Goal: Information Seeking & Learning: Learn about a topic

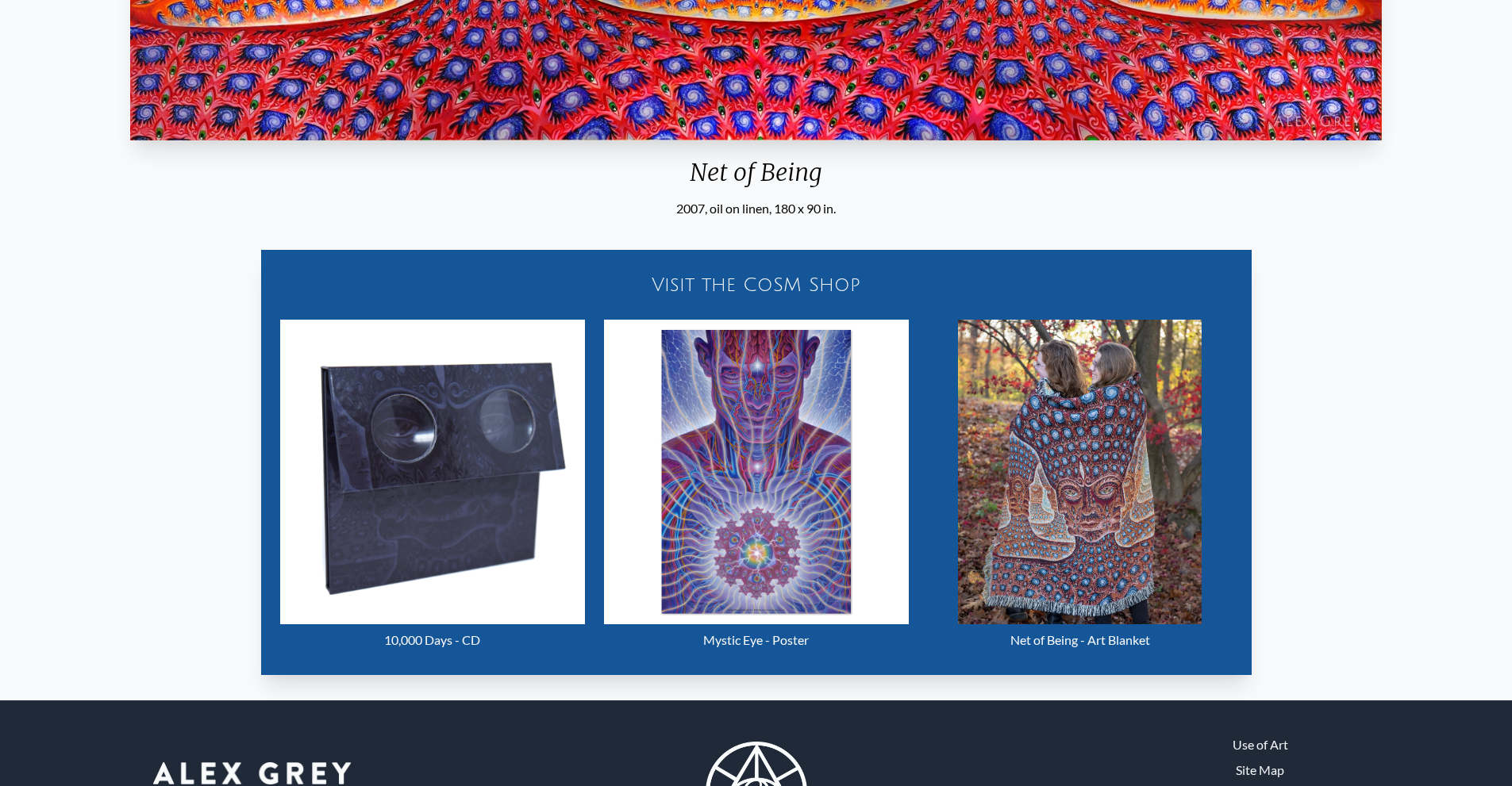
scroll to position [738, 0]
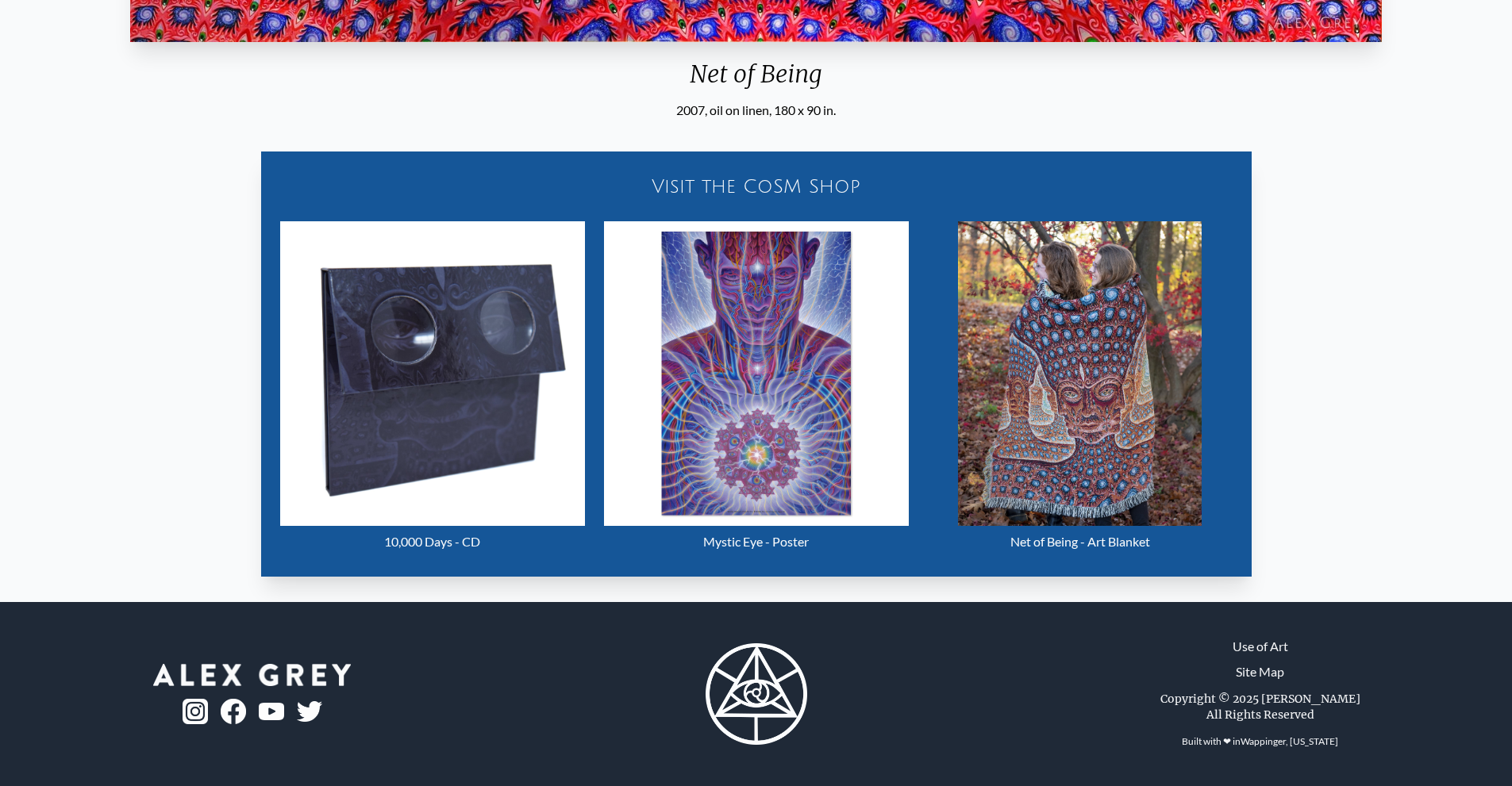
click at [411, 420] on img "25 / 31" at bounding box center [432, 373] width 305 height 305
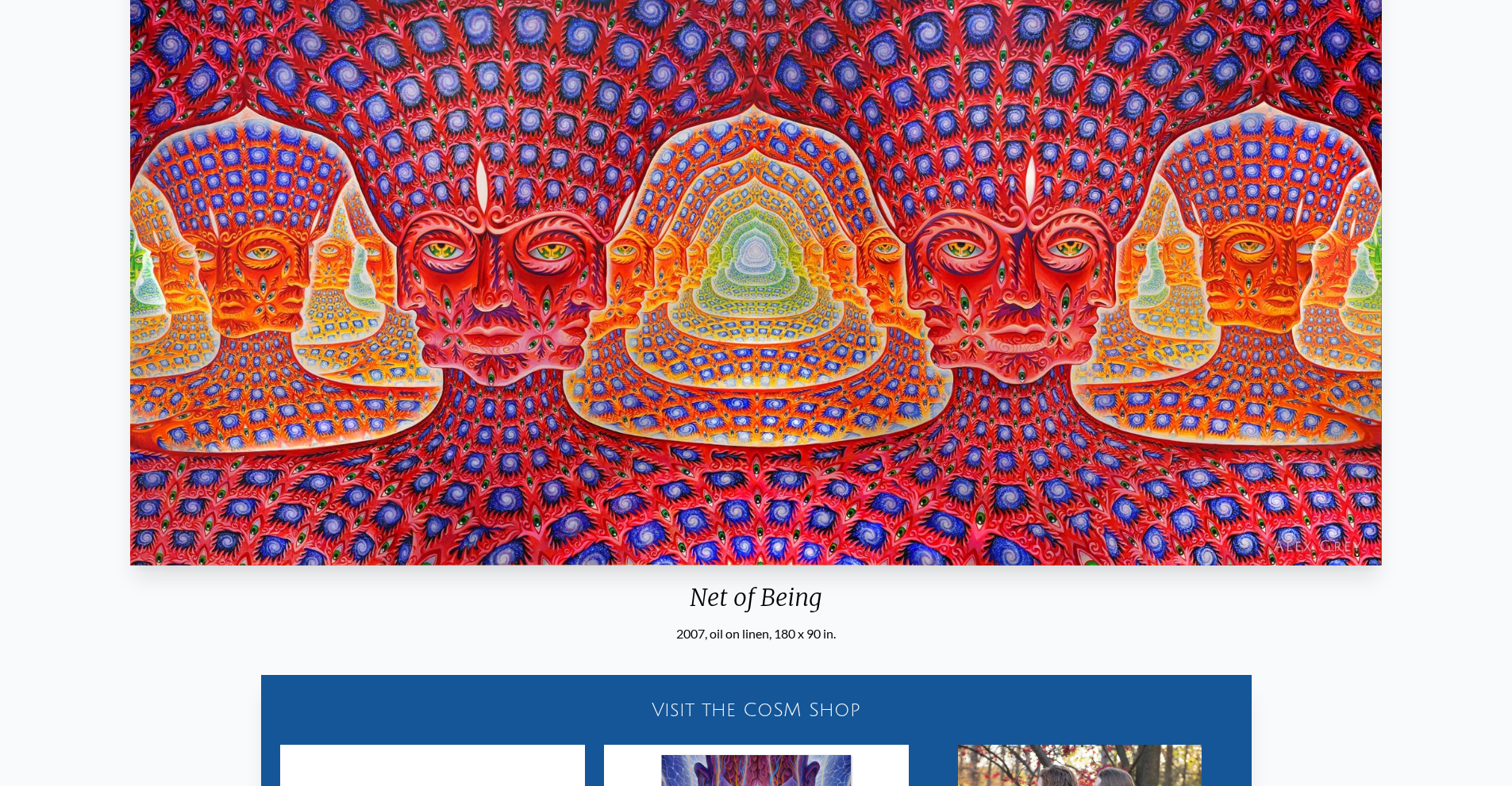
scroll to position [0, 0]
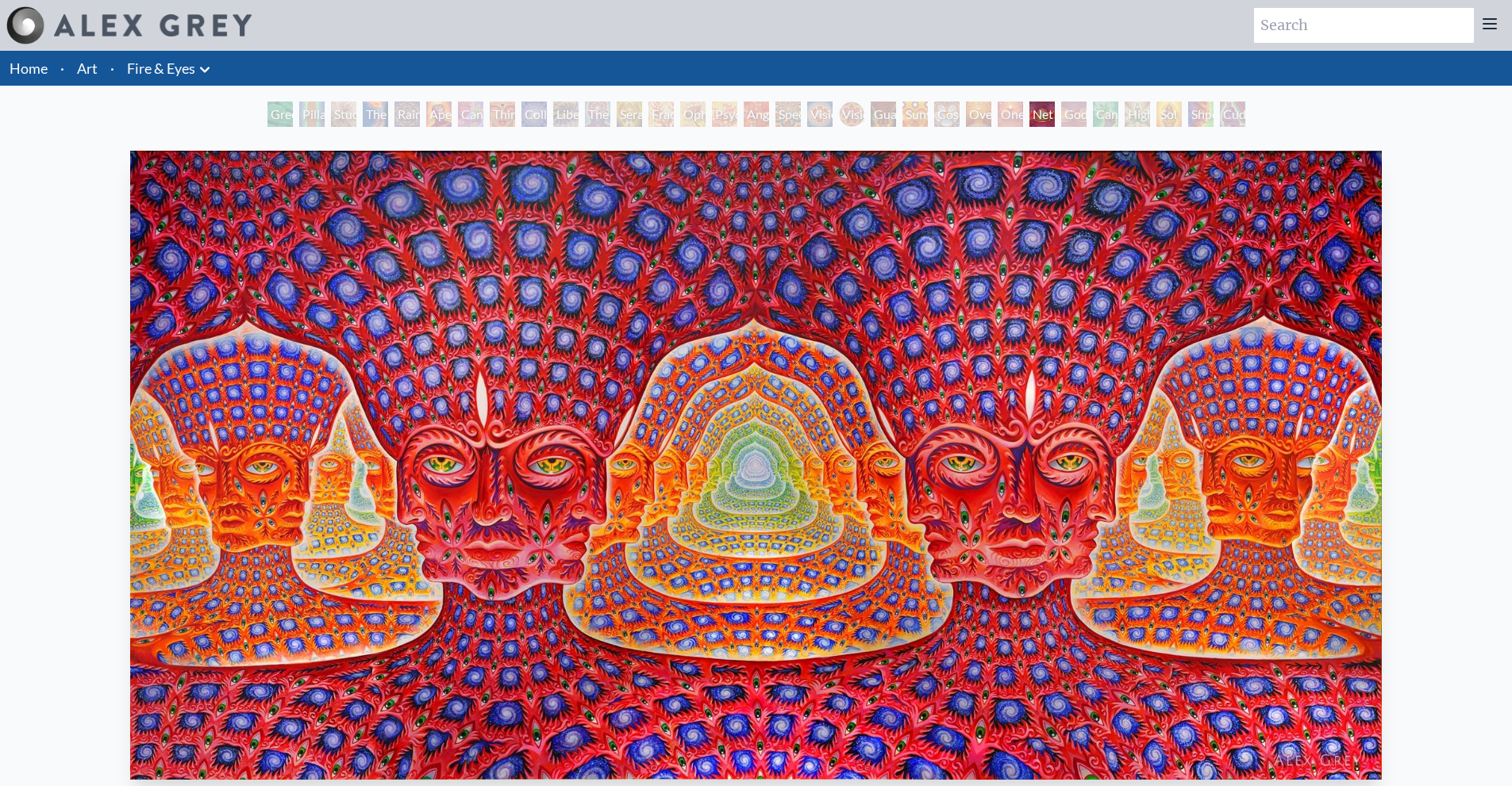
click at [394, 110] on div "Rainbow Eye Ripple" at bounding box center [407, 114] width 26 height 26
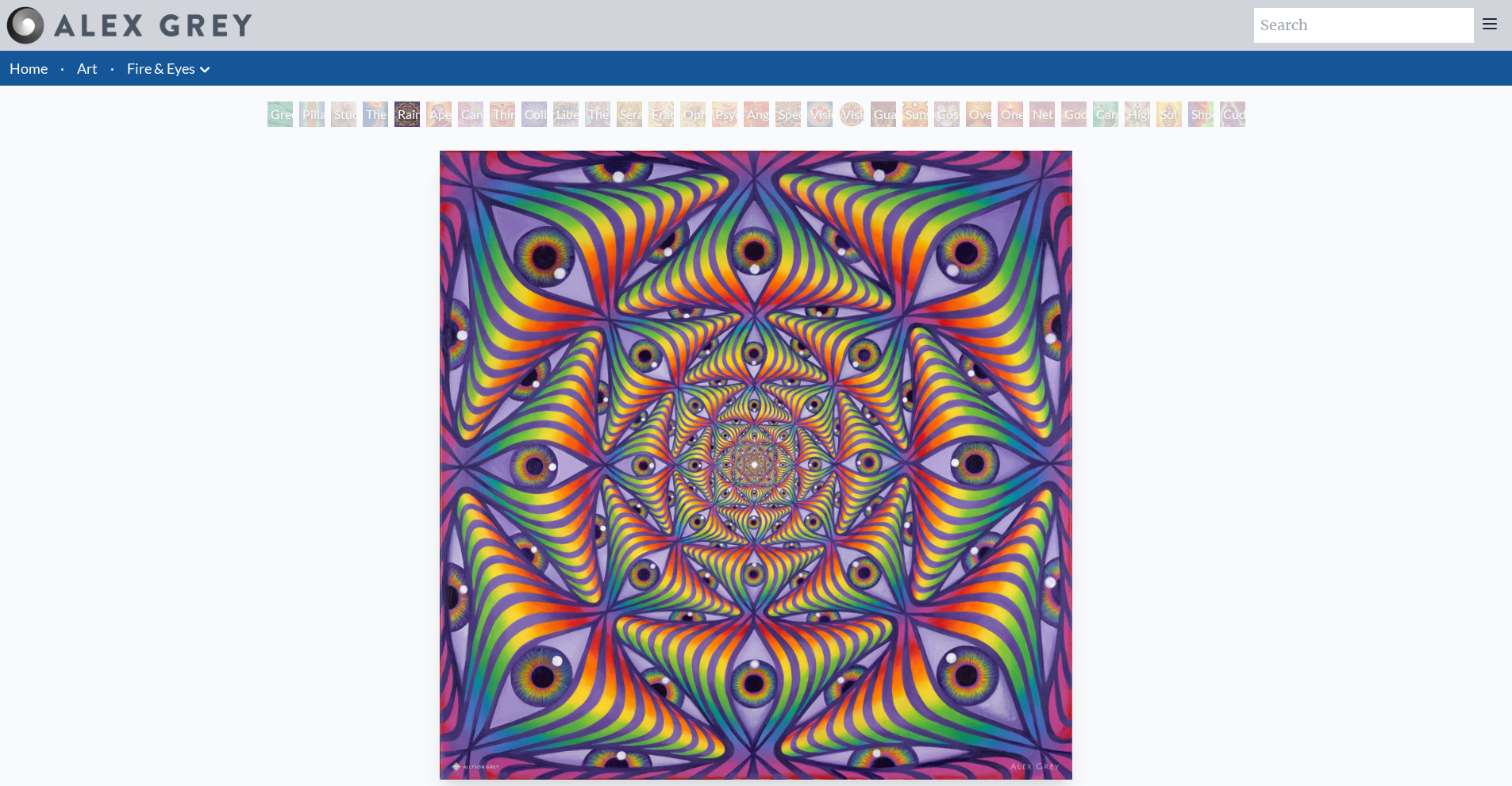
click at [267, 117] on div "Green Hand" at bounding box center [280, 114] width 26 height 26
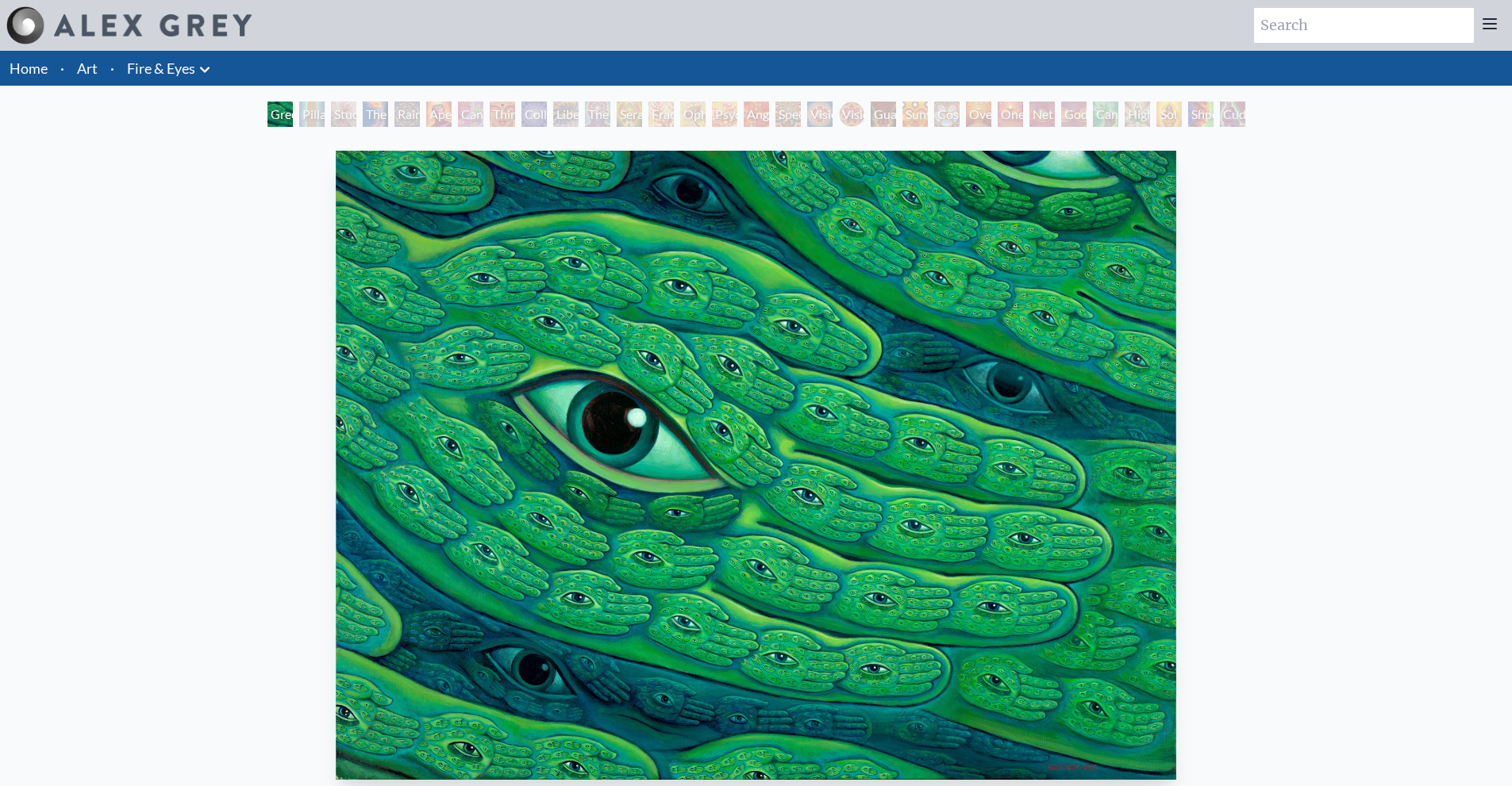
click at [324, 112] on div "Pillar of Awareness" at bounding box center [312, 114] width 26 height 26
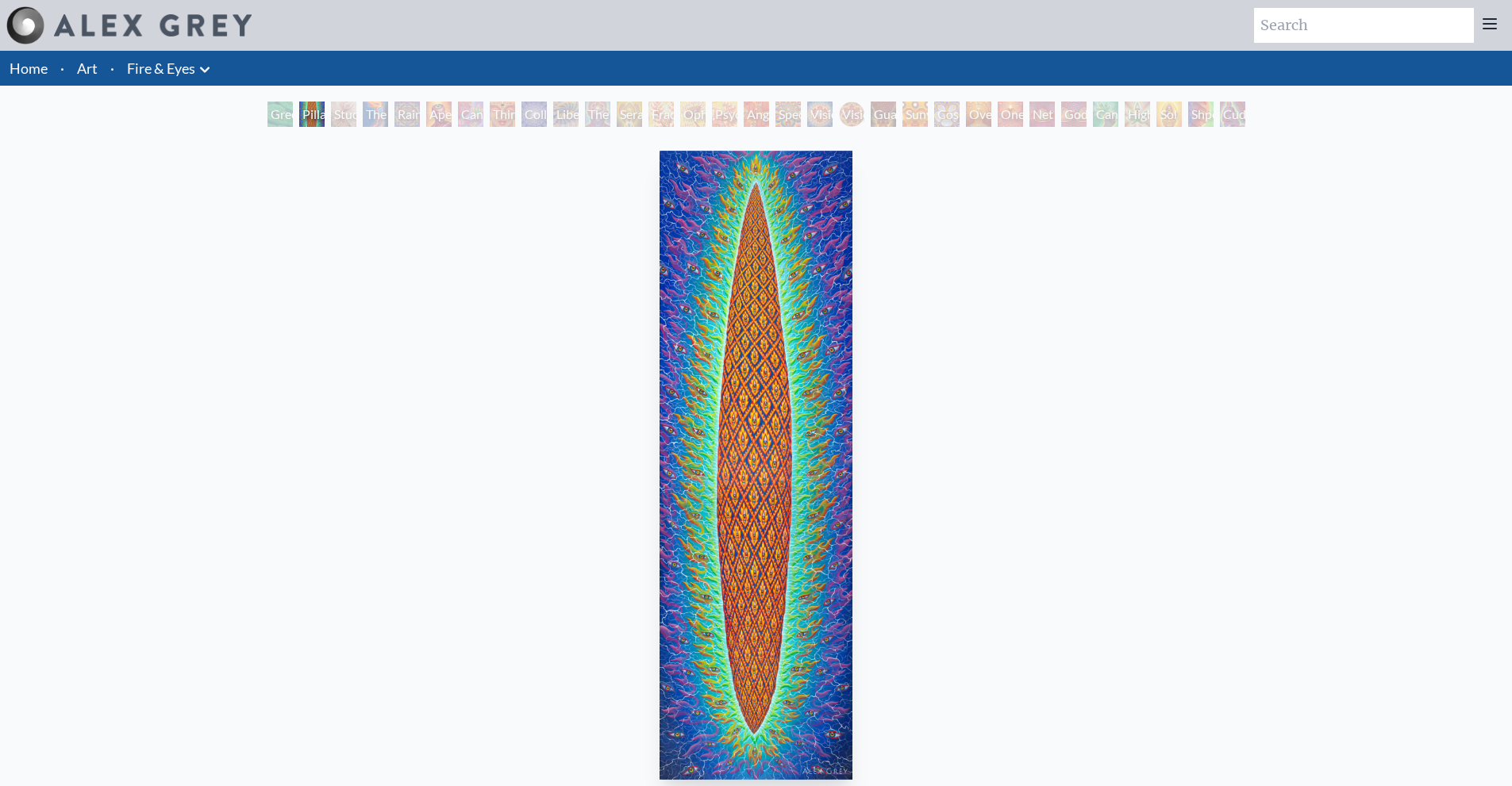
click at [387, 110] on div "The Torch" at bounding box center [375, 114] width 26 height 26
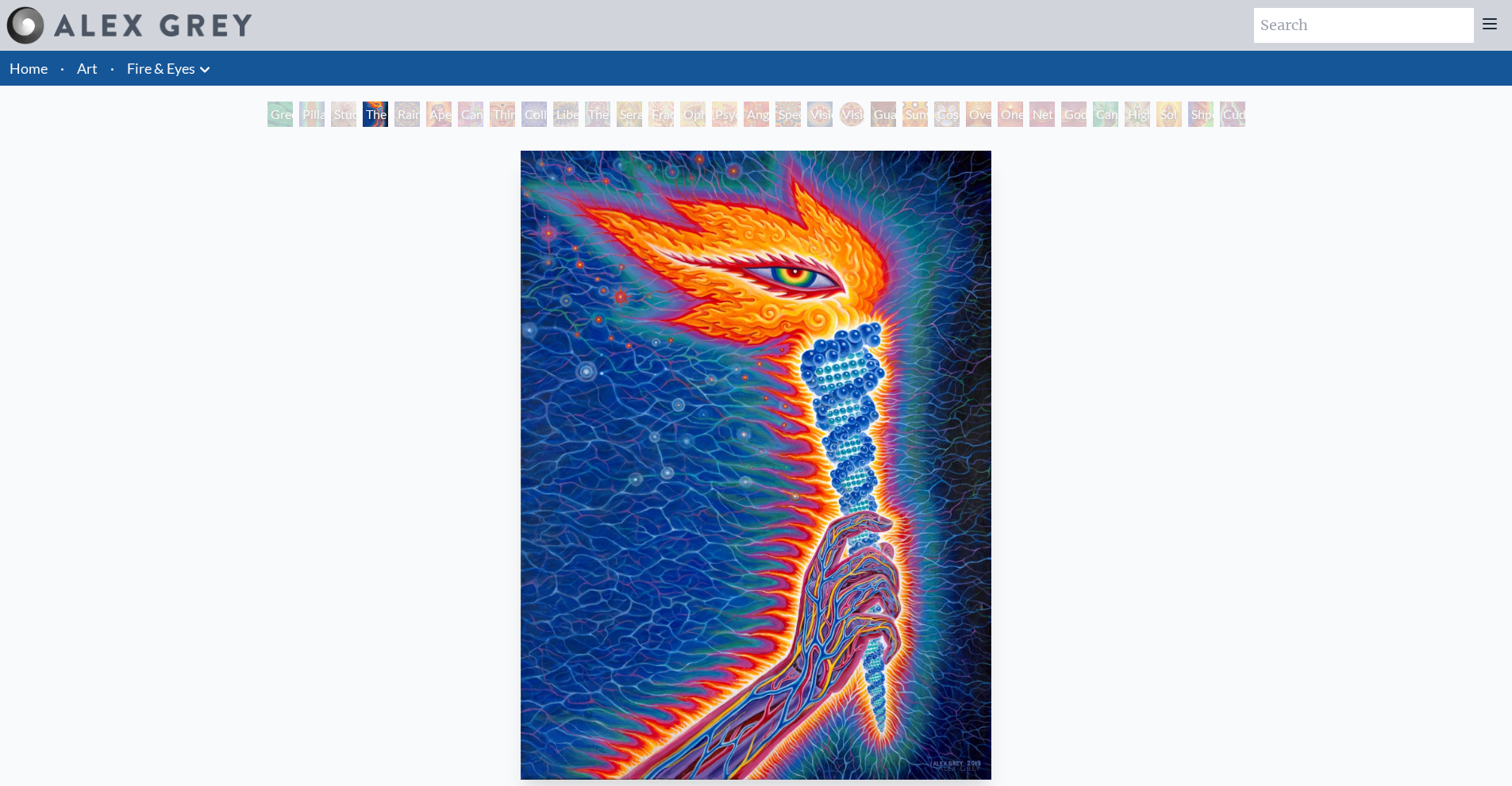
click at [331, 108] on div "Study for the Great Turn" at bounding box center [344, 114] width 26 height 26
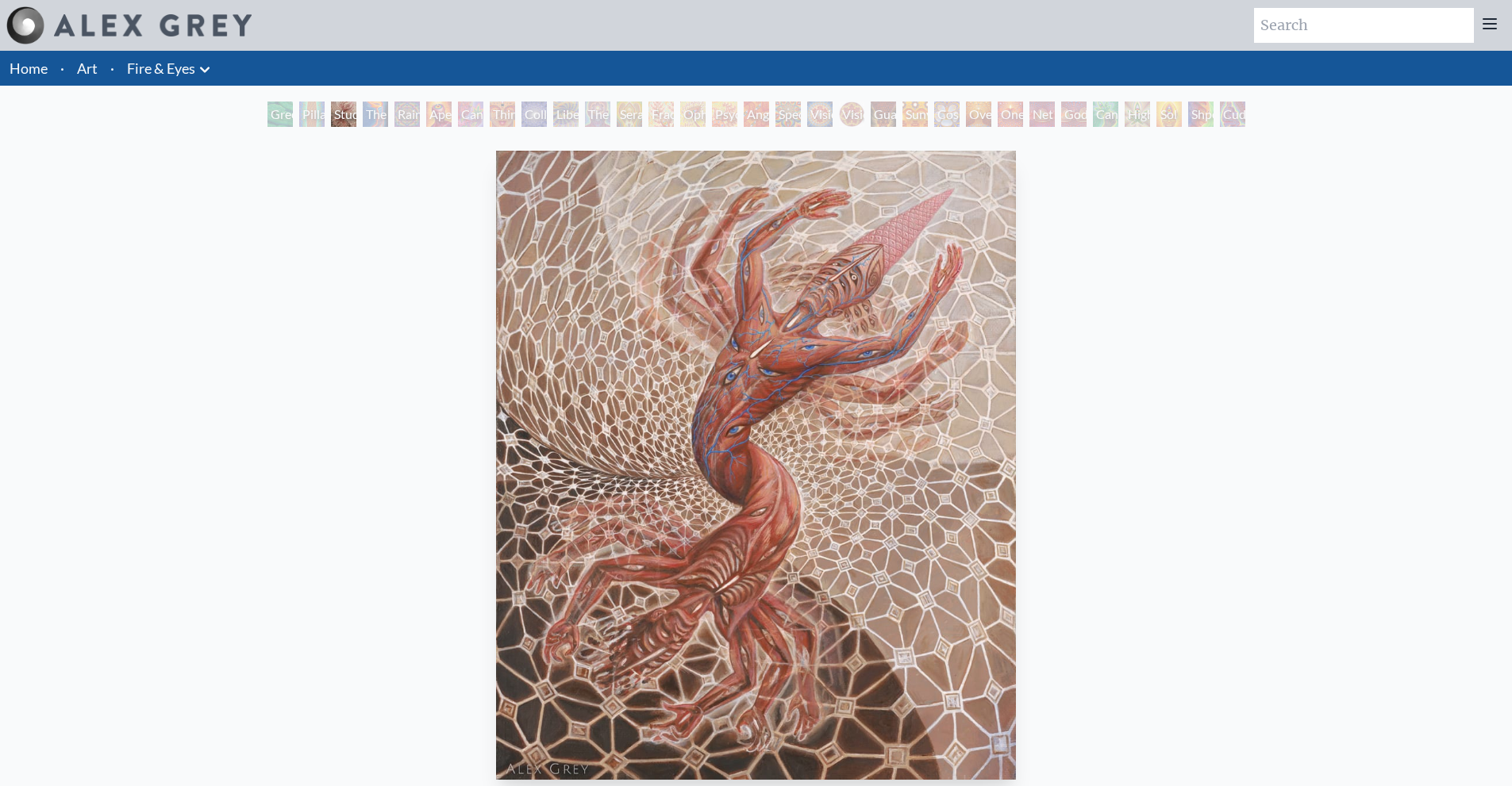
click at [402, 107] on div "Rainbow Eye Ripple" at bounding box center [407, 114] width 26 height 26
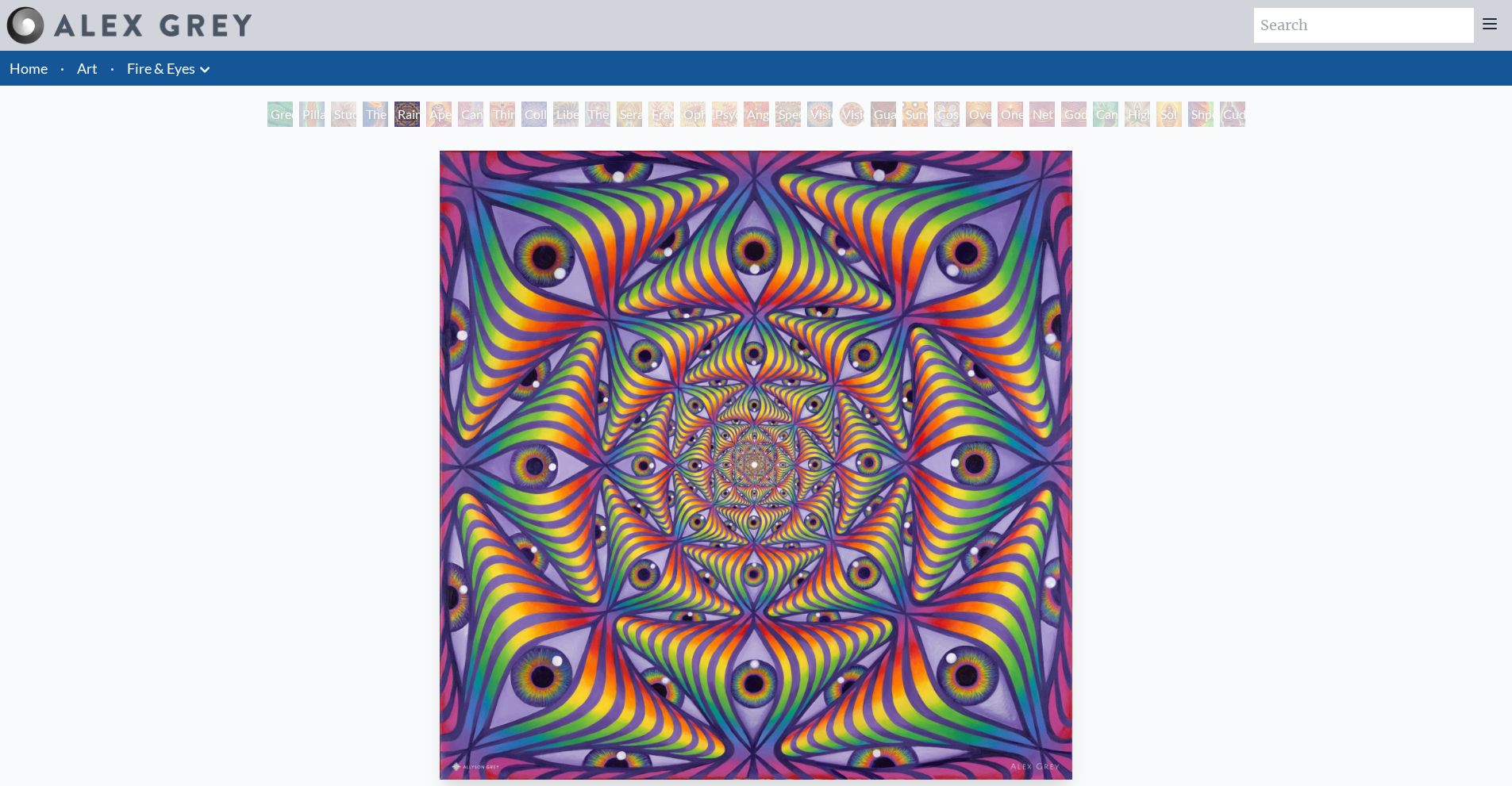
click at [432, 115] on div "Aperture" at bounding box center [439, 114] width 26 height 26
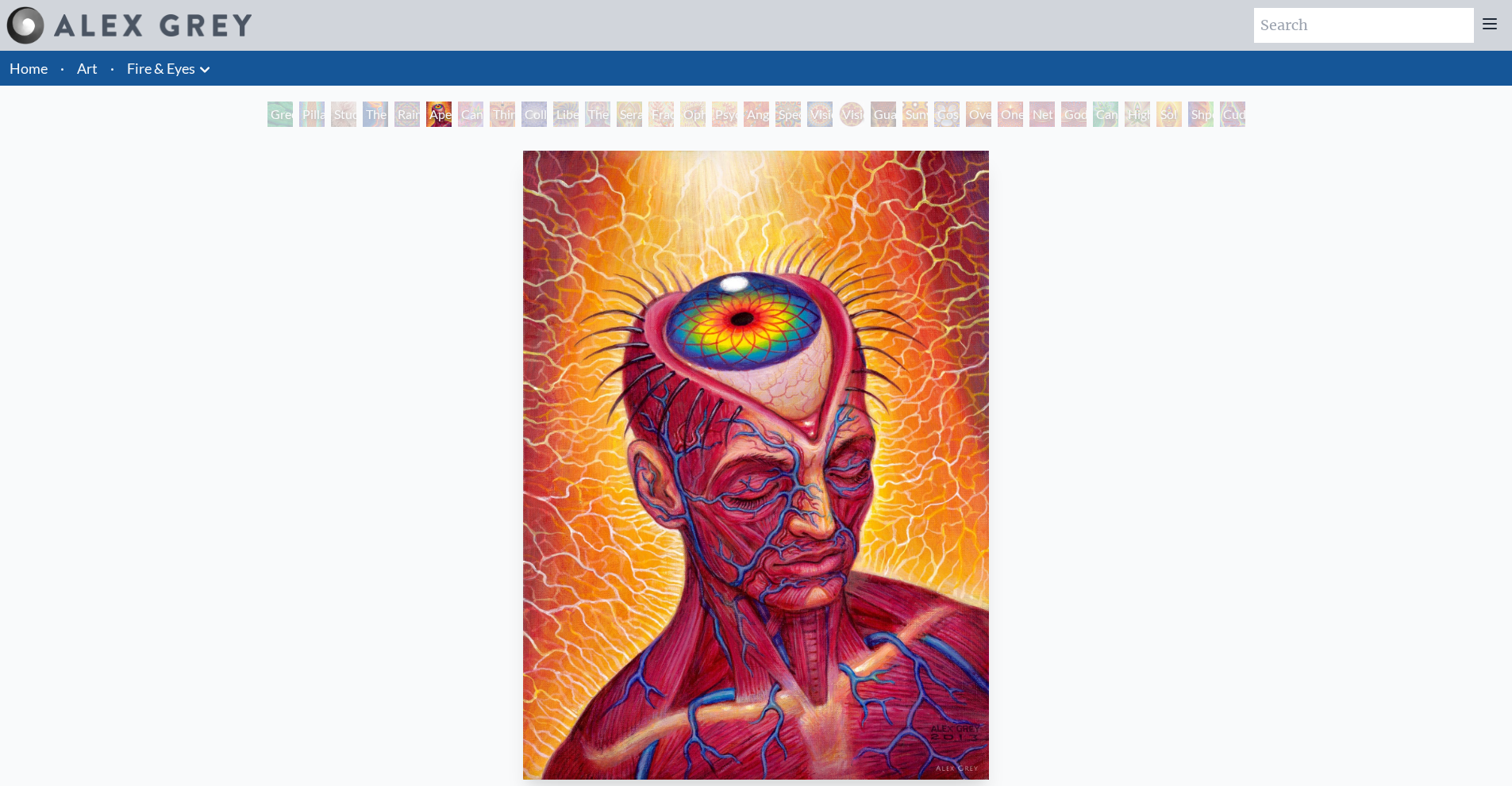
click at [466, 115] on div "Cannabis Sutra" at bounding box center [471, 114] width 26 height 26
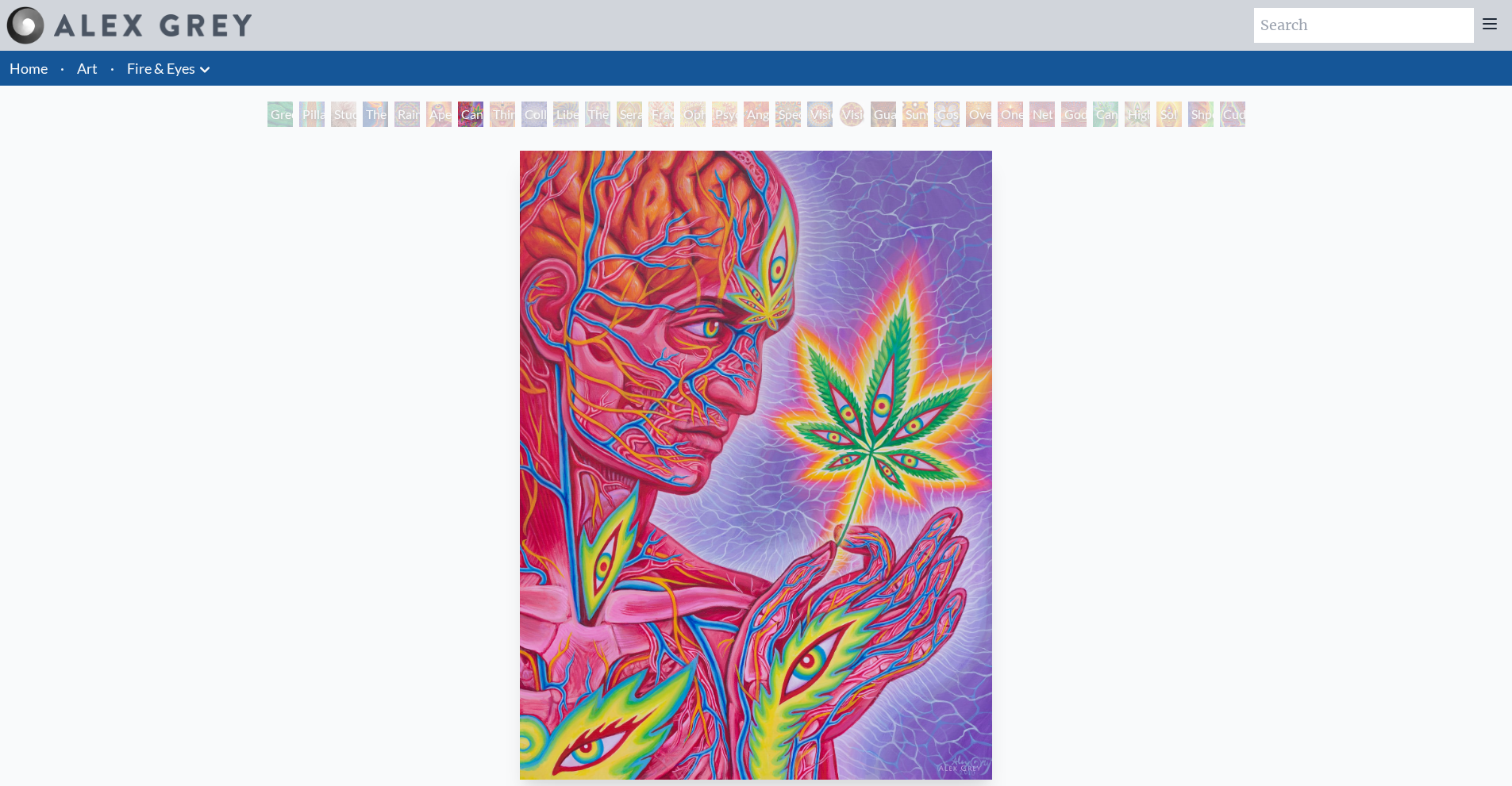
click at [489, 119] on div "Third Eye Tears of Joy" at bounding box center [502, 114] width 26 height 26
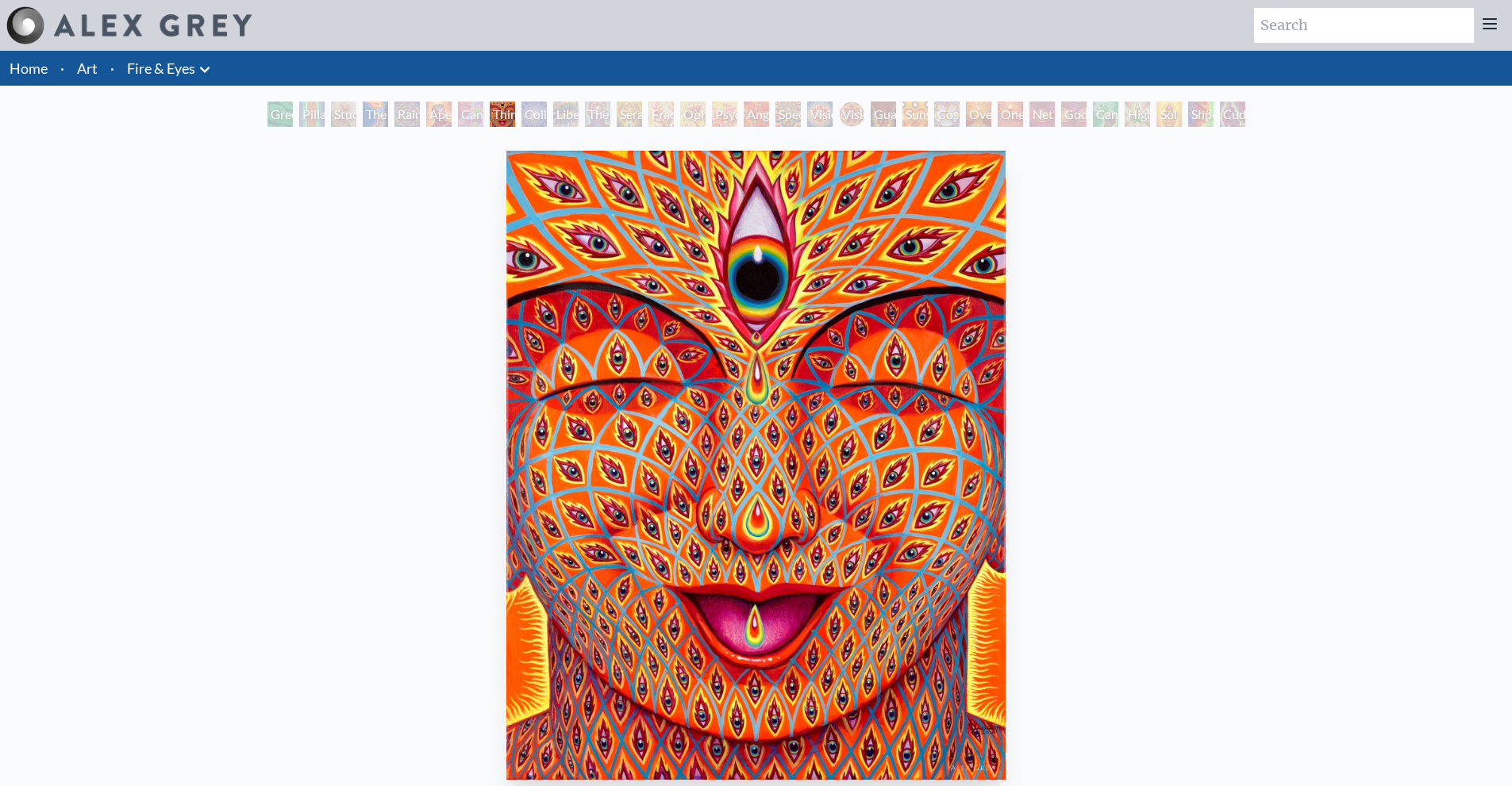
click at [528, 120] on div "Collective Vision" at bounding box center [534, 114] width 26 height 26
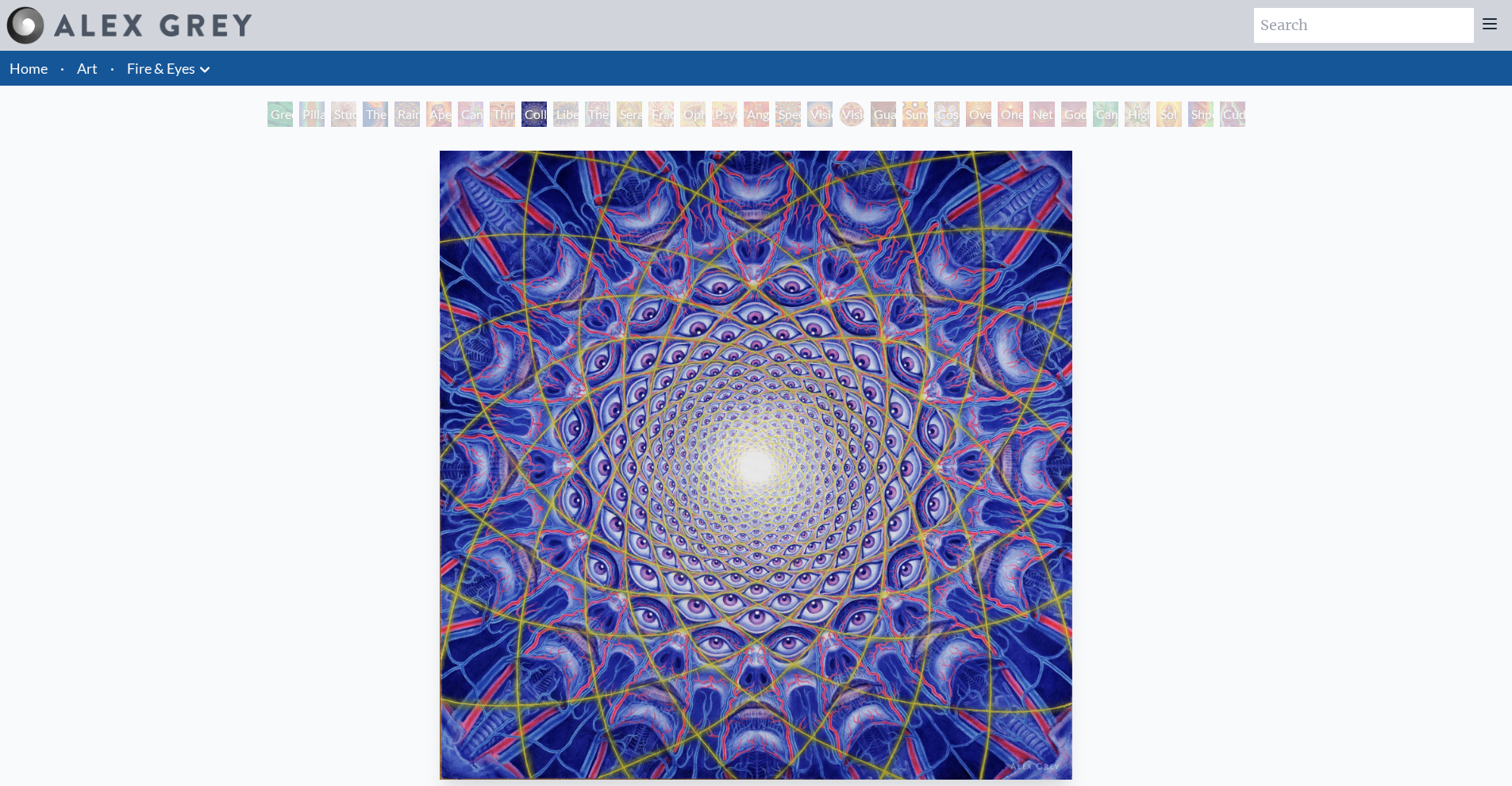
click at [561, 123] on div "Liberation Through Seeing" at bounding box center [566, 114] width 26 height 26
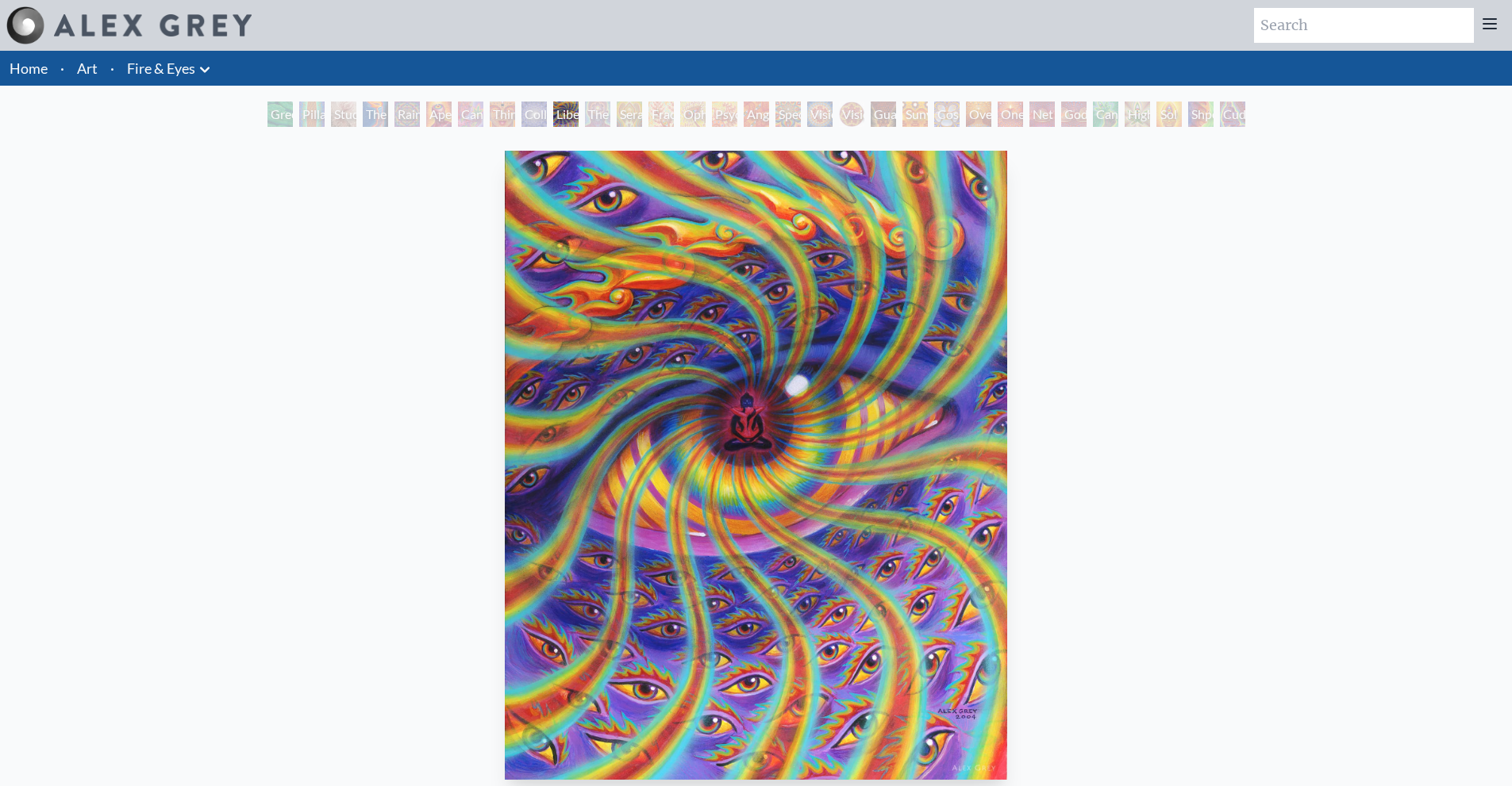
click at [577, 115] on div "Liberation Through Seeing" at bounding box center [566, 114] width 26 height 26
click at [590, 122] on div "The Seer" at bounding box center [598, 114] width 26 height 26
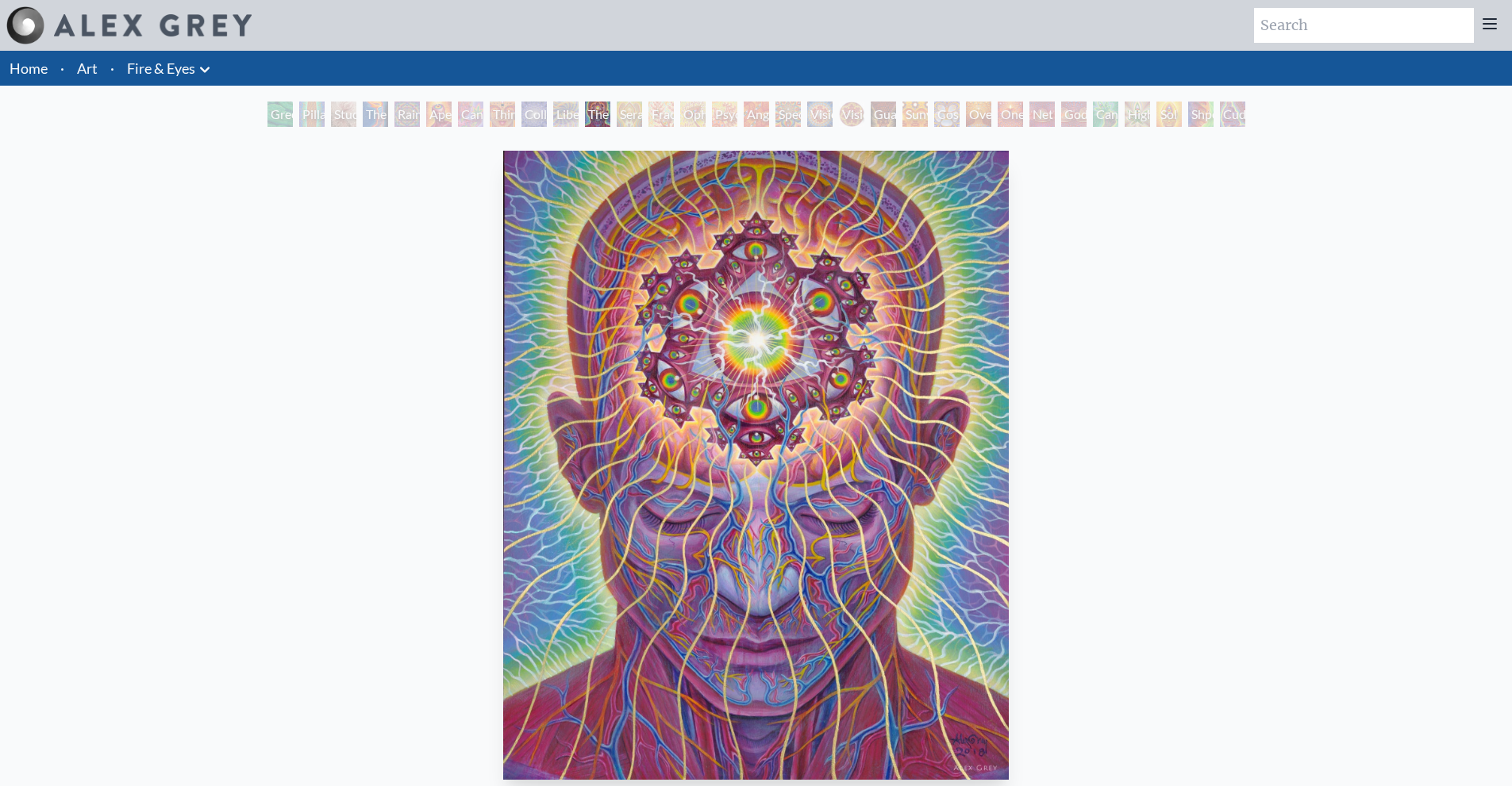
click at [621, 123] on div "Seraphic Transport Docking on the Third Eye" at bounding box center [629, 114] width 26 height 26
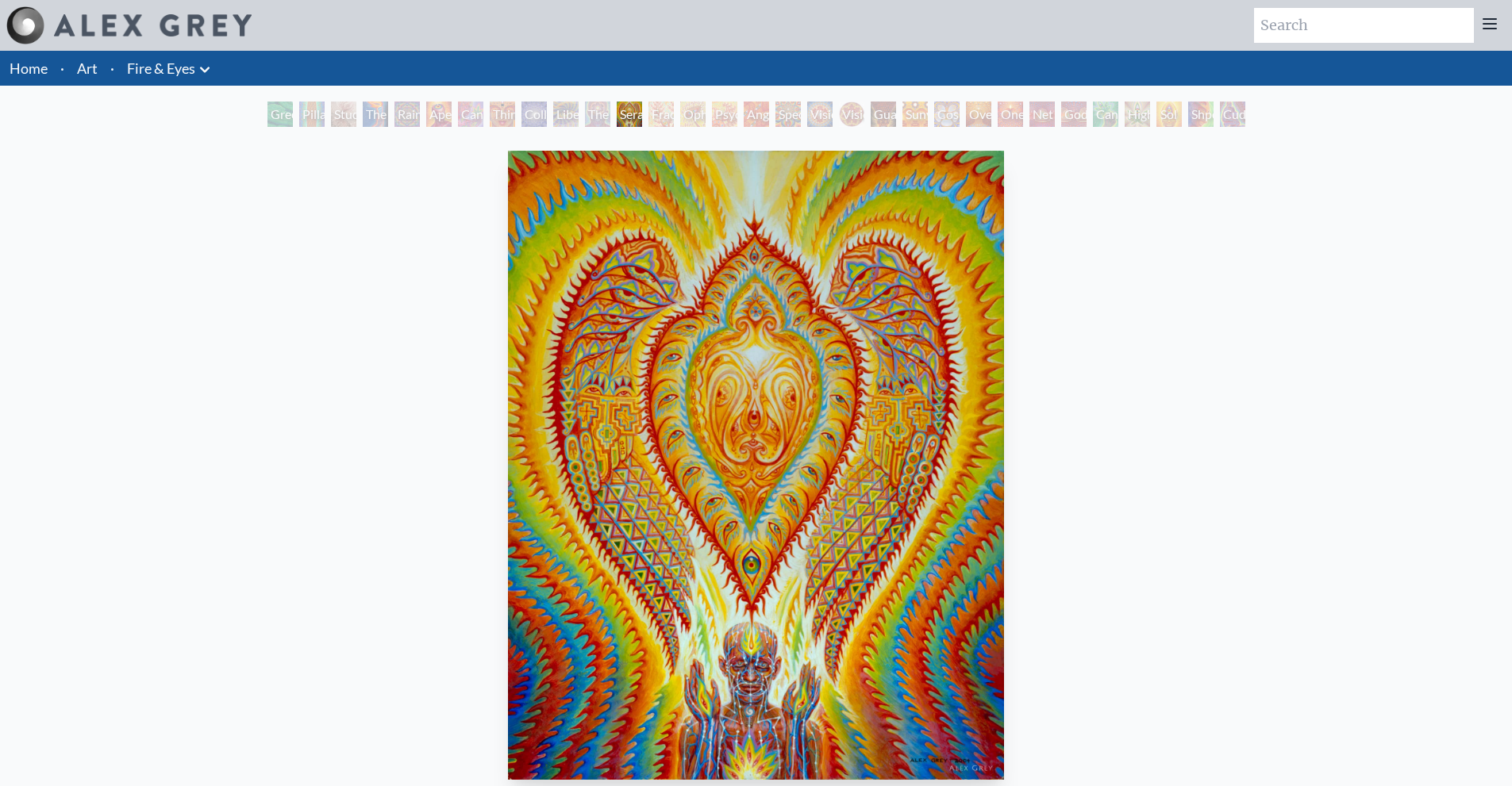
click at [652, 113] on div "Fractal Eyes" at bounding box center [661, 114] width 26 height 26
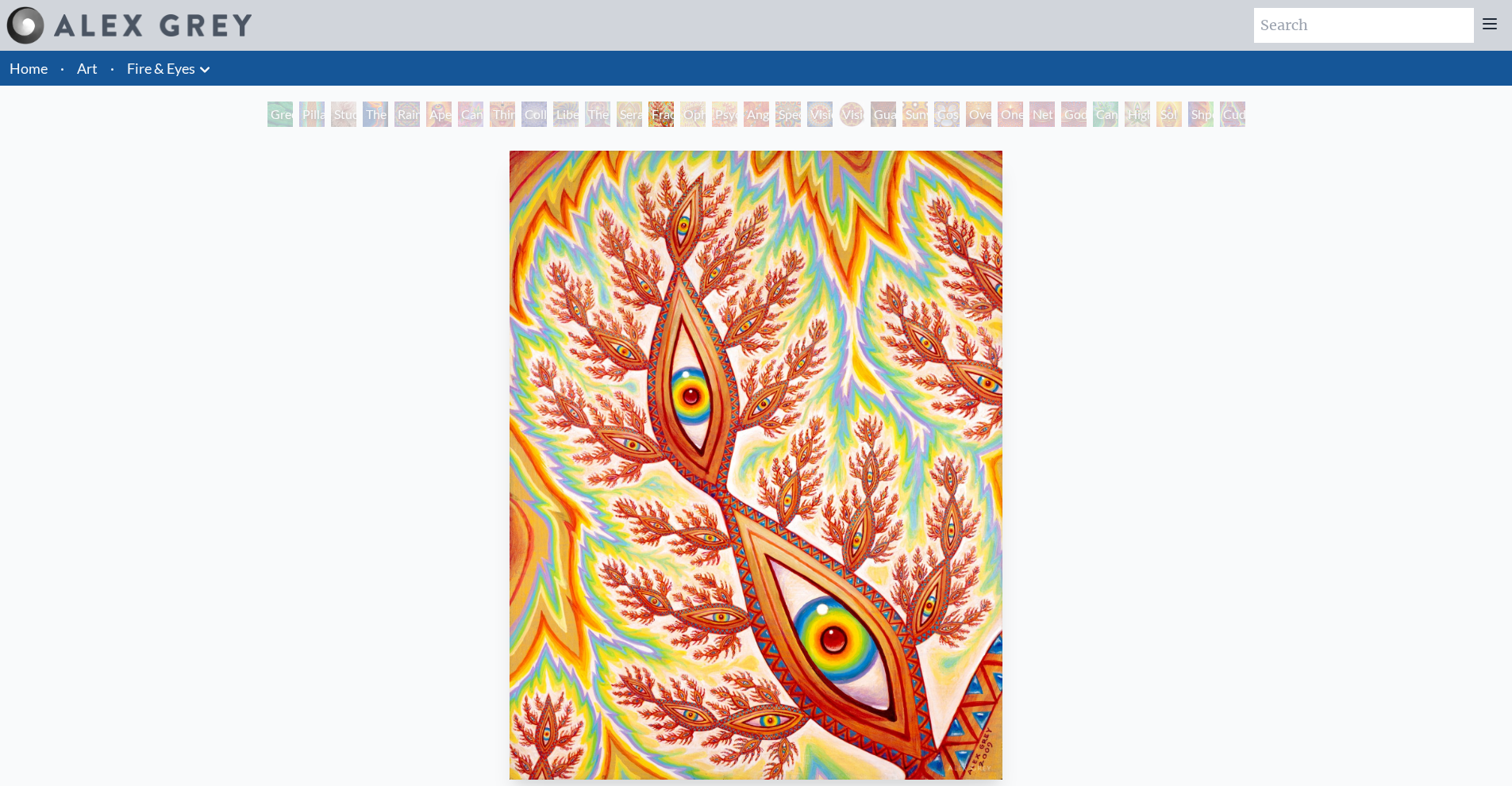
click at [685, 109] on div "Ophanic Eyelash" at bounding box center [693, 114] width 26 height 26
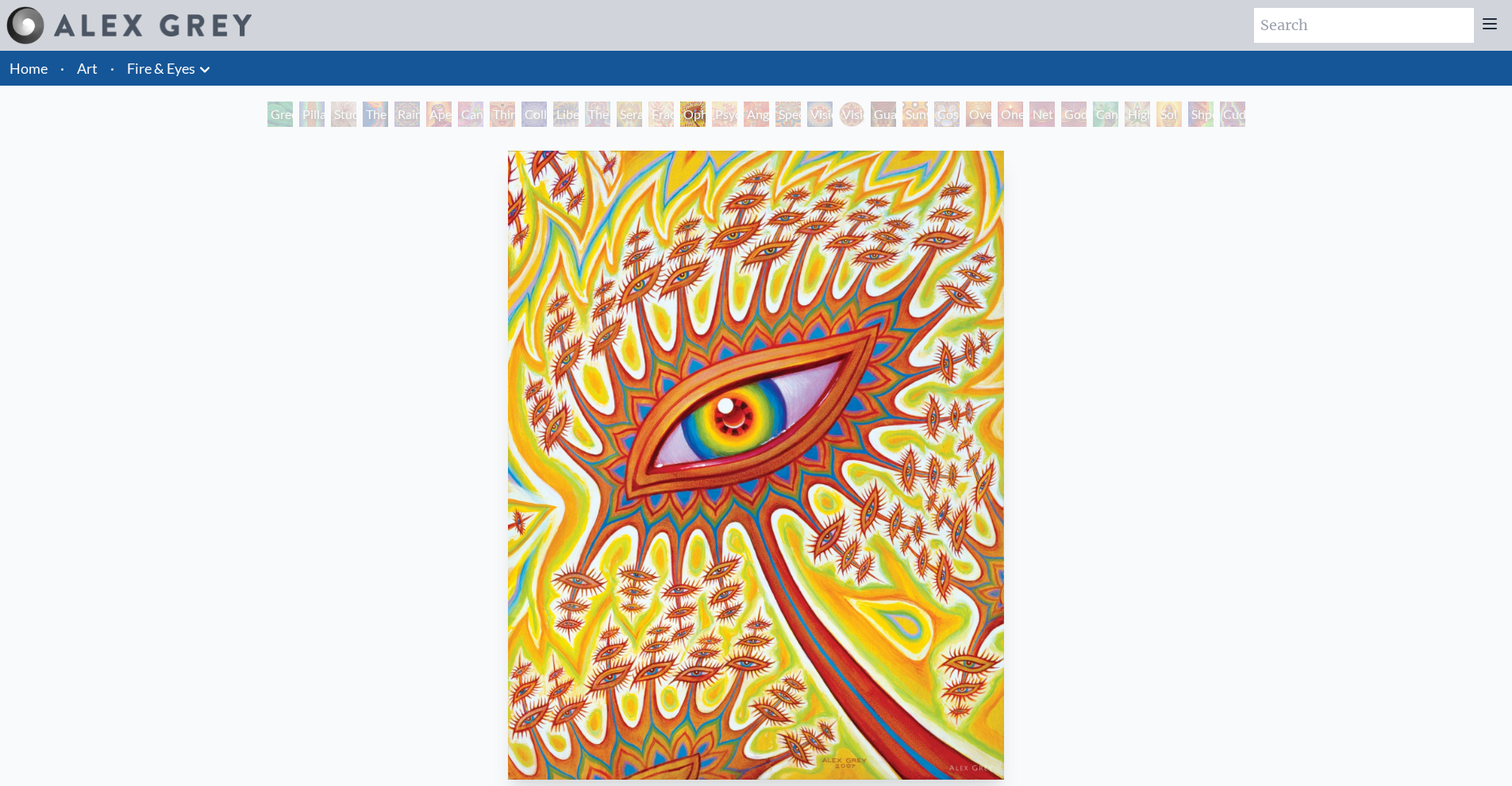
click at [716, 115] on div "Psychomicrograph of a Fractal Paisley Cherub Feather Tip" at bounding box center [724, 114] width 26 height 26
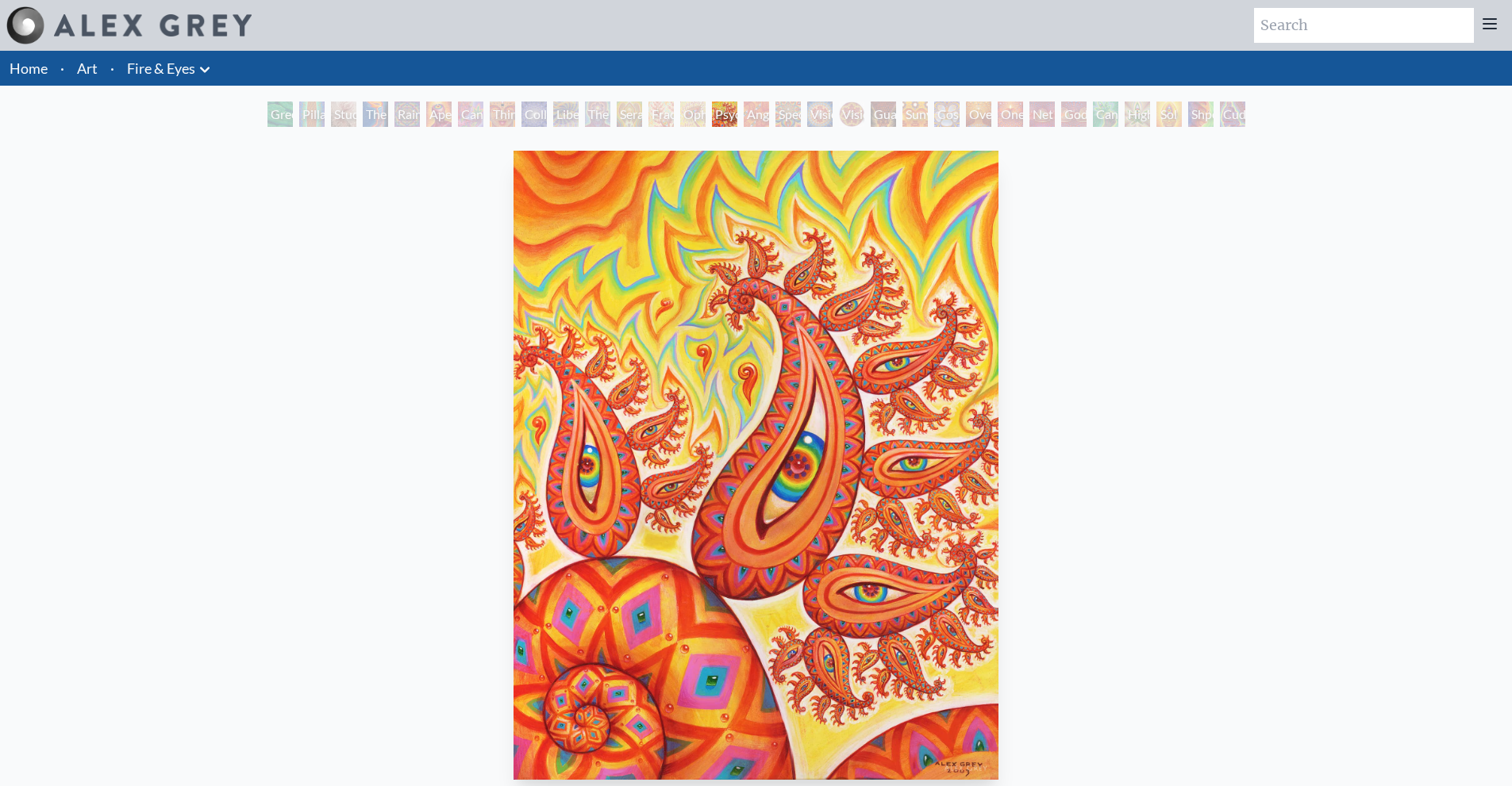
click at [431, 241] on div "Psychomicrograph of a Fractal Paisley Cherub Feather Tip 2003, acrylic on wood,…" at bounding box center [756, 501] width 651 height 713
click at [751, 127] on div "Green Hand Pillar of Awareness Study for the Great Turn The Torch Rainbow Eye R…" at bounding box center [757, 116] width 984 height 30
click at [751, 124] on div "Angel Skin" at bounding box center [756, 114] width 26 height 26
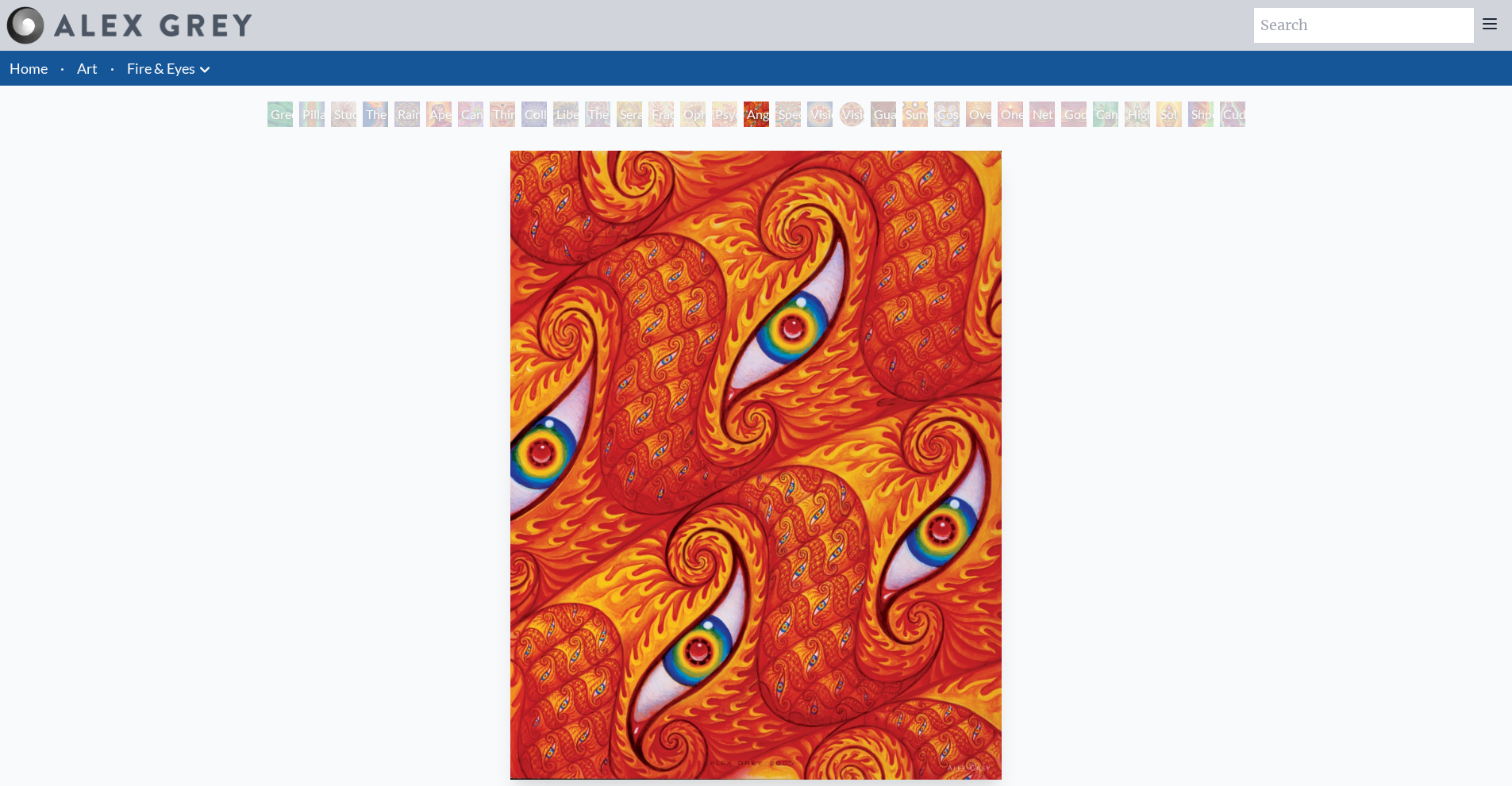
click at [789, 115] on div "Spectral Lotus" at bounding box center [788, 114] width 26 height 26
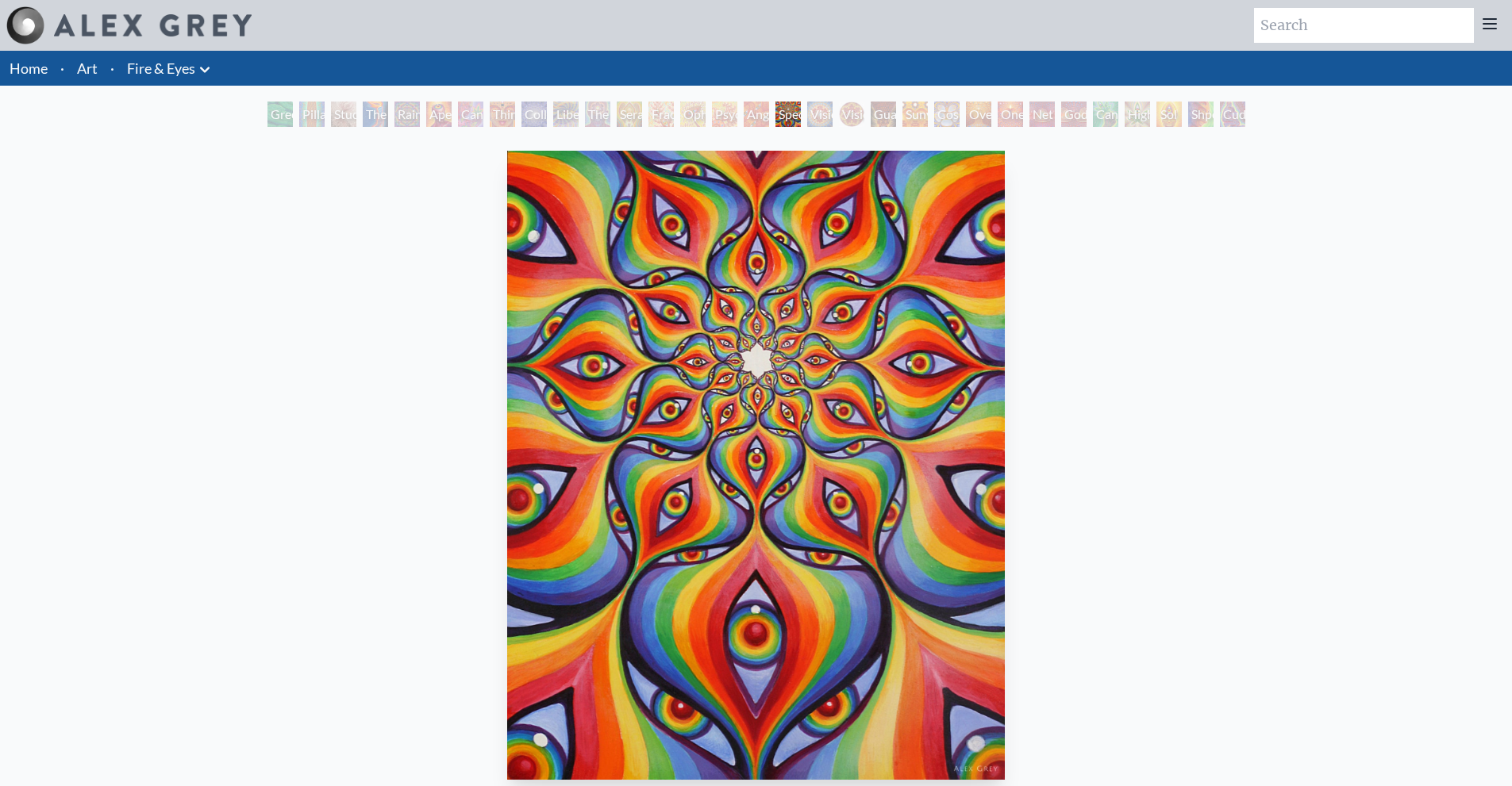
click at [823, 121] on div "Vision Crystal" at bounding box center [820, 114] width 26 height 26
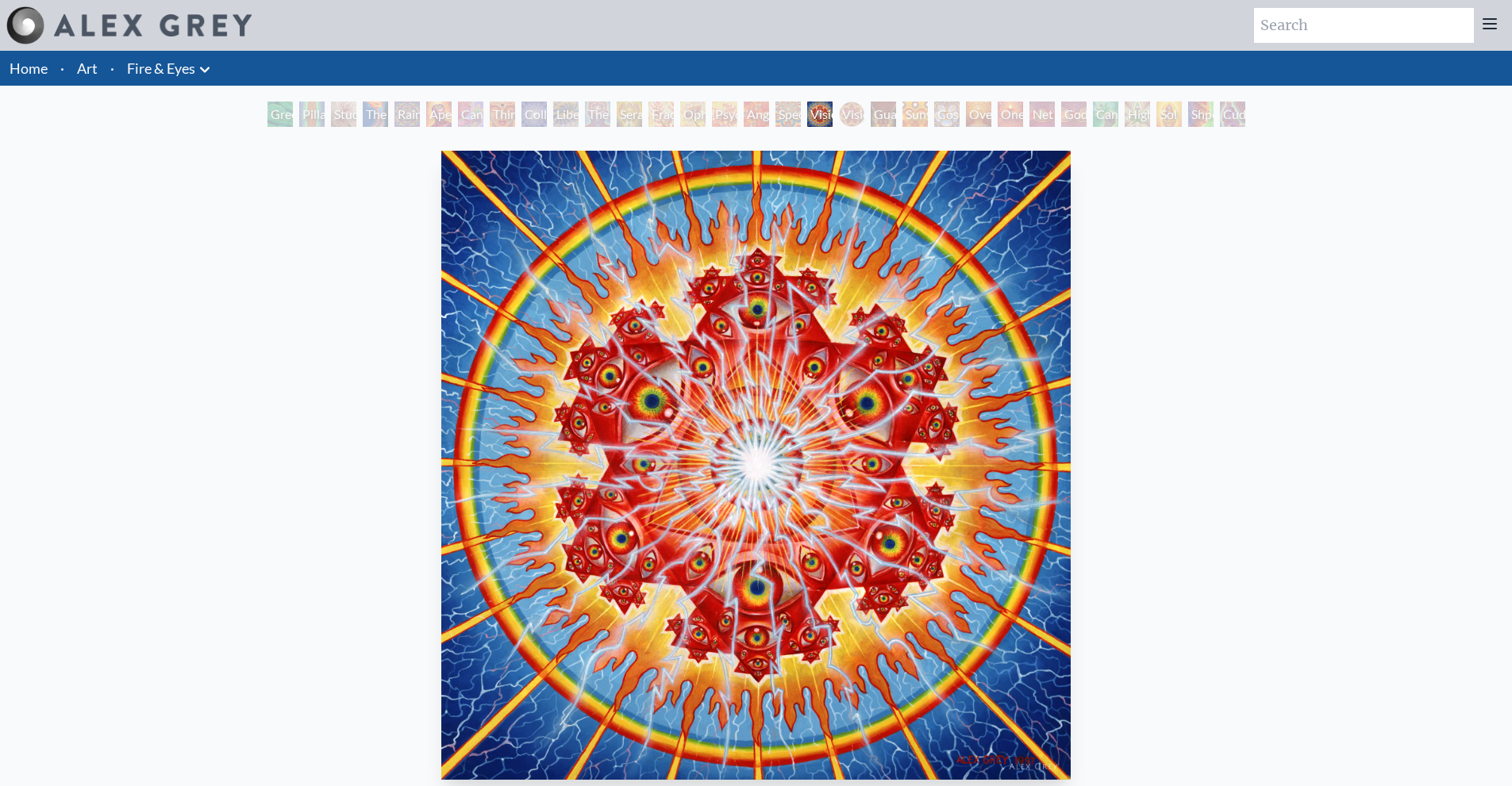
click at [840, 122] on div "Vision Crystal Tondo" at bounding box center [851, 114] width 26 height 26
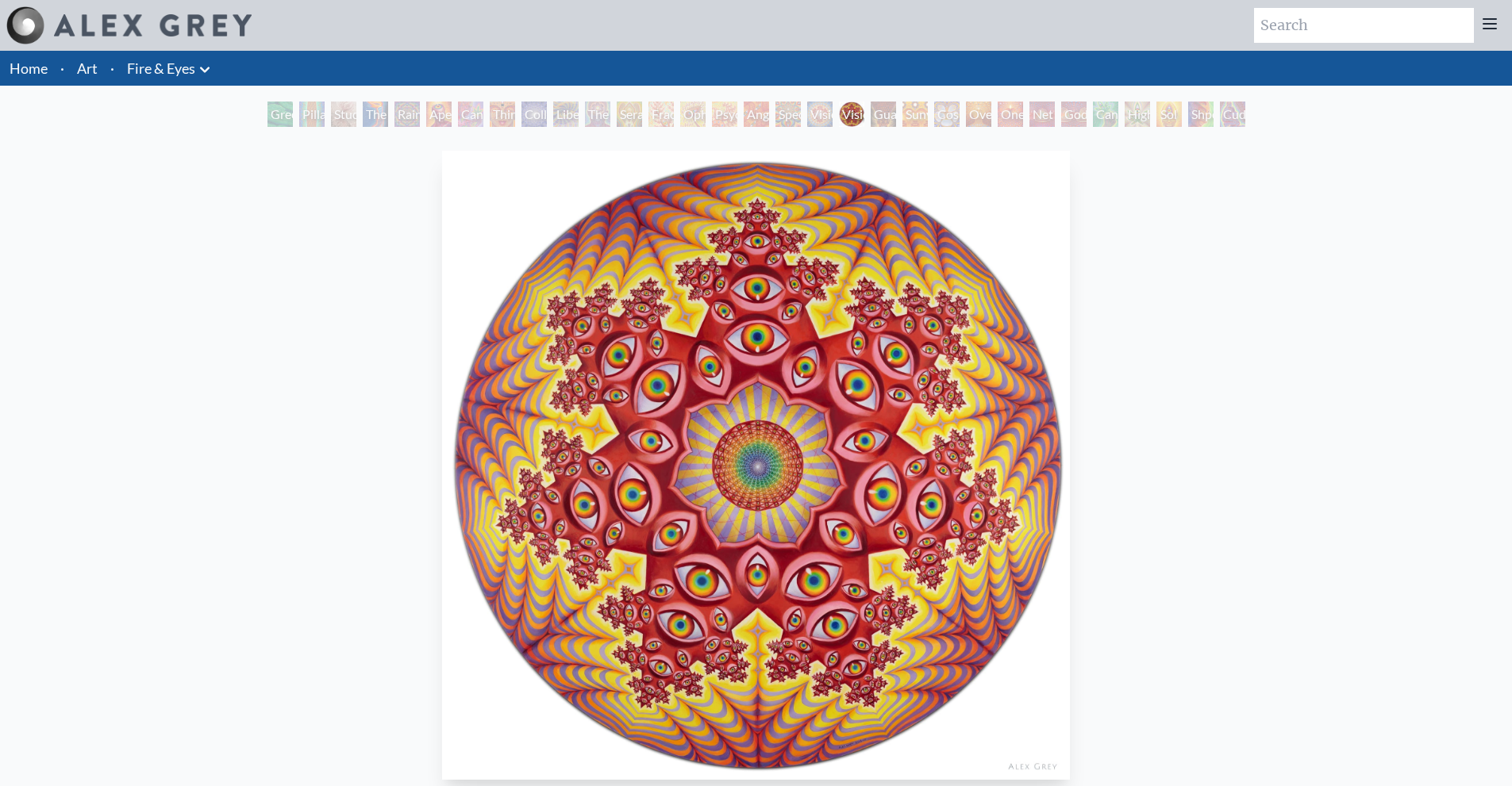
click at [812, 116] on div "Vision Crystal" at bounding box center [820, 114] width 26 height 26
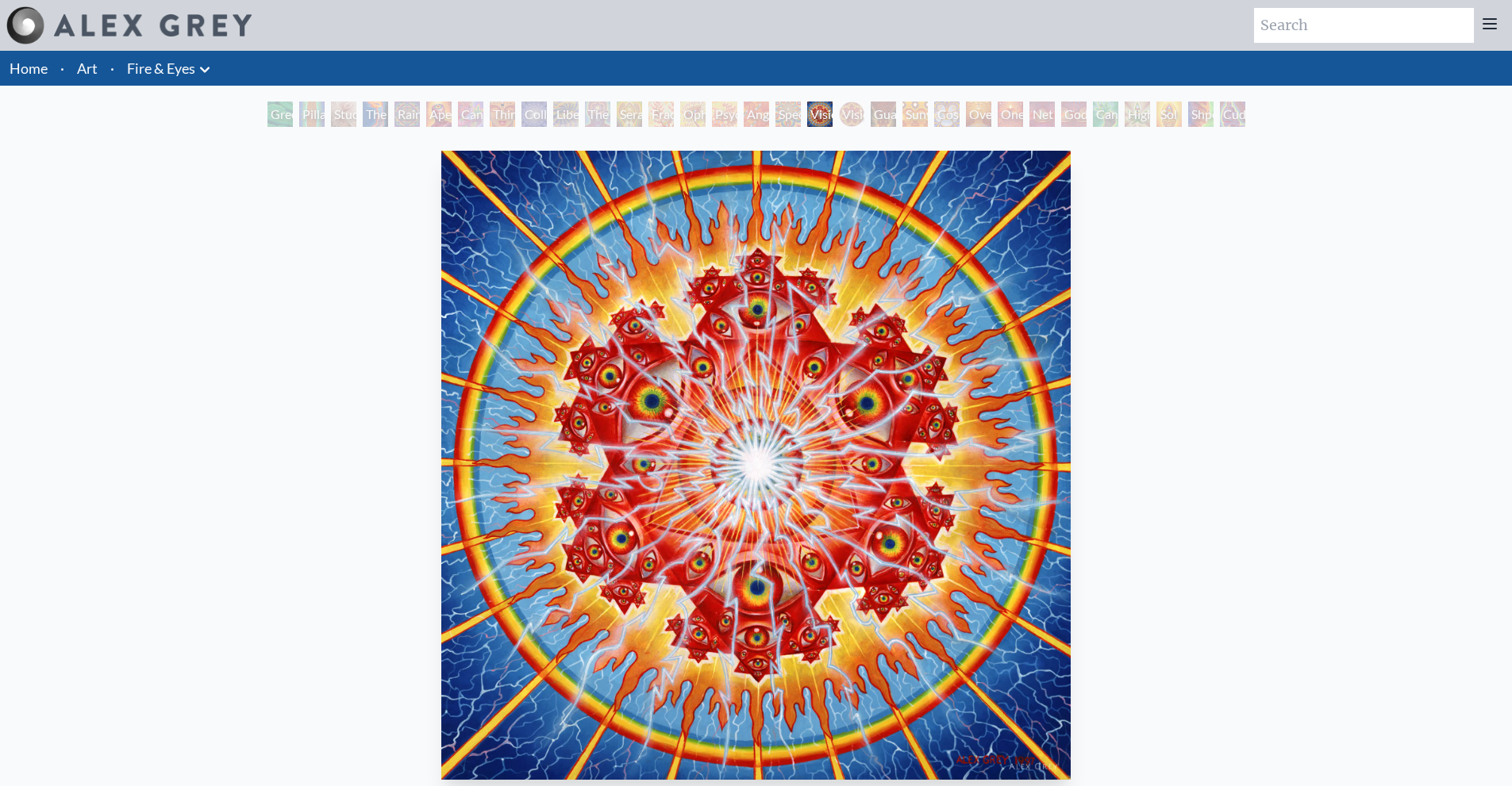
click at [847, 125] on div "Vision Crystal Tondo" at bounding box center [851, 114] width 26 height 26
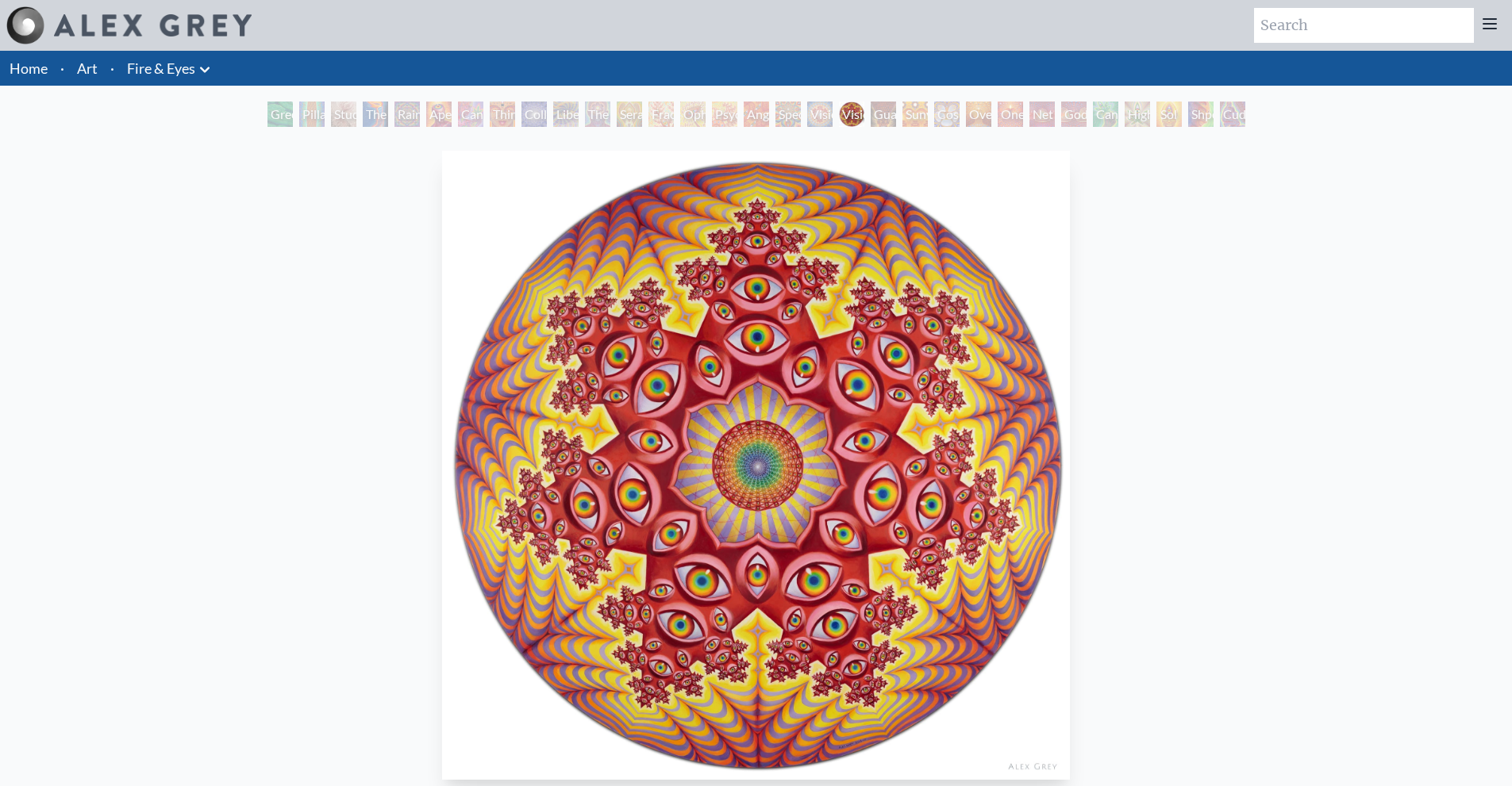
click at [876, 107] on div "Guardian of Infinite Vision" at bounding box center [883, 114] width 26 height 26
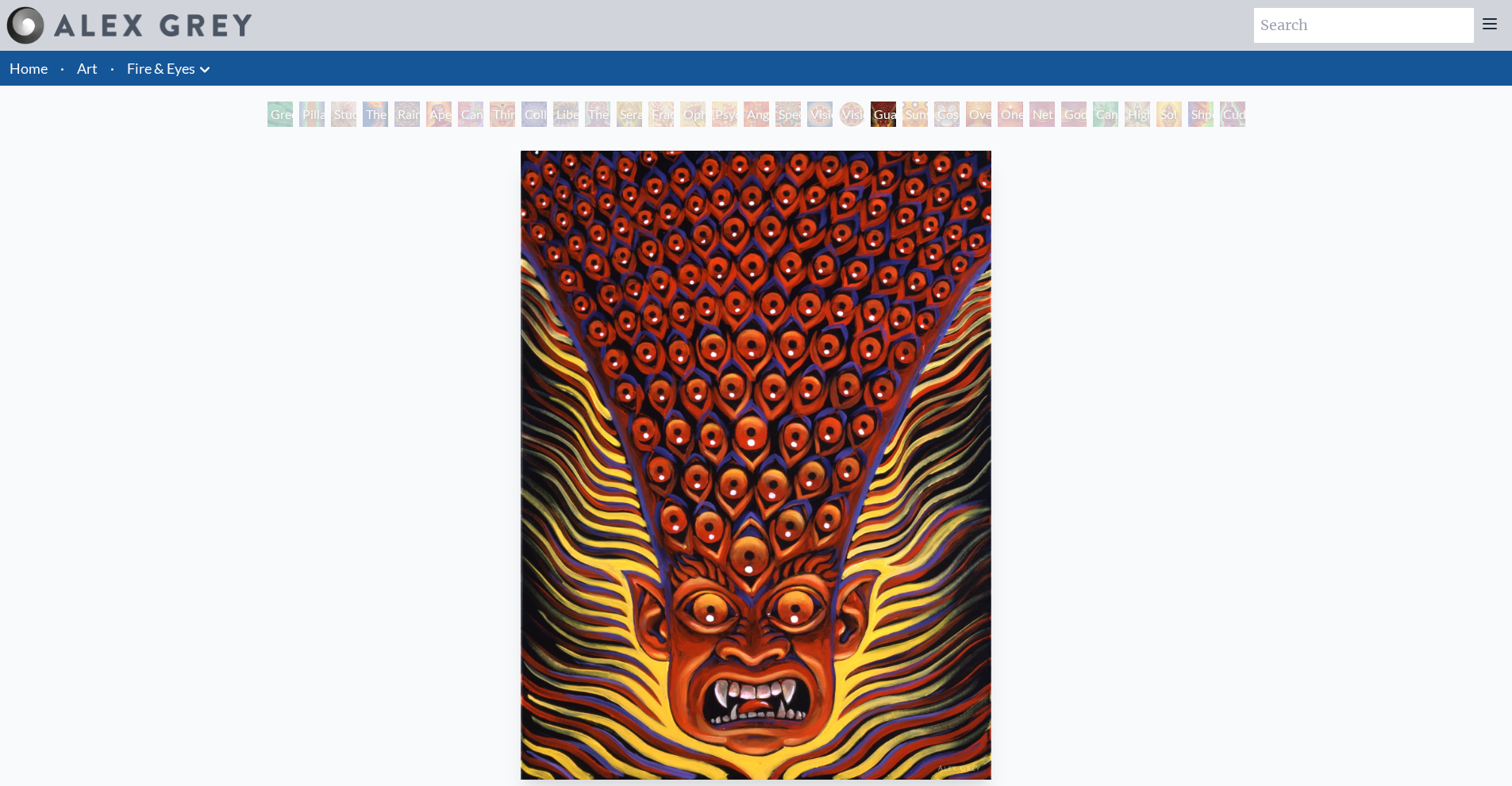
click at [914, 113] on div "Sunyata" at bounding box center [915, 114] width 26 height 26
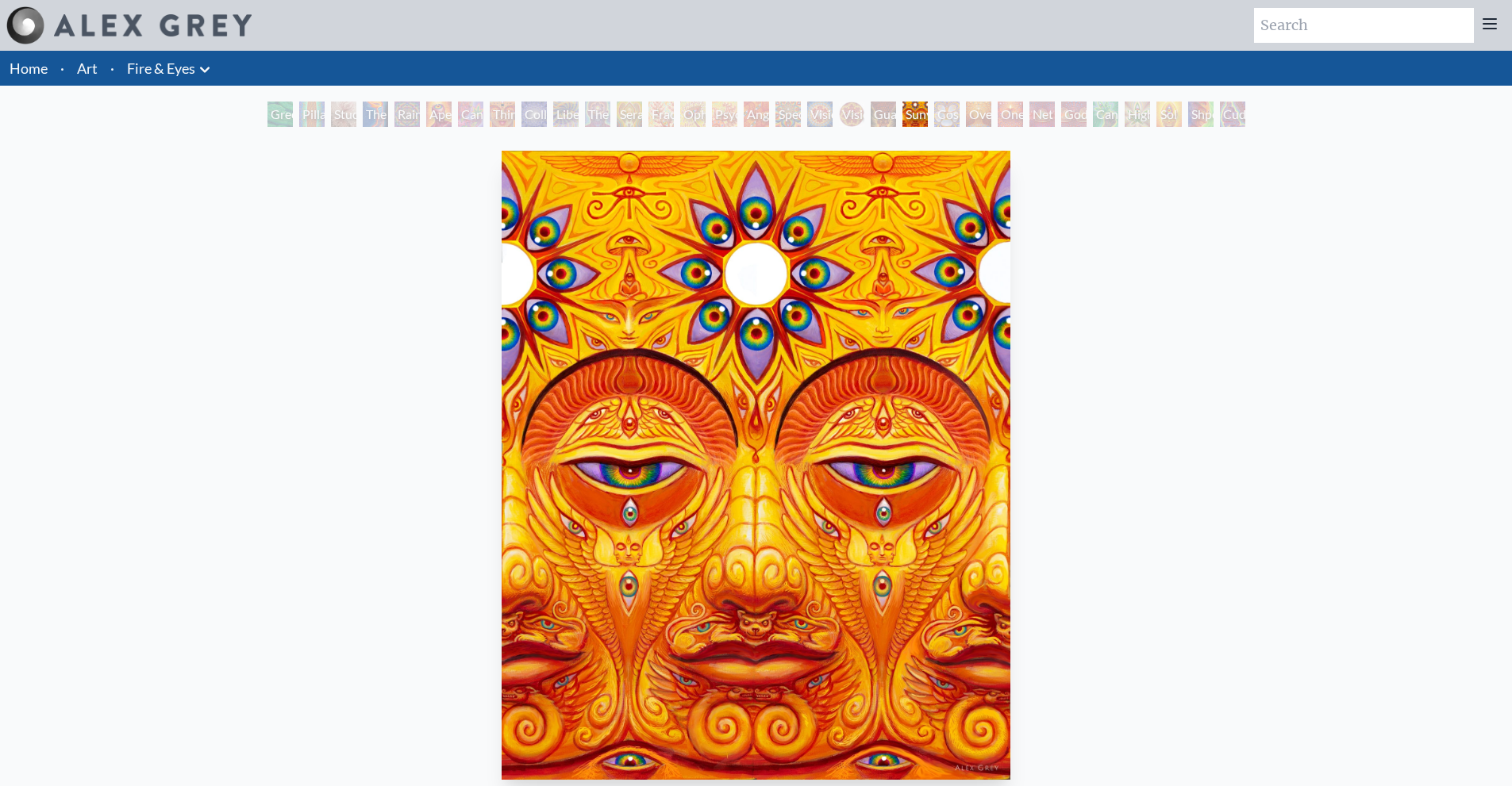
click at [950, 110] on div "Cosmic Elf" at bounding box center [947, 114] width 26 height 26
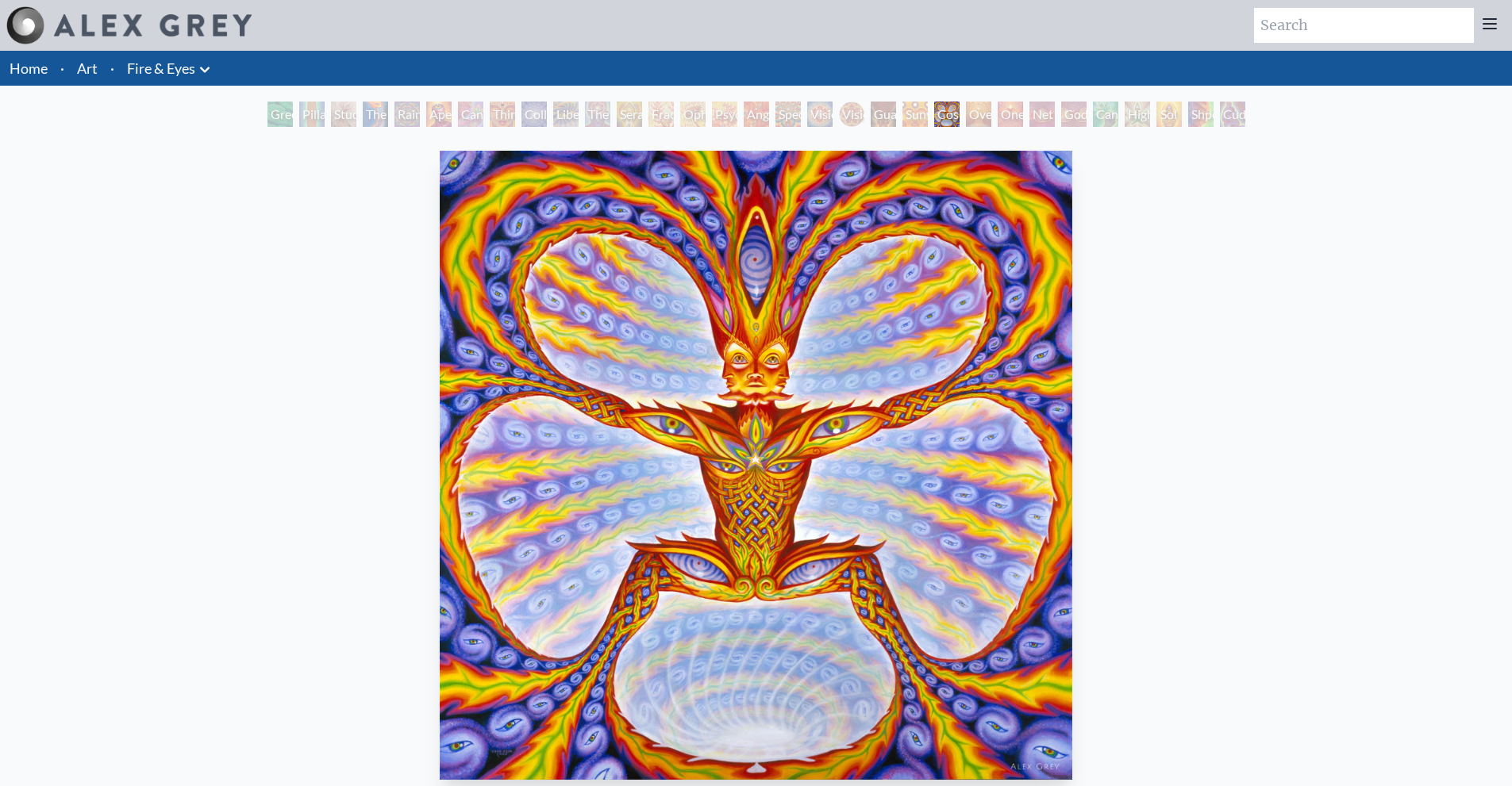
click at [973, 120] on div "Oversoul" at bounding box center [978, 114] width 26 height 26
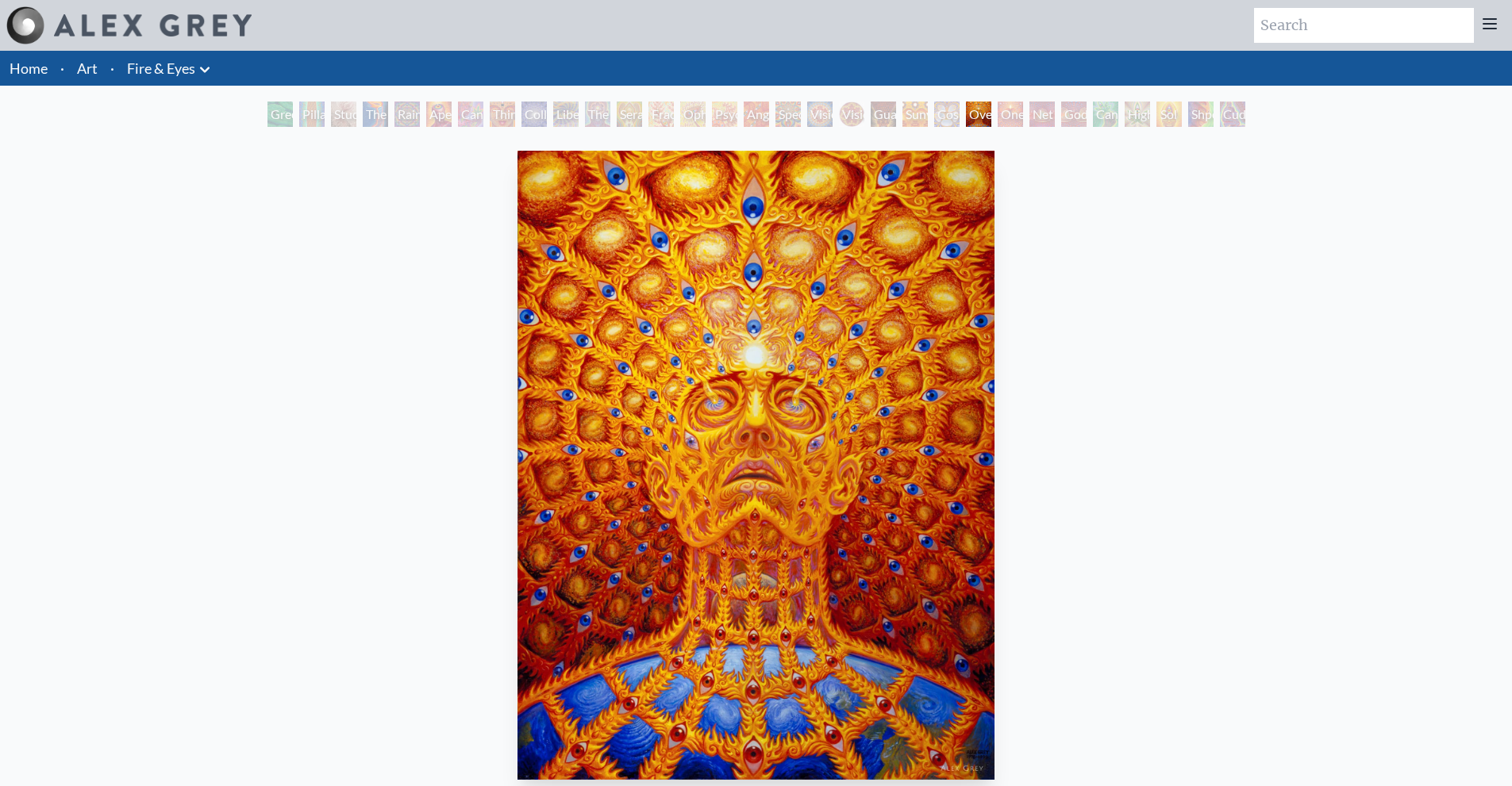
click at [1010, 117] on div "One" at bounding box center [1010, 114] width 26 height 26
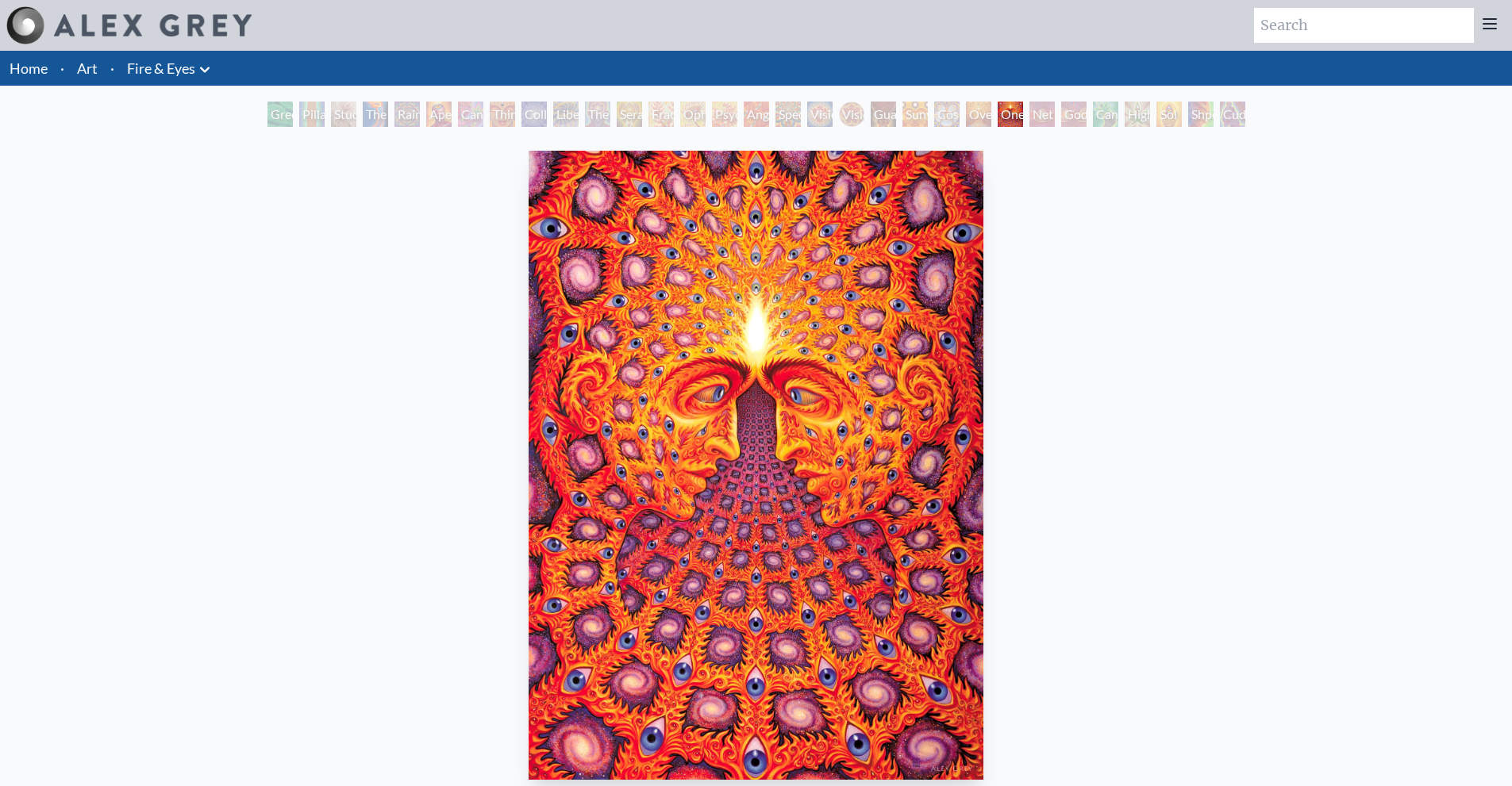
click at [1037, 115] on div "Net of Being" at bounding box center [1042, 114] width 26 height 26
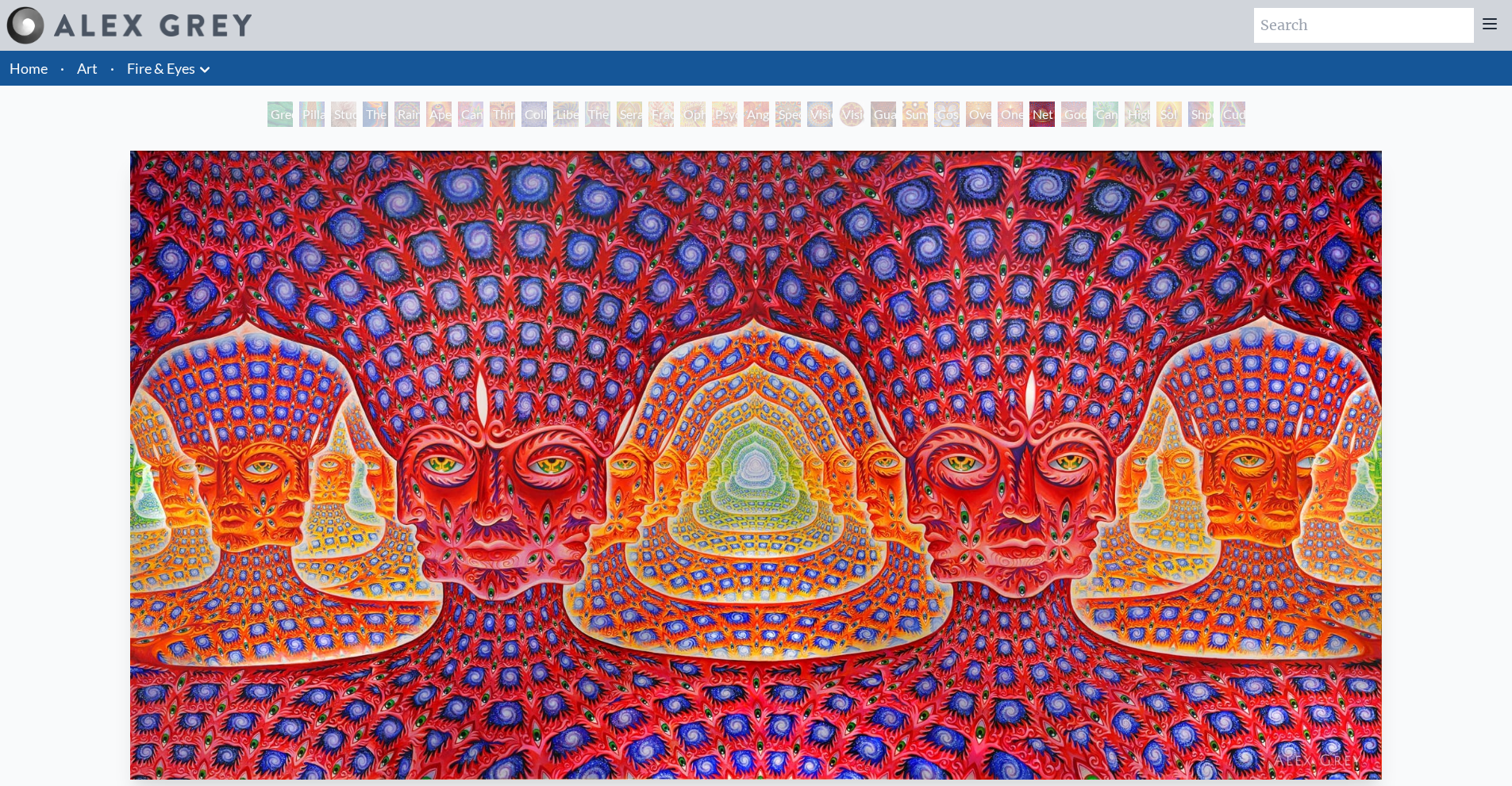
click at [1023, 109] on div "One" at bounding box center [1010, 114] width 26 height 26
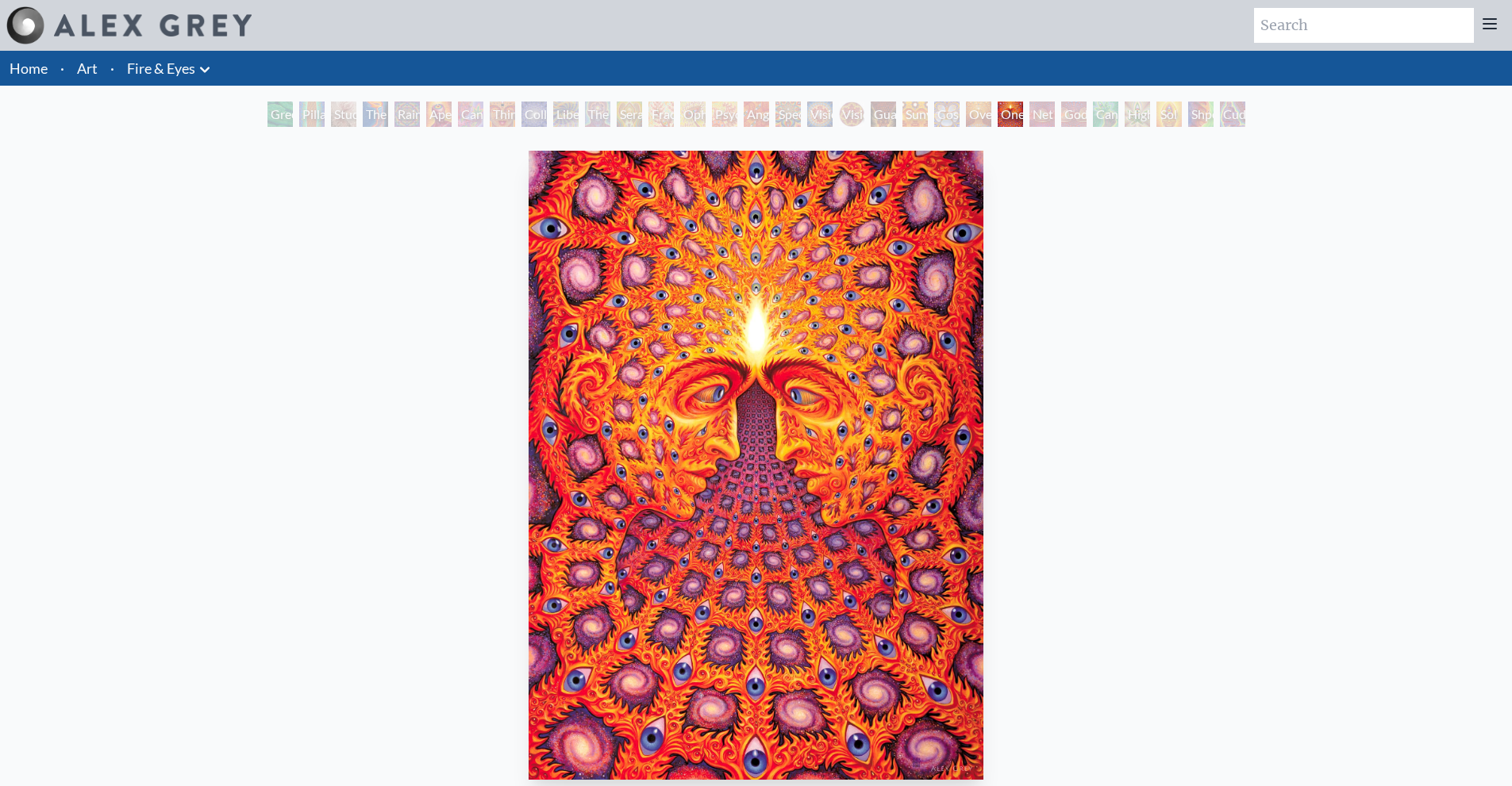
click at [973, 123] on div "Oversoul" at bounding box center [978, 114] width 26 height 26
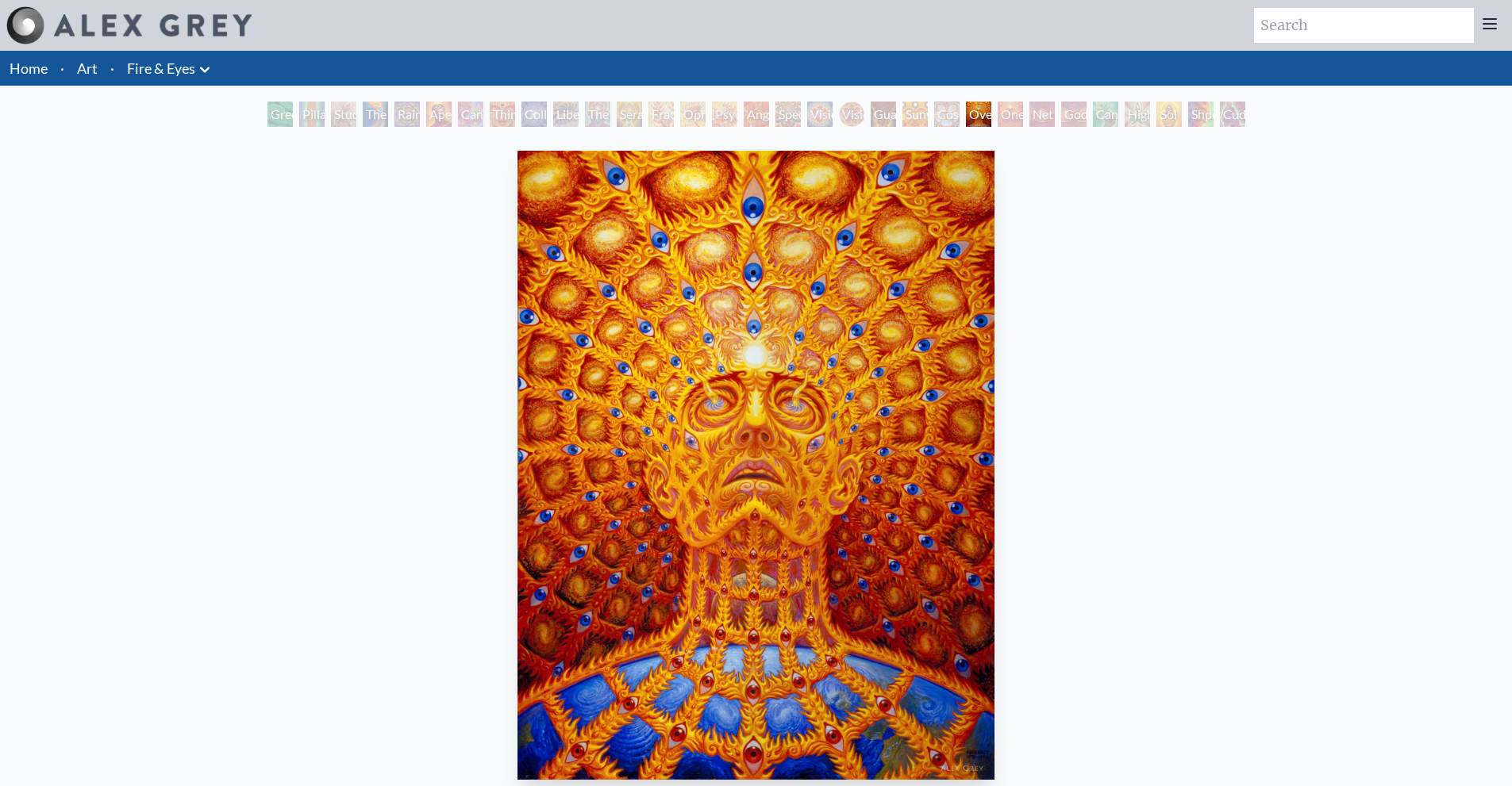
click at [935, 115] on div "Cosmic Elf" at bounding box center [947, 114] width 26 height 26
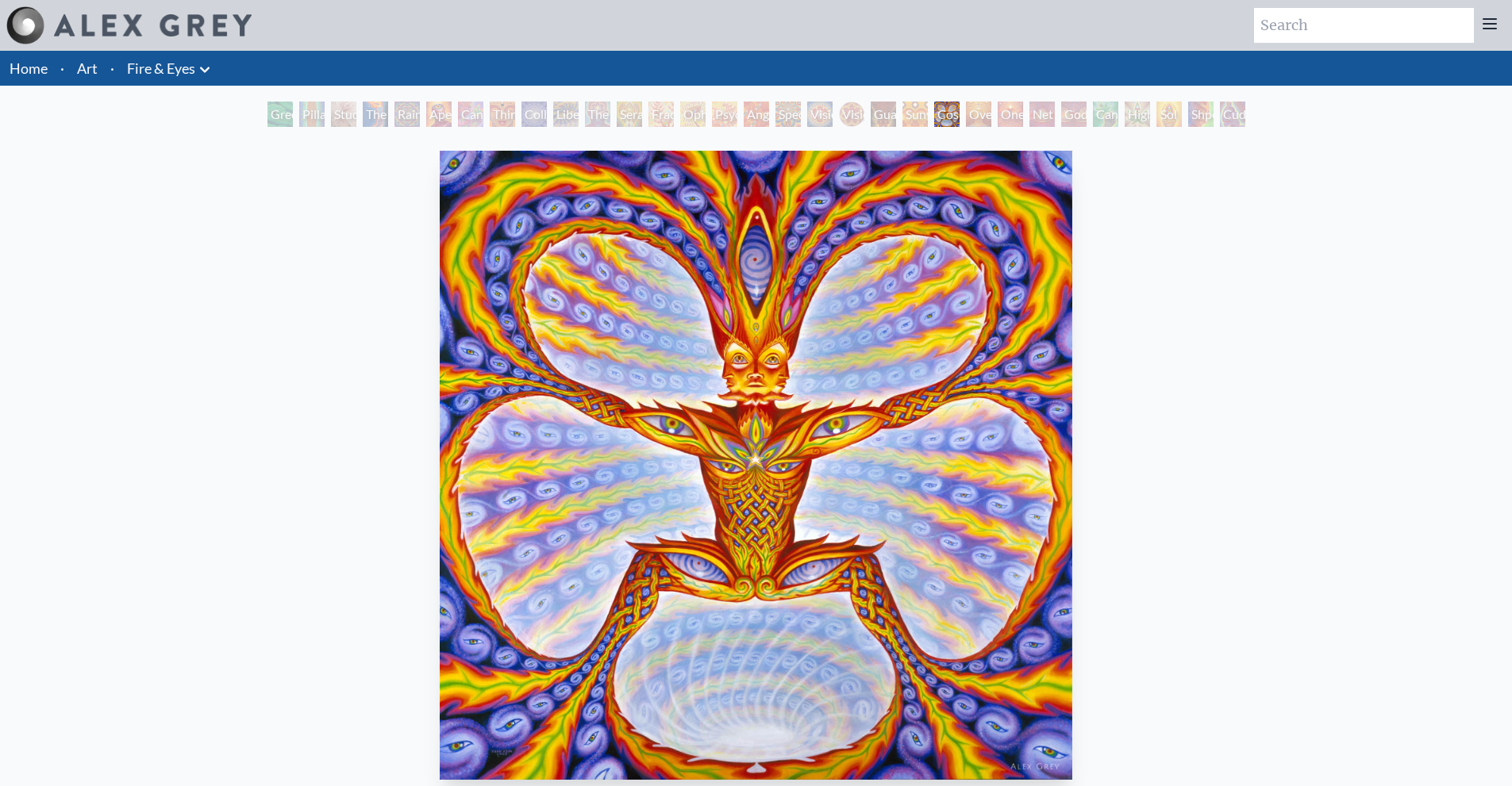
click at [877, 113] on div "Guardian of Infinite Vision" at bounding box center [883, 114] width 26 height 26
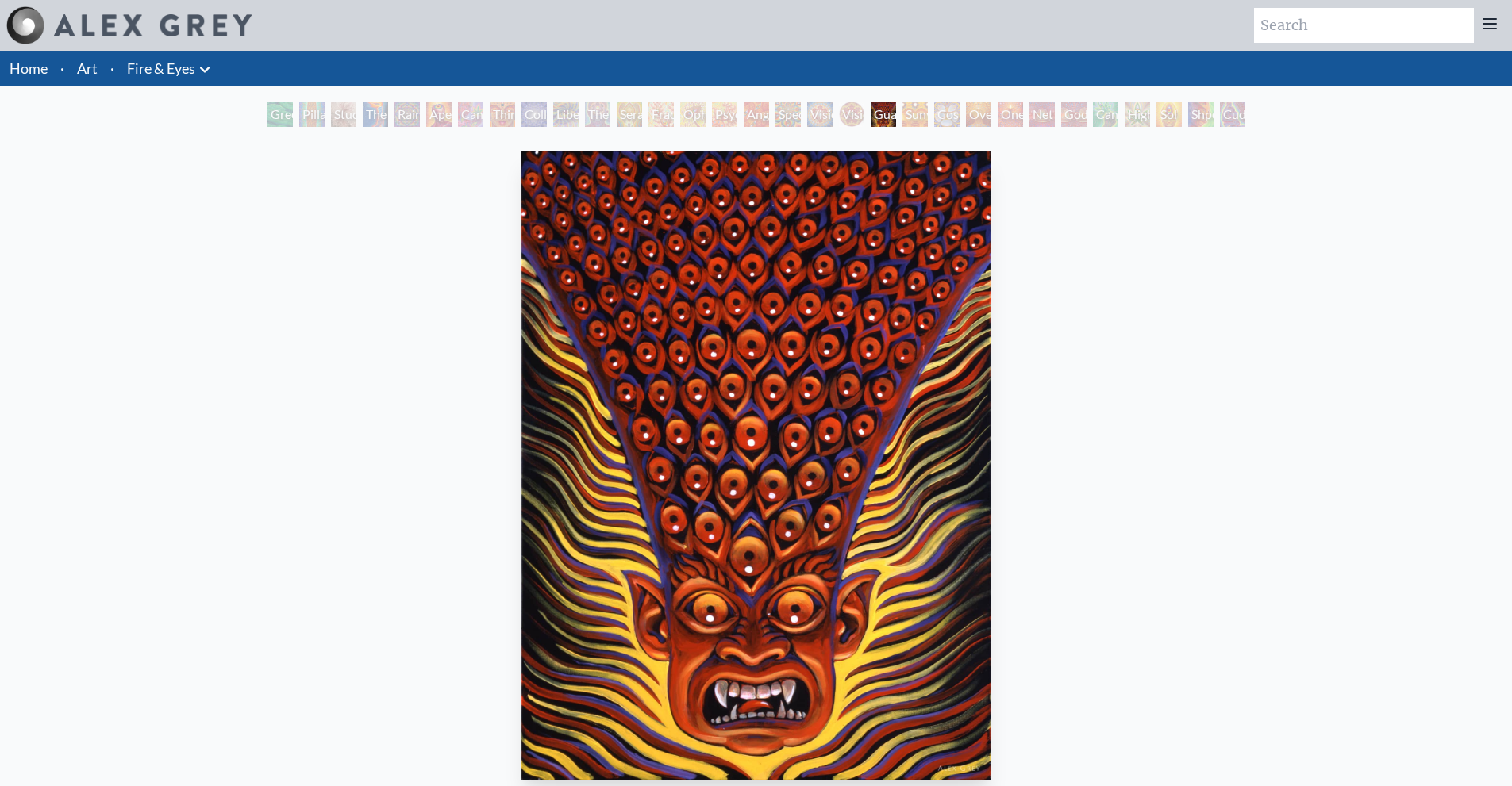
click at [791, 106] on div "Spectral Lotus" at bounding box center [788, 114] width 26 height 26
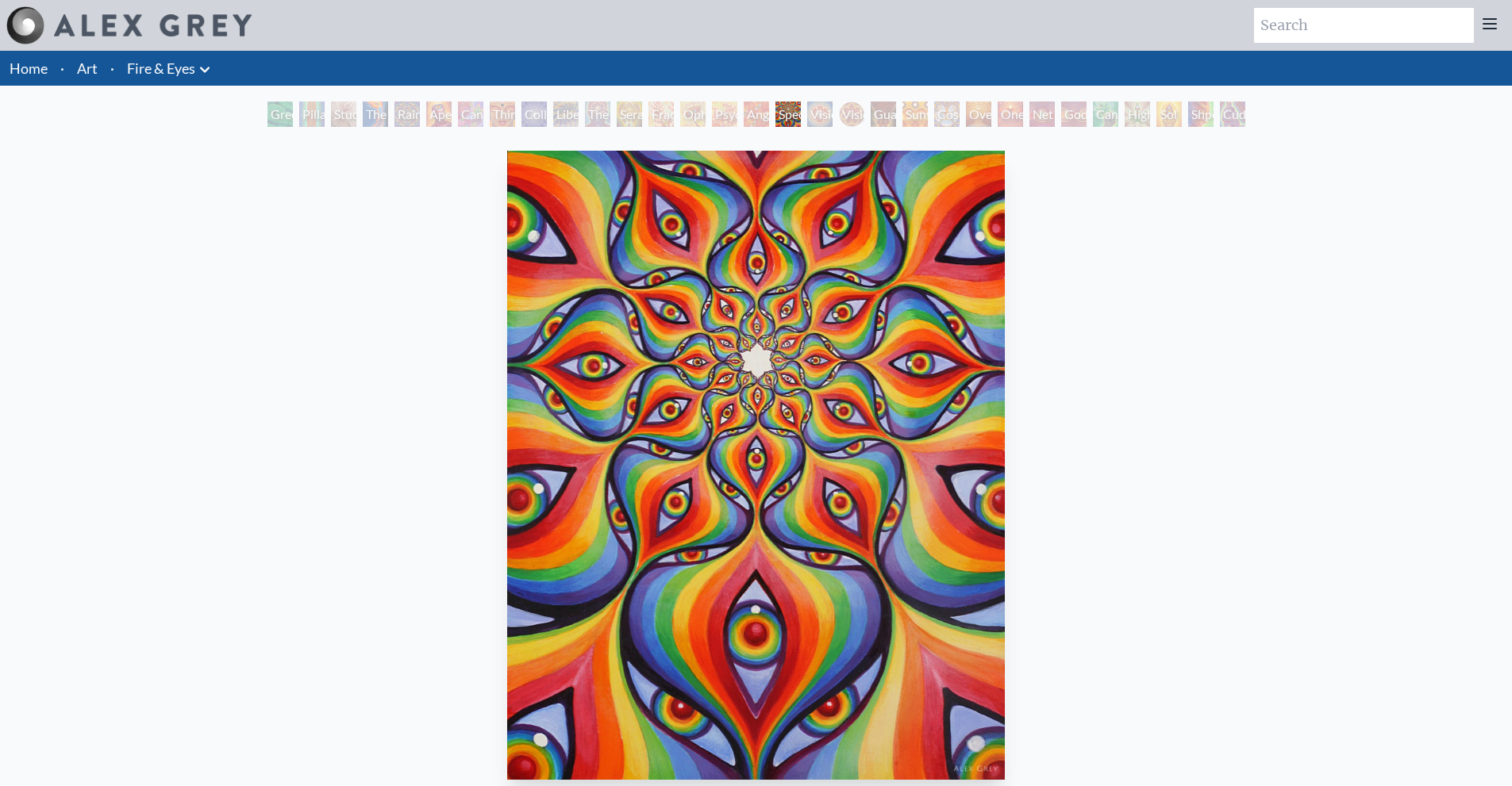
click at [839, 108] on div "Vision Crystal Tondo" at bounding box center [851, 114] width 26 height 26
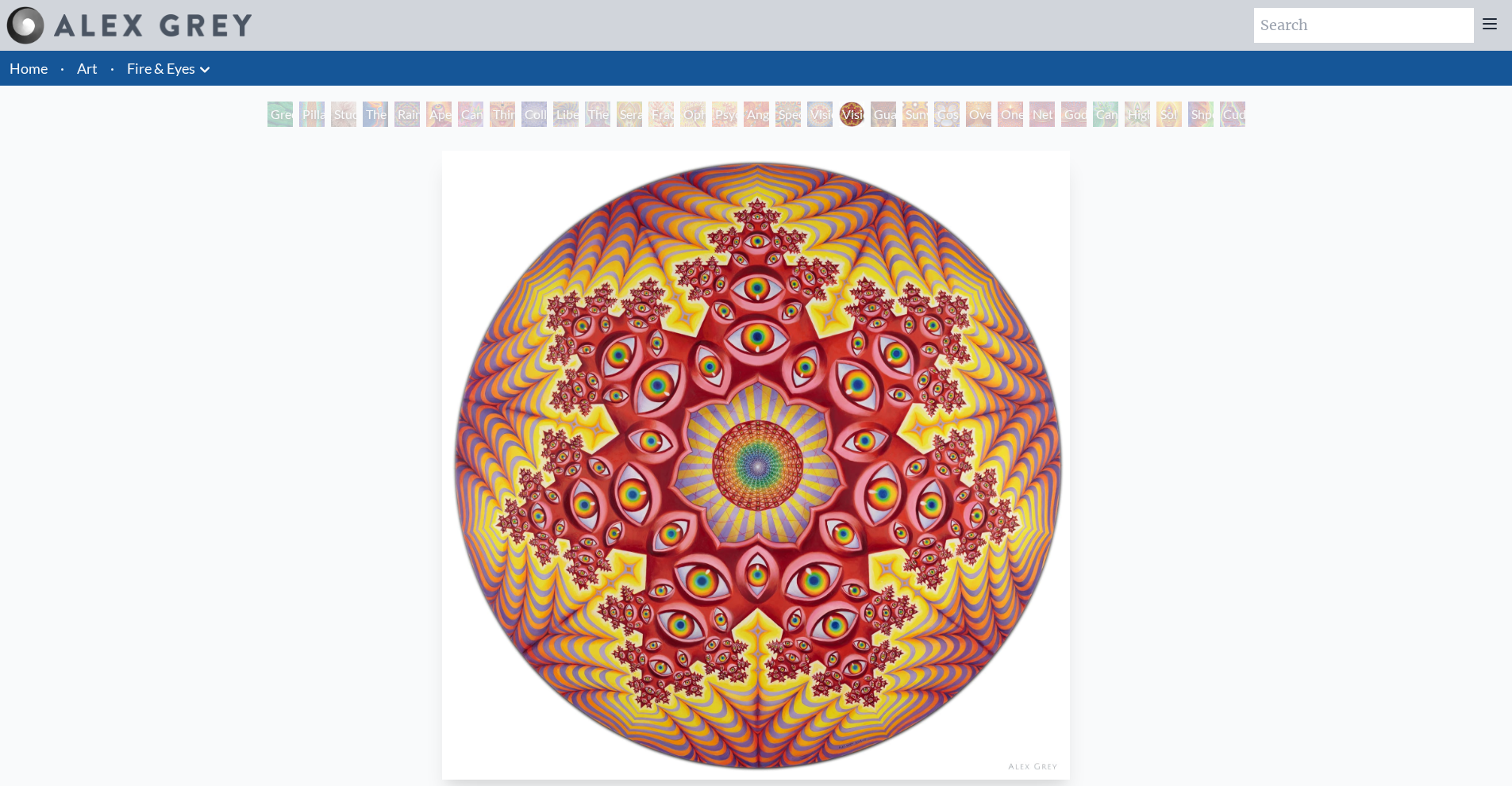
click at [808, 118] on div "Vision Crystal" at bounding box center [820, 114] width 26 height 26
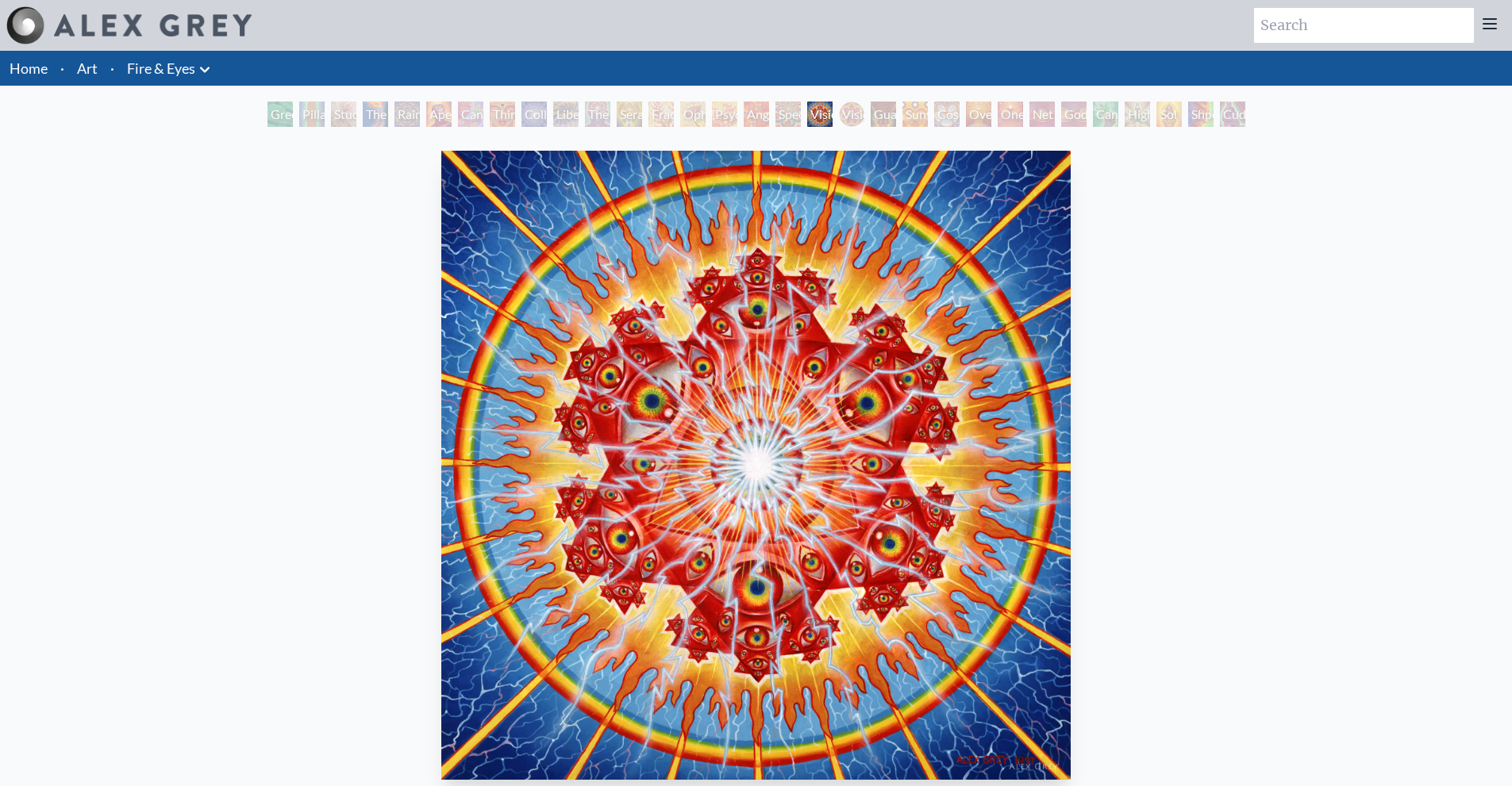
click at [1054, 115] on div "Net of Being" at bounding box center [1042, 114] width 26 height 26
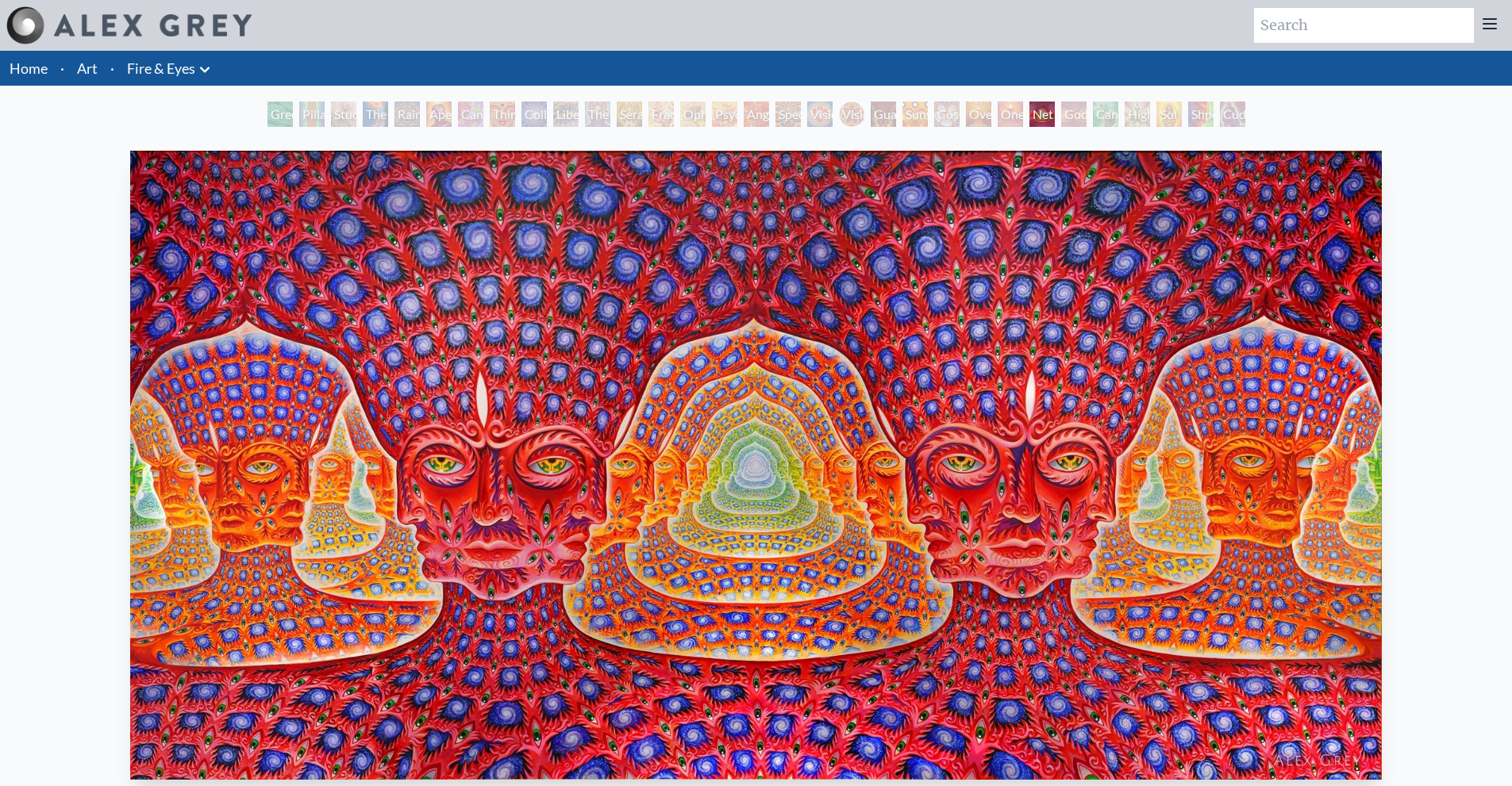
click at [1093, 112] on div "Cannafist" at bounding box center [1105, 114] width 26 height 26
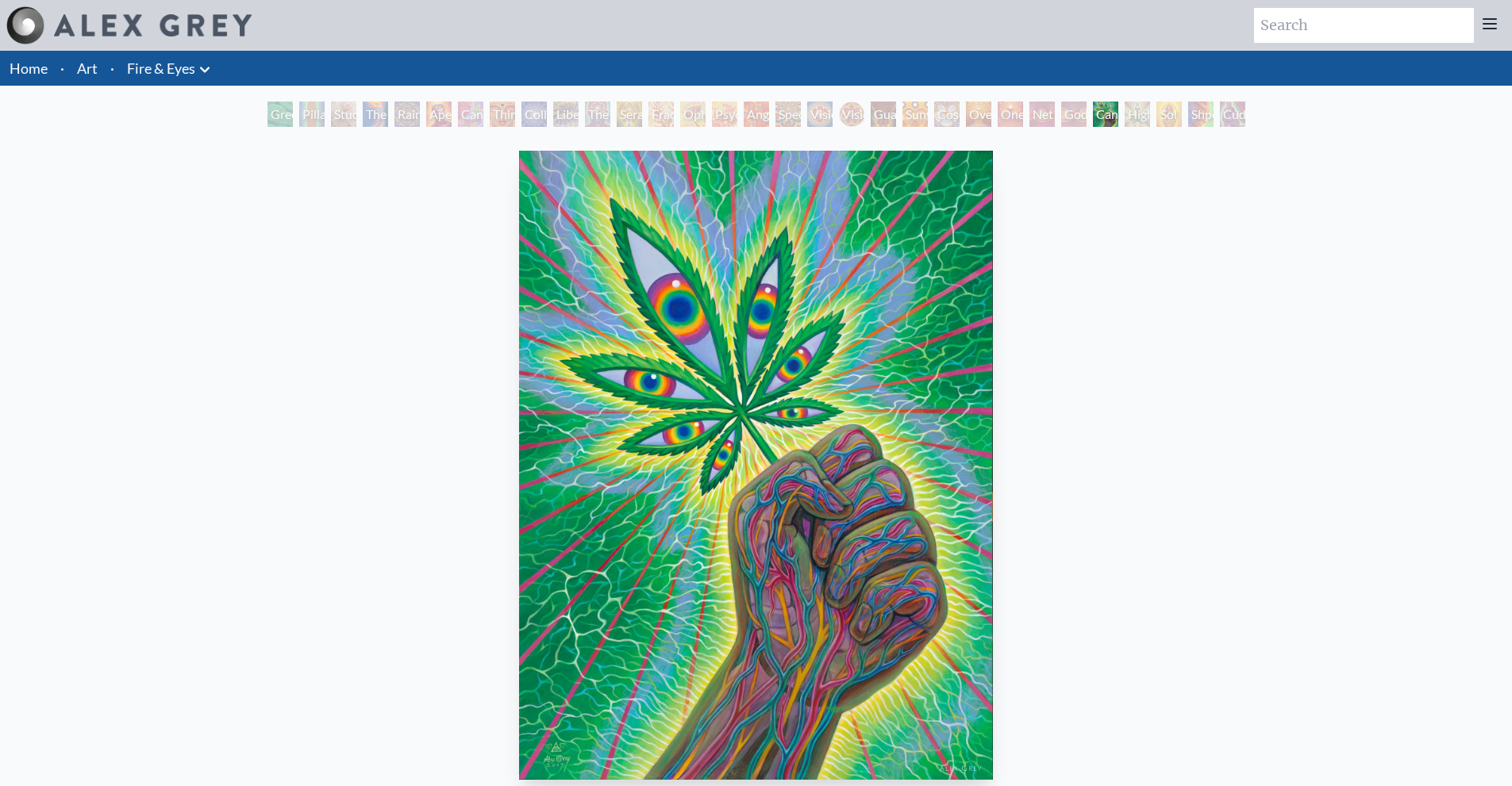
click at [1062, 118] on div "Godself" at bounding box center [1074, 114] width 26 height 26
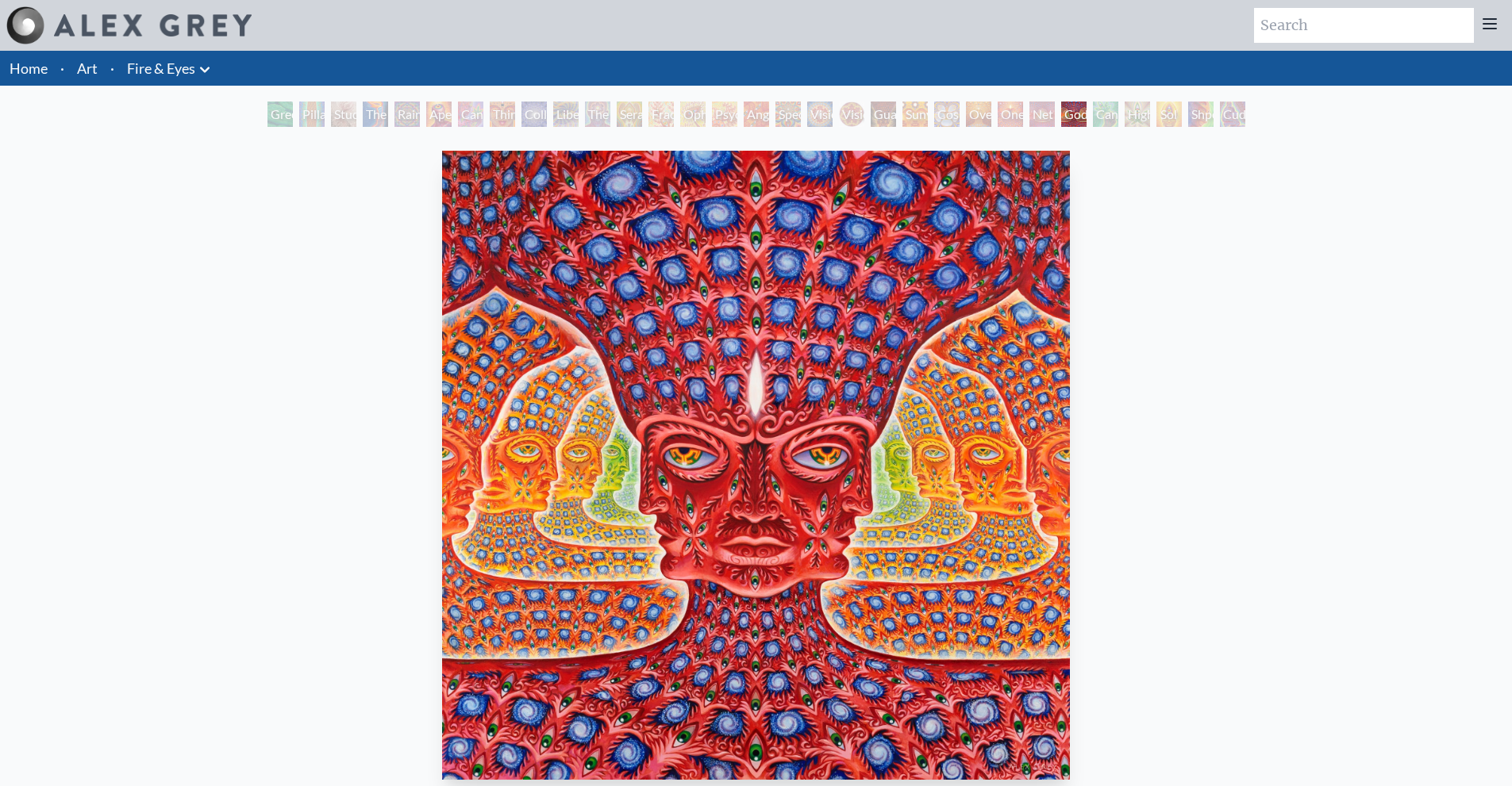
click at [1039, 115] on div "Net of Being" at bounding box center [1042, 114] width 26 height 26
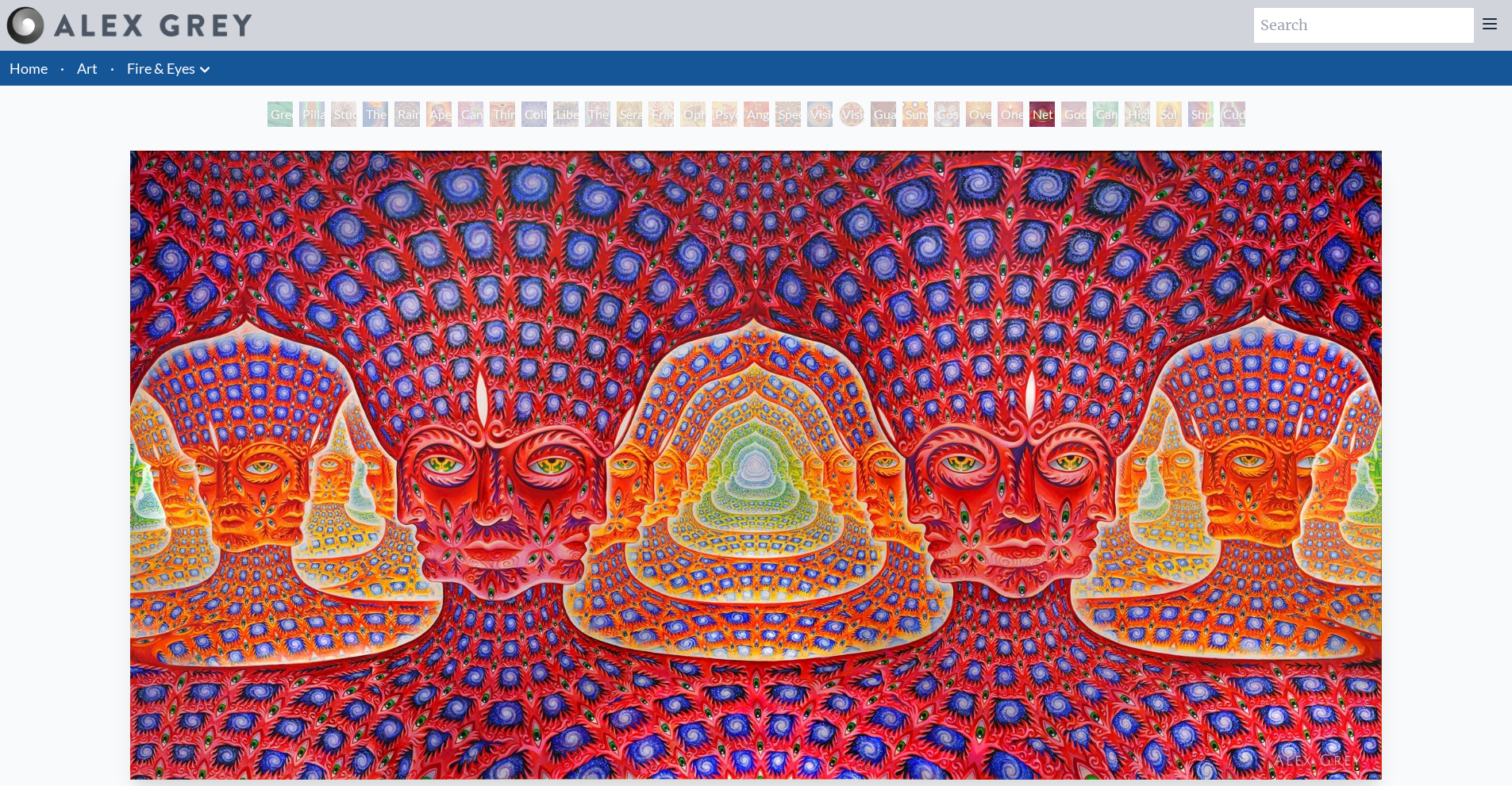
click at [1065, 118] on div "Godself" at bounding box center [1074, 114] width 26 height 26
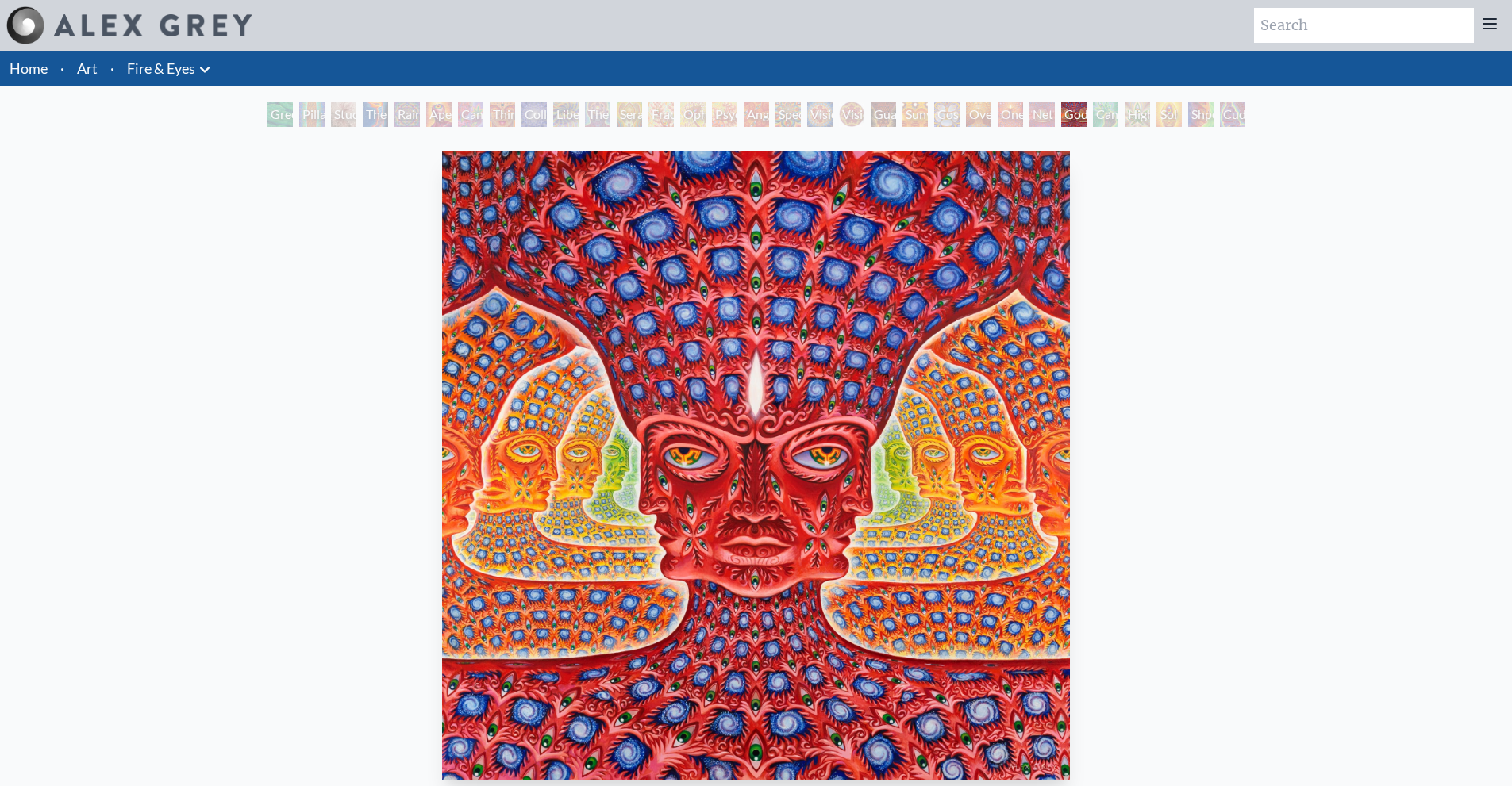
click at [1039, 112] on div "Net of Being" at bounding box center [1042, 114] width 26 height 26
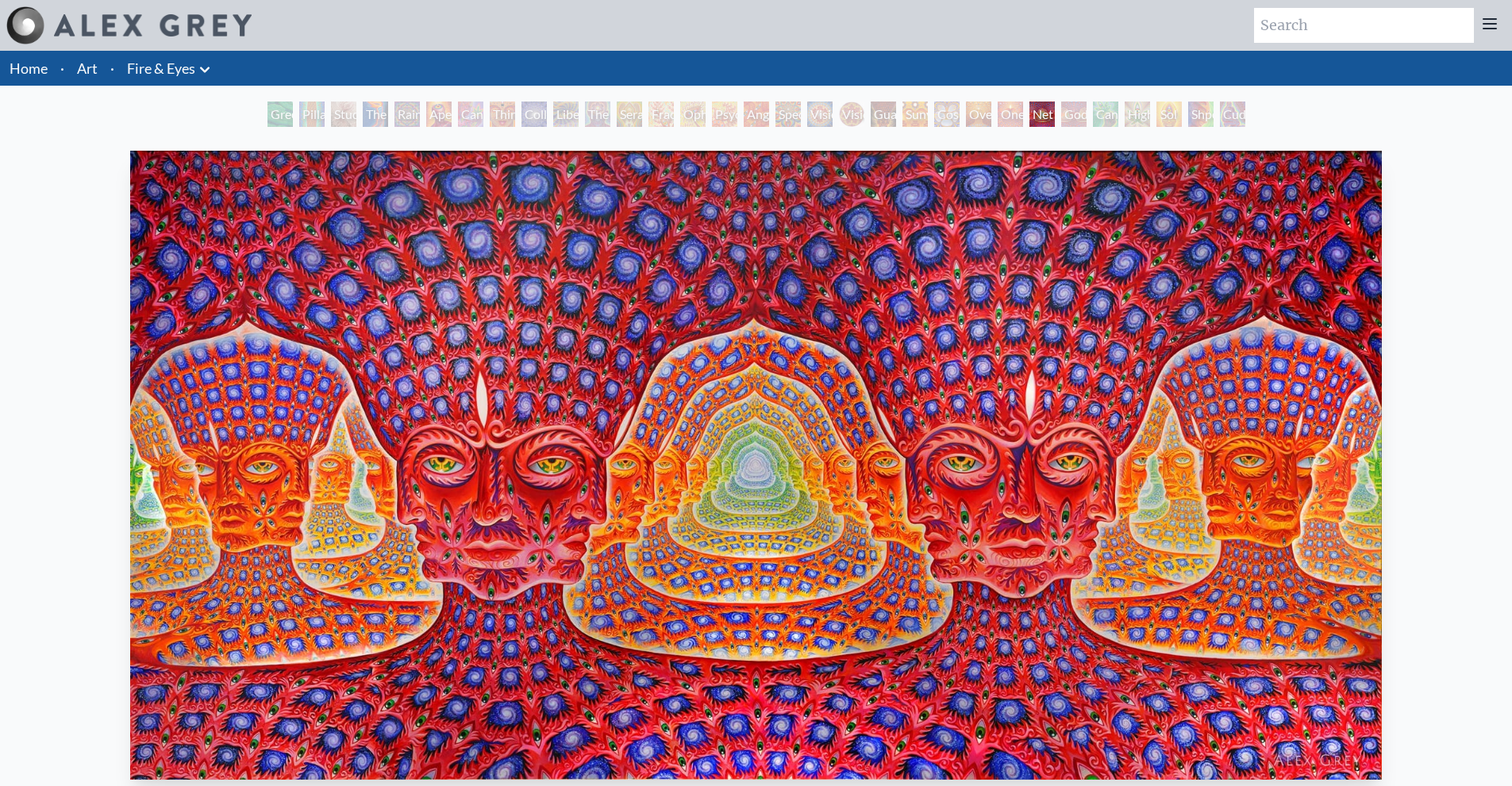
click at [1062, 123] on div "Godself" at bounding box center [1074, 114] width 26 height 26
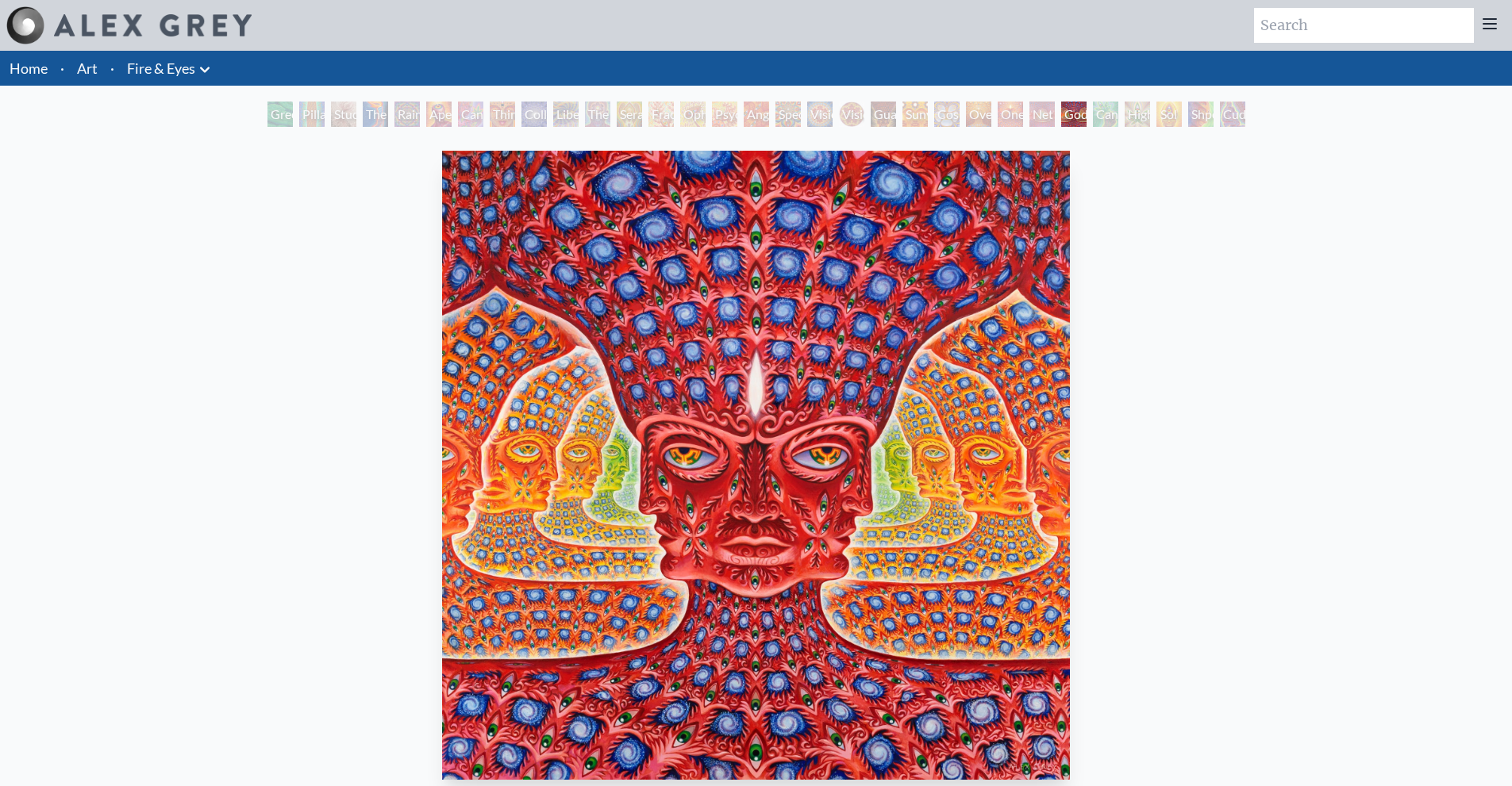
click at [1102, 123] on div "Cannafist" at bounding box center [1105, 114] width 26 height 26
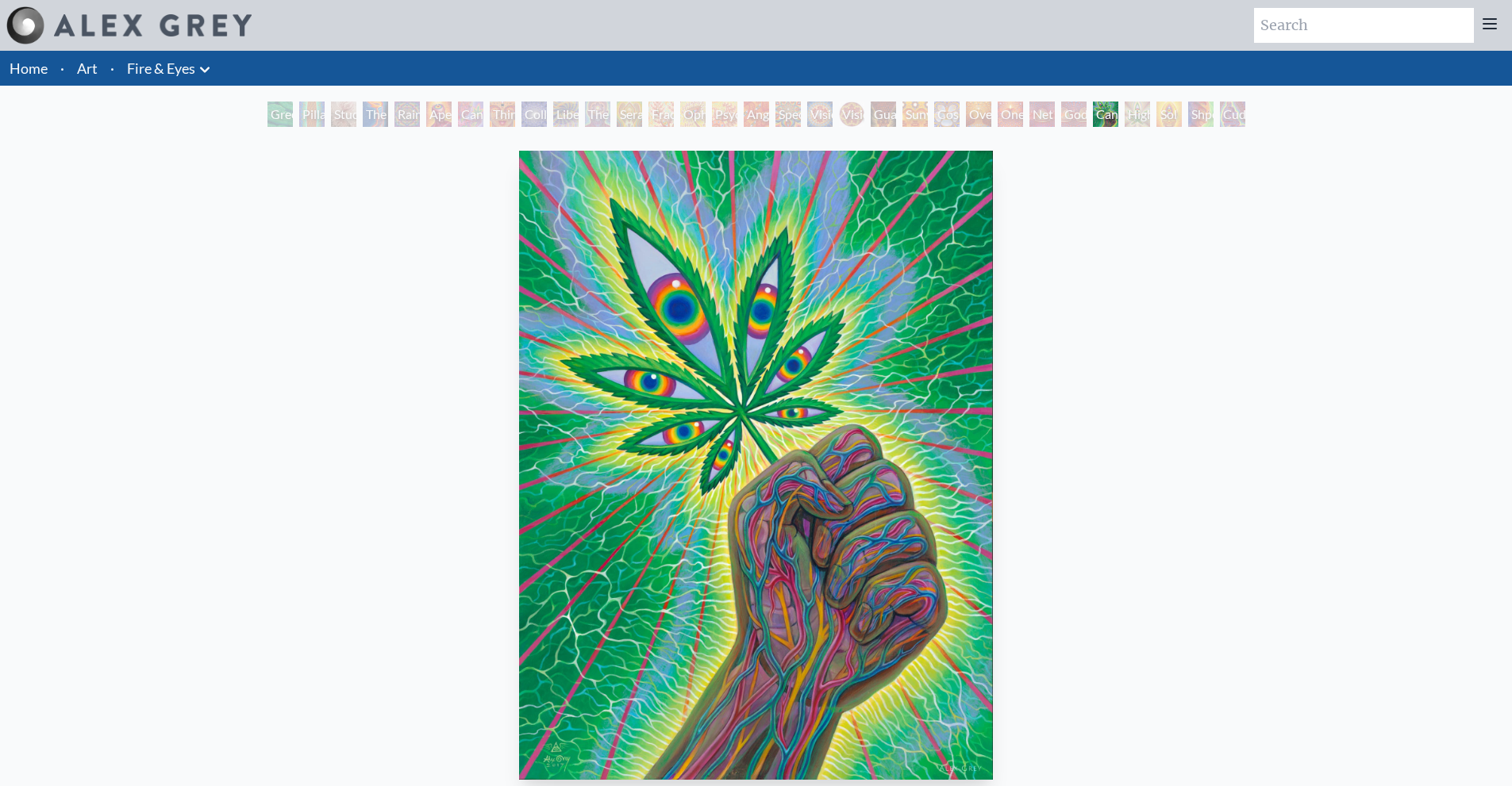
click at [1129, 115] on div "Higher Vision" at bounding box center [1137, 114] width 26 height 26
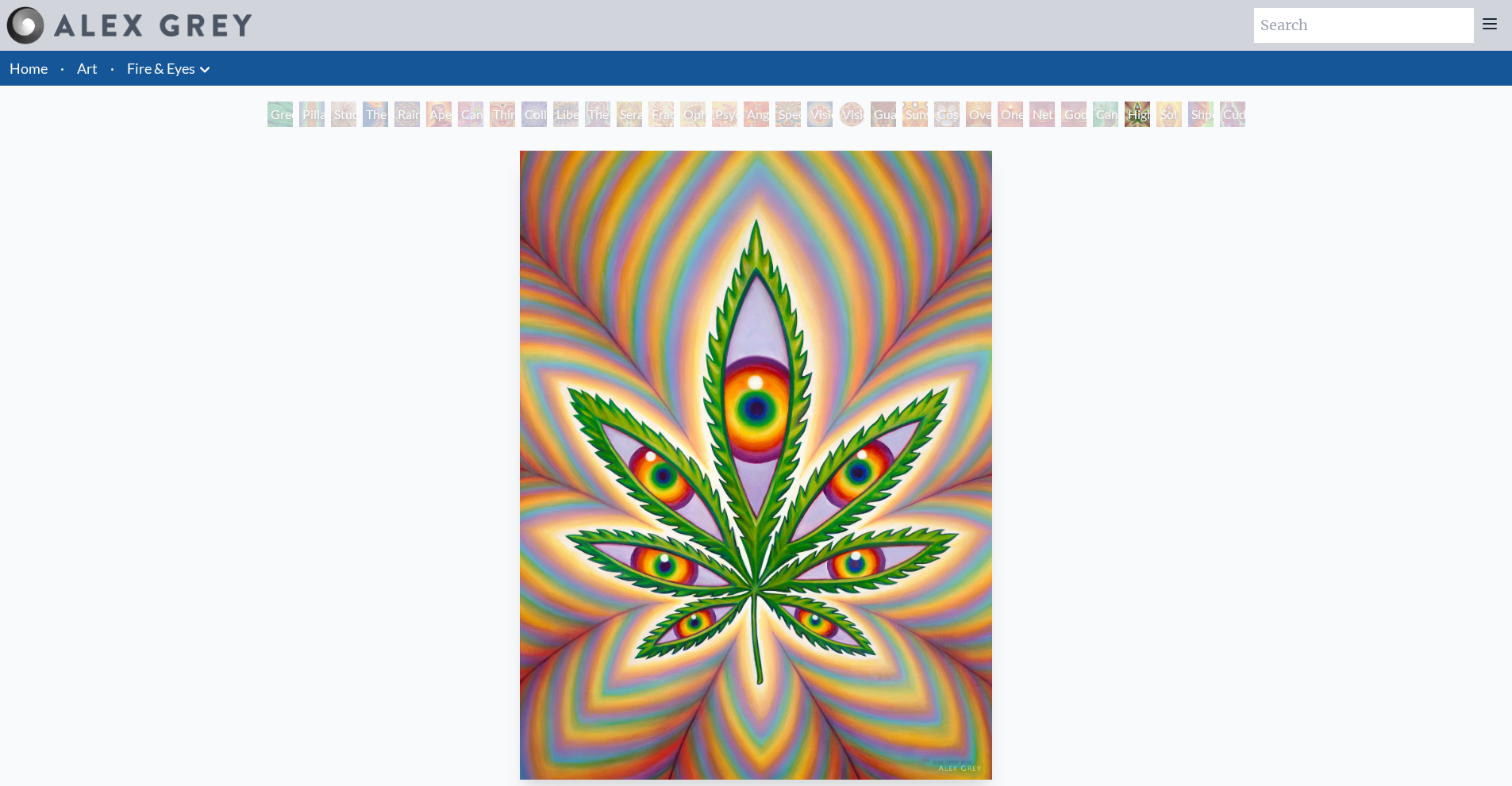
click at [1166, 116] on div "Sol Invictus" at bounding box center [1169, 114] width 26 height 26
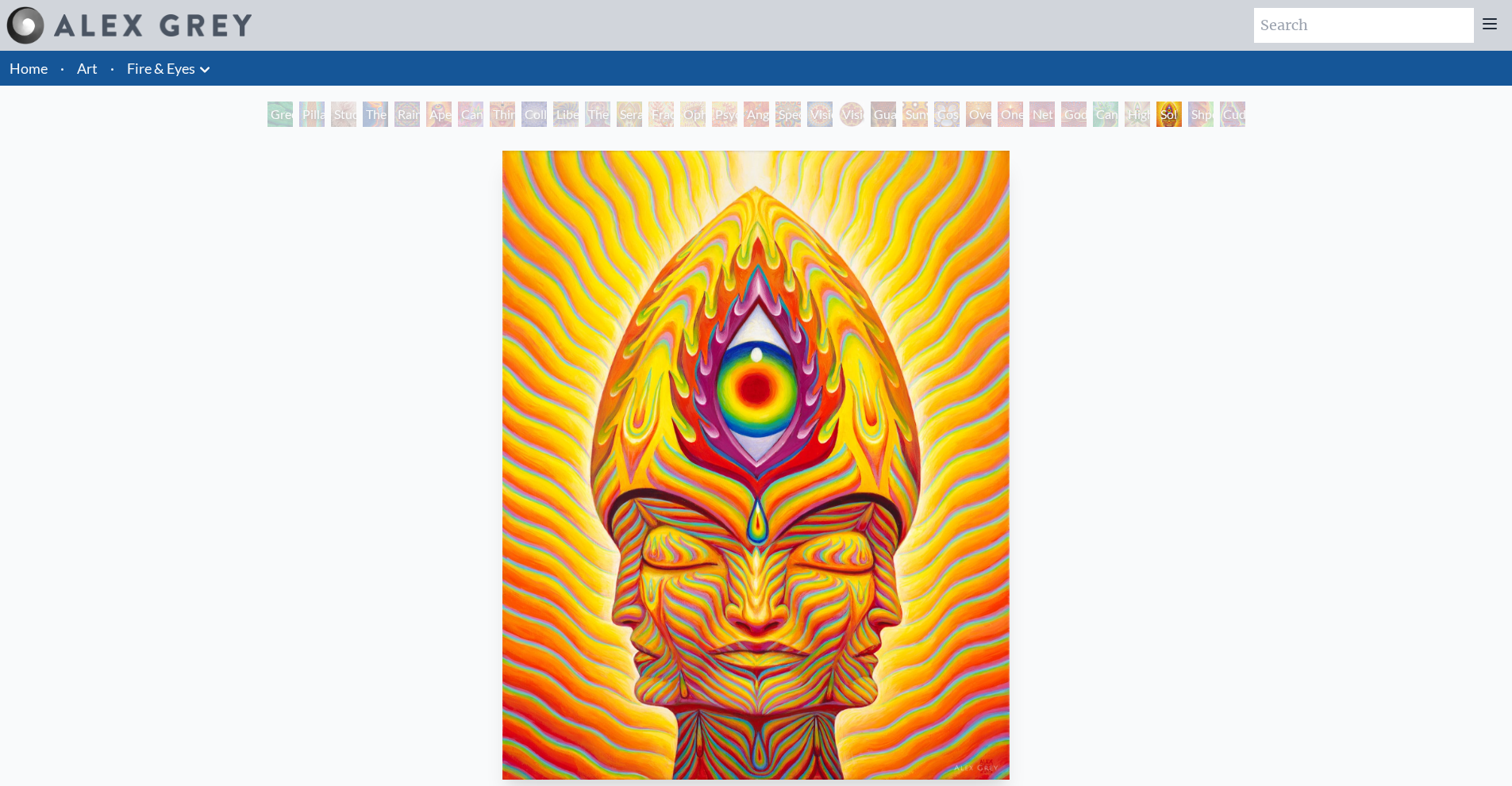
click at [1214, 116] on div "Shpongled" at bounding box center [1201, 114] width 26 height 26
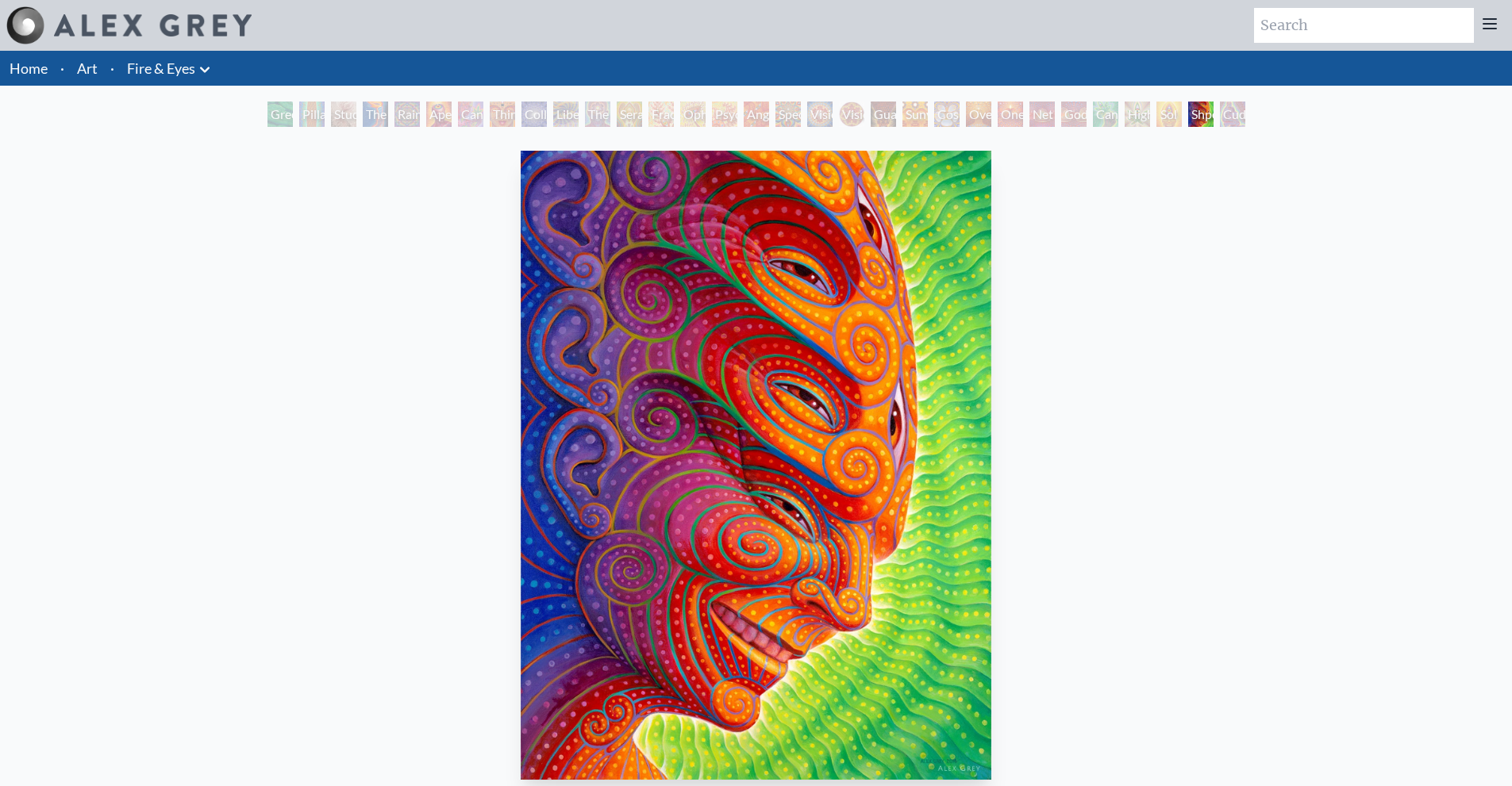
click at [1230, 116] on div "Cuddle" at bounding box center [1232, 114] width 26 height 26
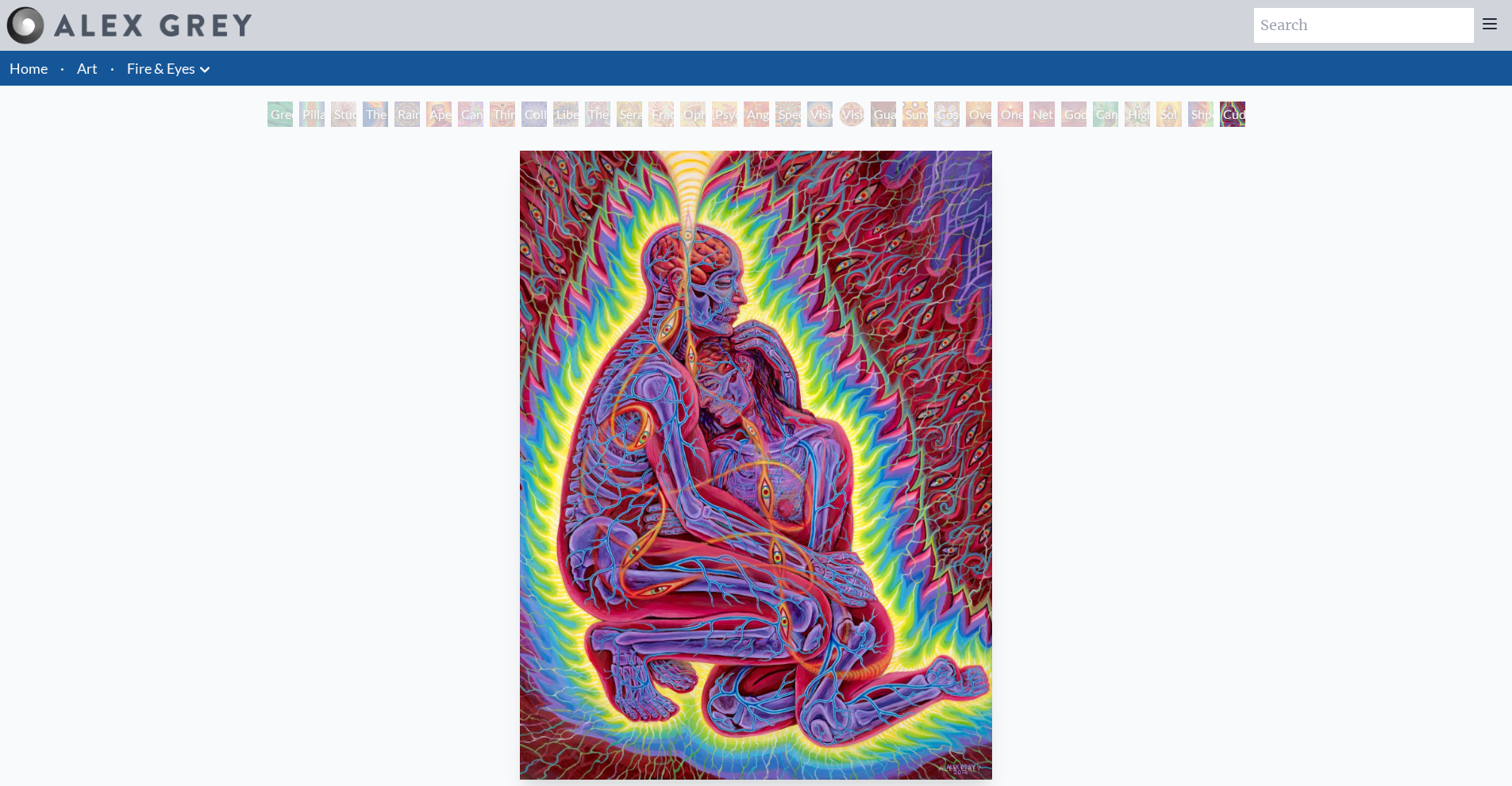
click at [172, 56] on li "Fire & Eyes Anatomical Drawings" at bounding box center [171, 67] width 100 height 35
click at [196, 63] on icon at bounding box center [204, 69] width 19 height 19
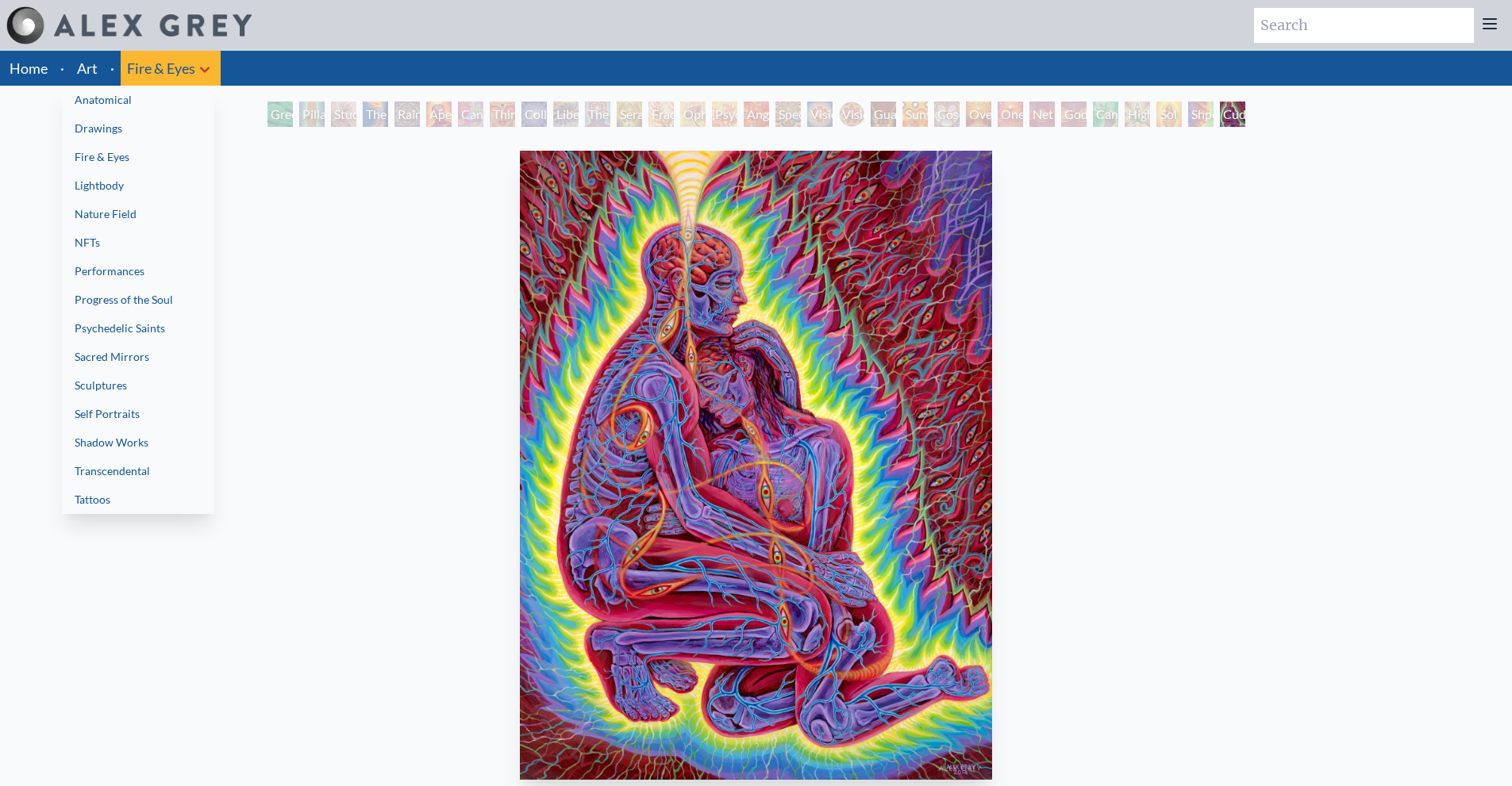
click at [130, 138] on link "Drawings" at bounding box center [139, 129] width 153 height 28
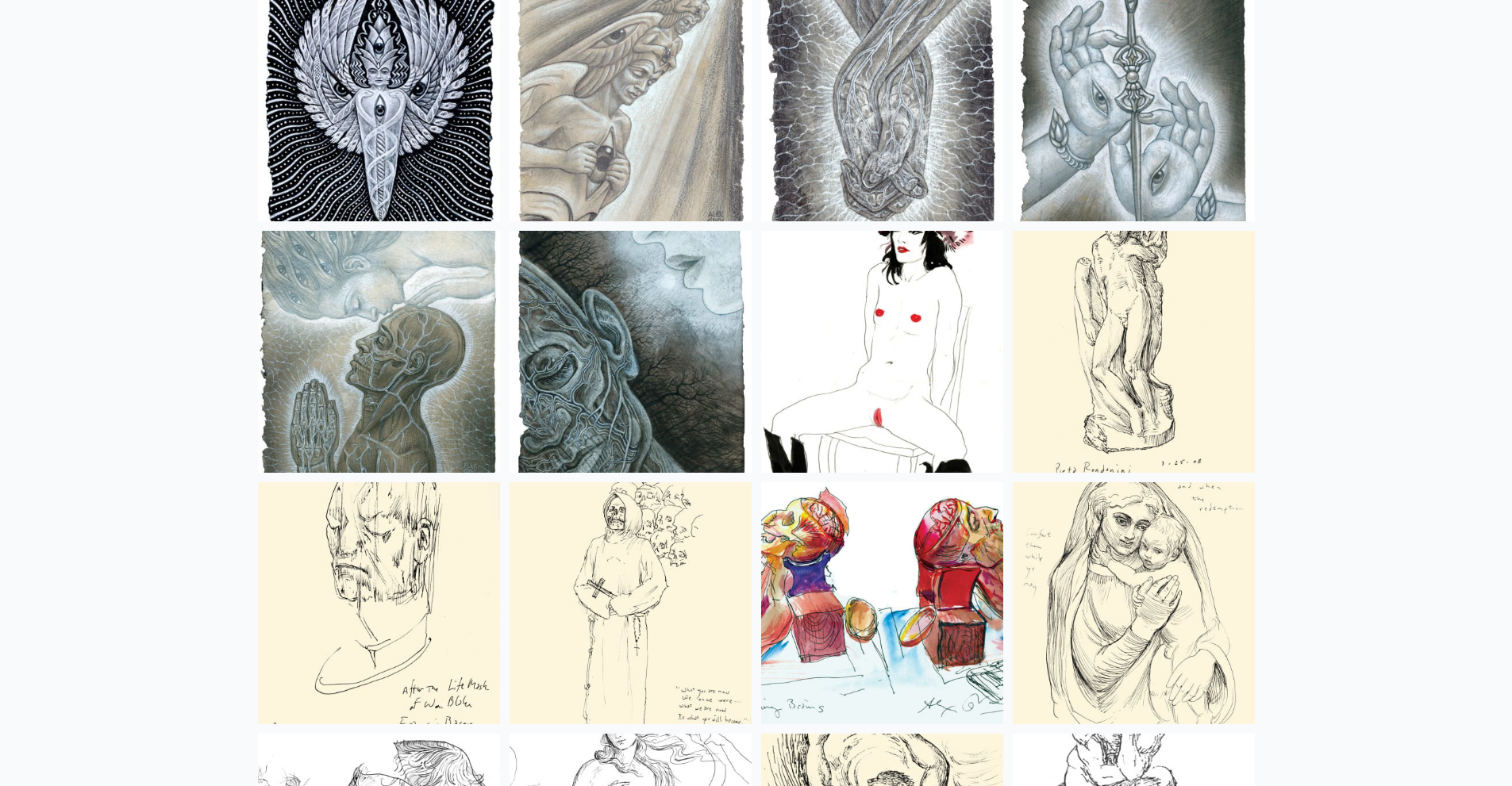
scroll to position [238, 0]
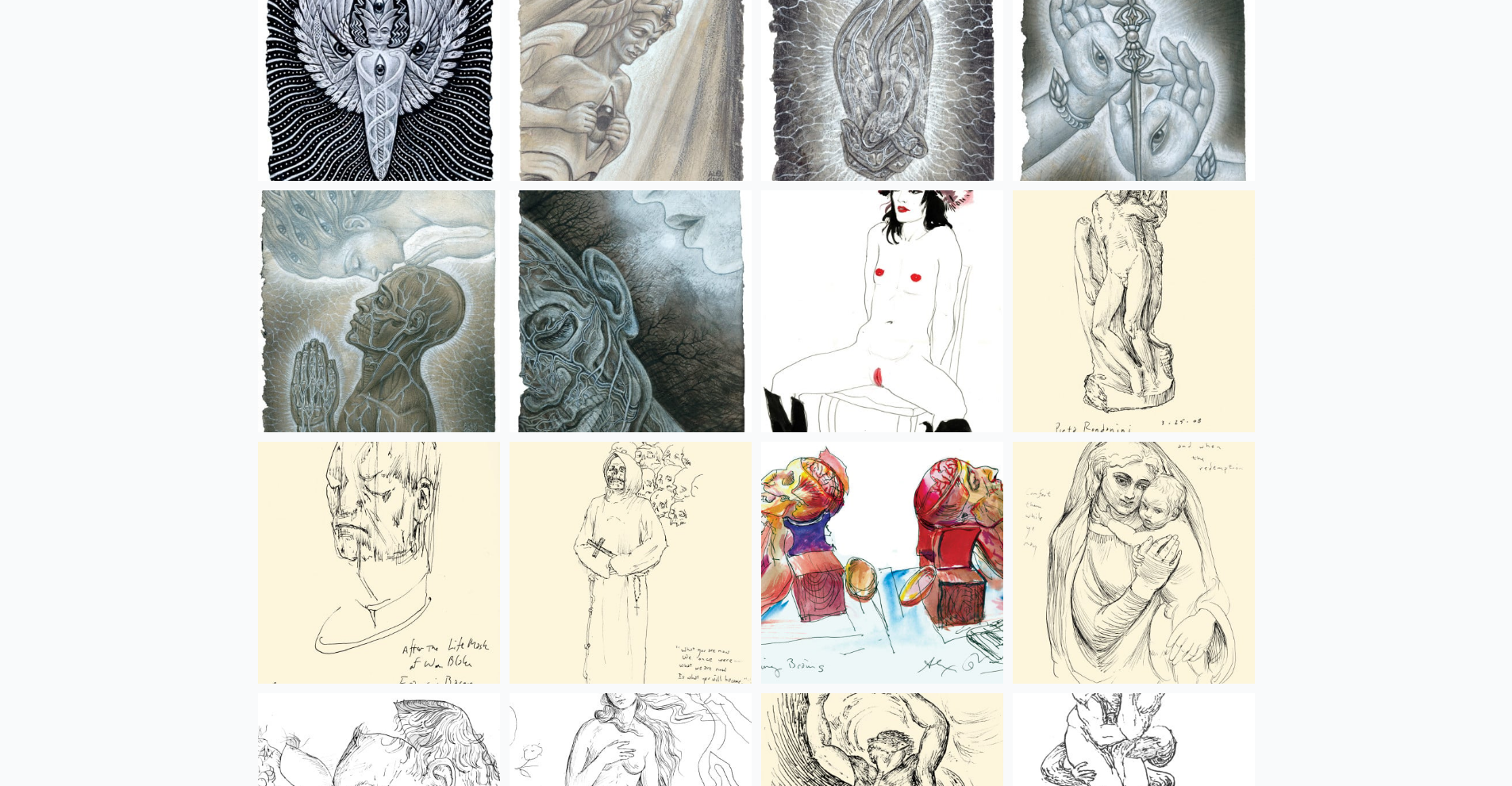
click at [859, 341] on img at bounding box center [882, 311] width 243 height 242
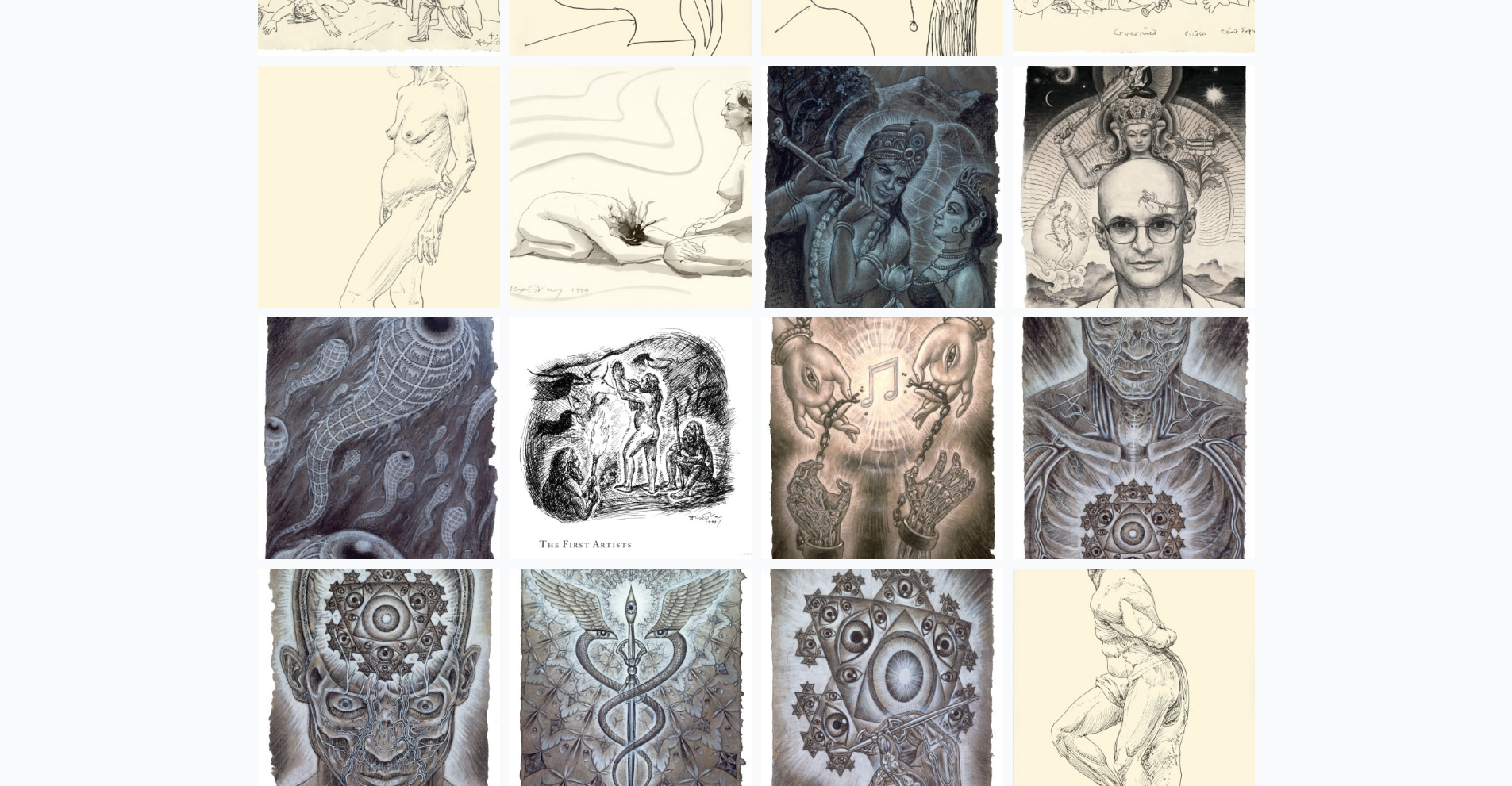
scroll to position [2142, 0]
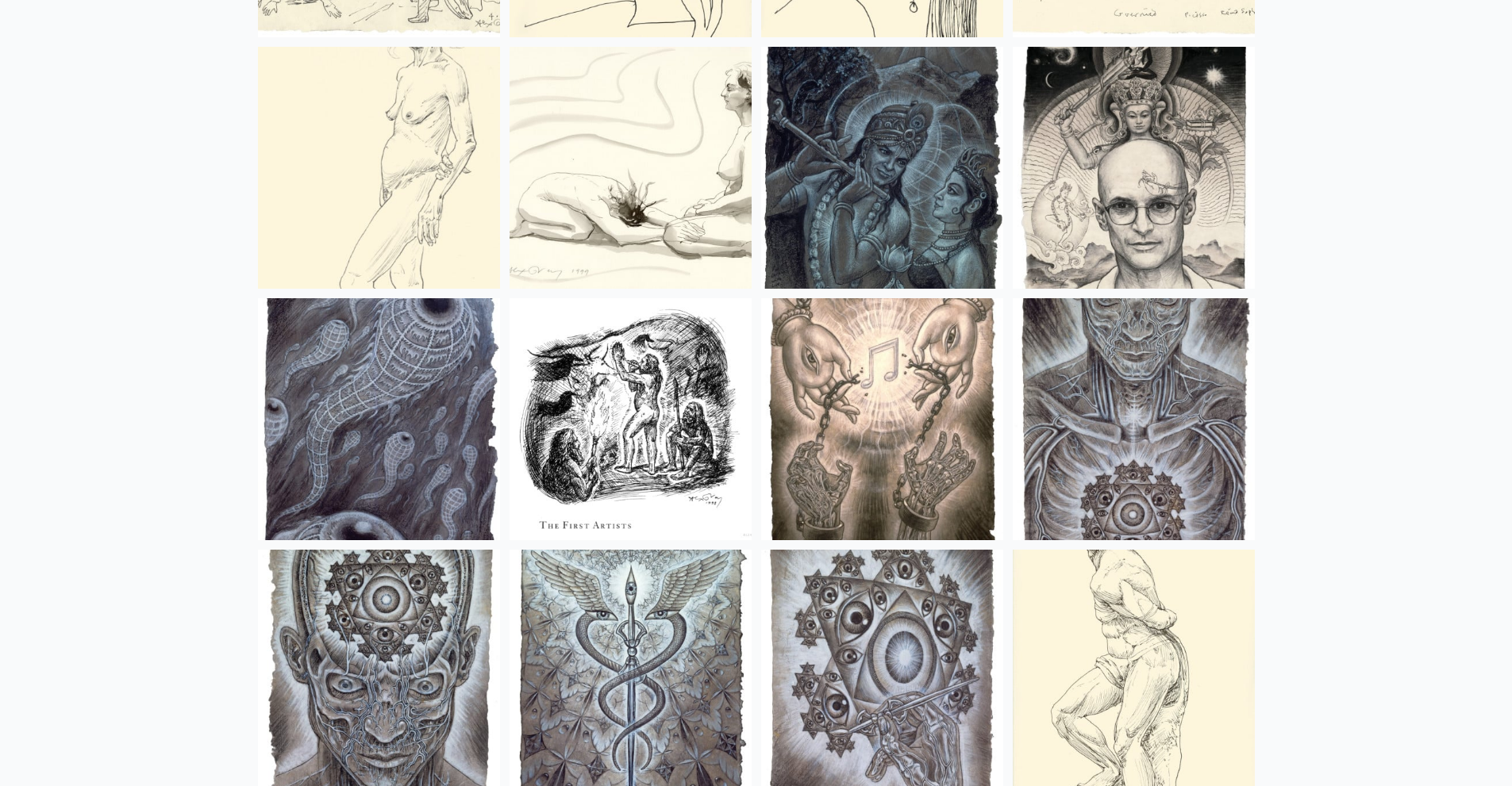
click at [1169, 197] on img at bounding box center [1134, 168] width 243 height 242
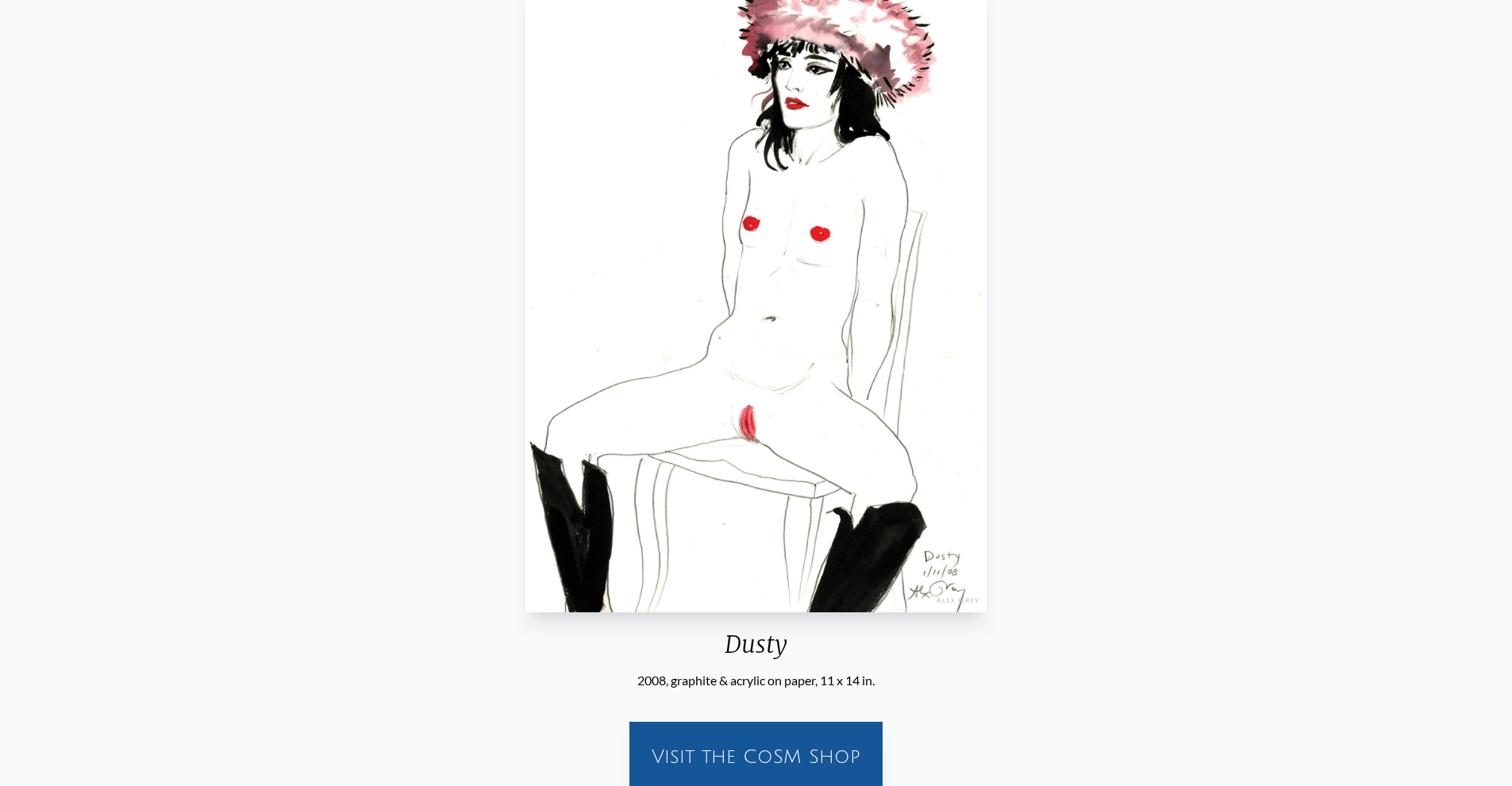
scroll to position [238, 0]
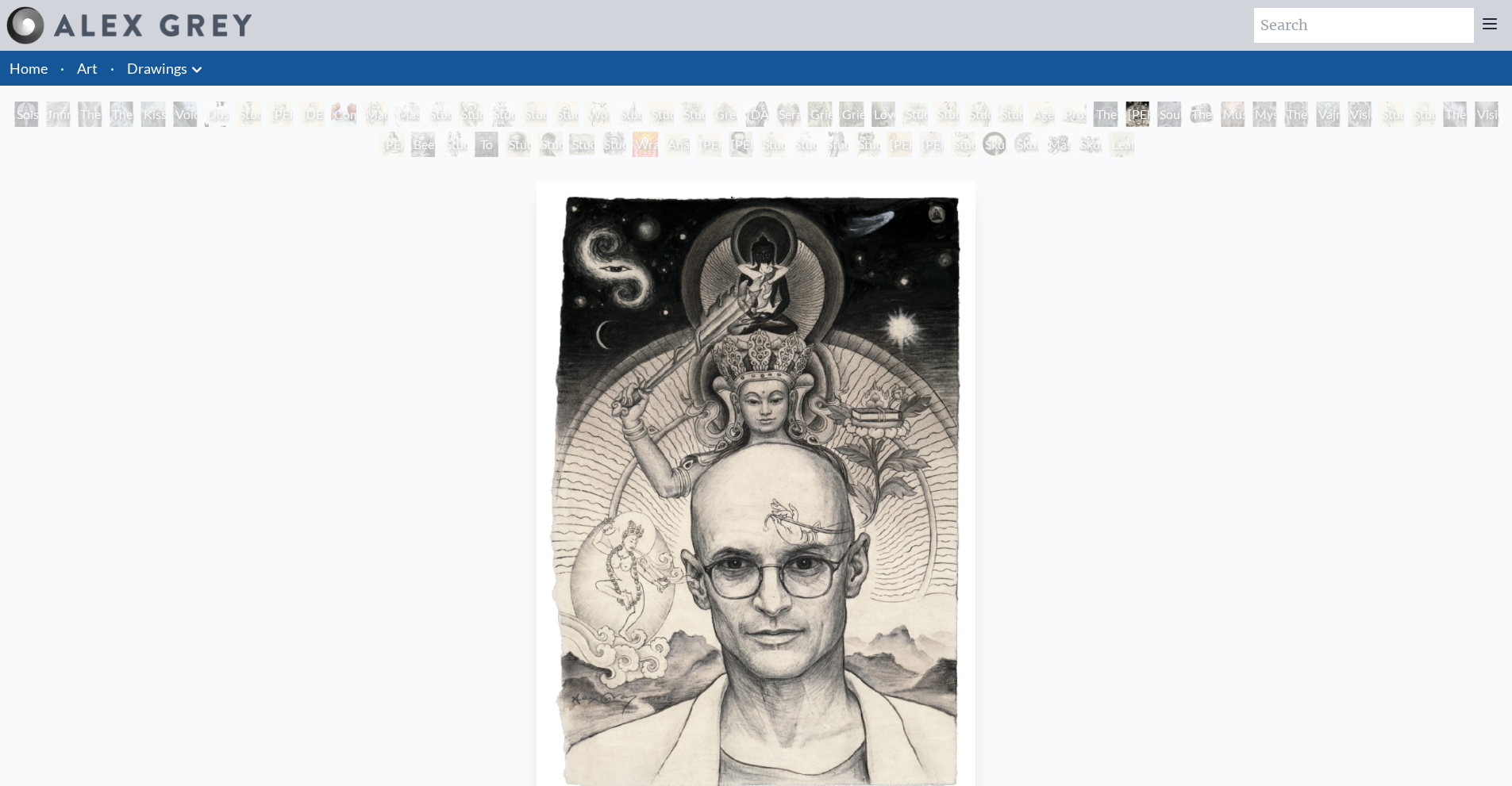
click at [640, 152] on div "Wrathful Guardian" at bounding box center [645, 144] width 26 height 26
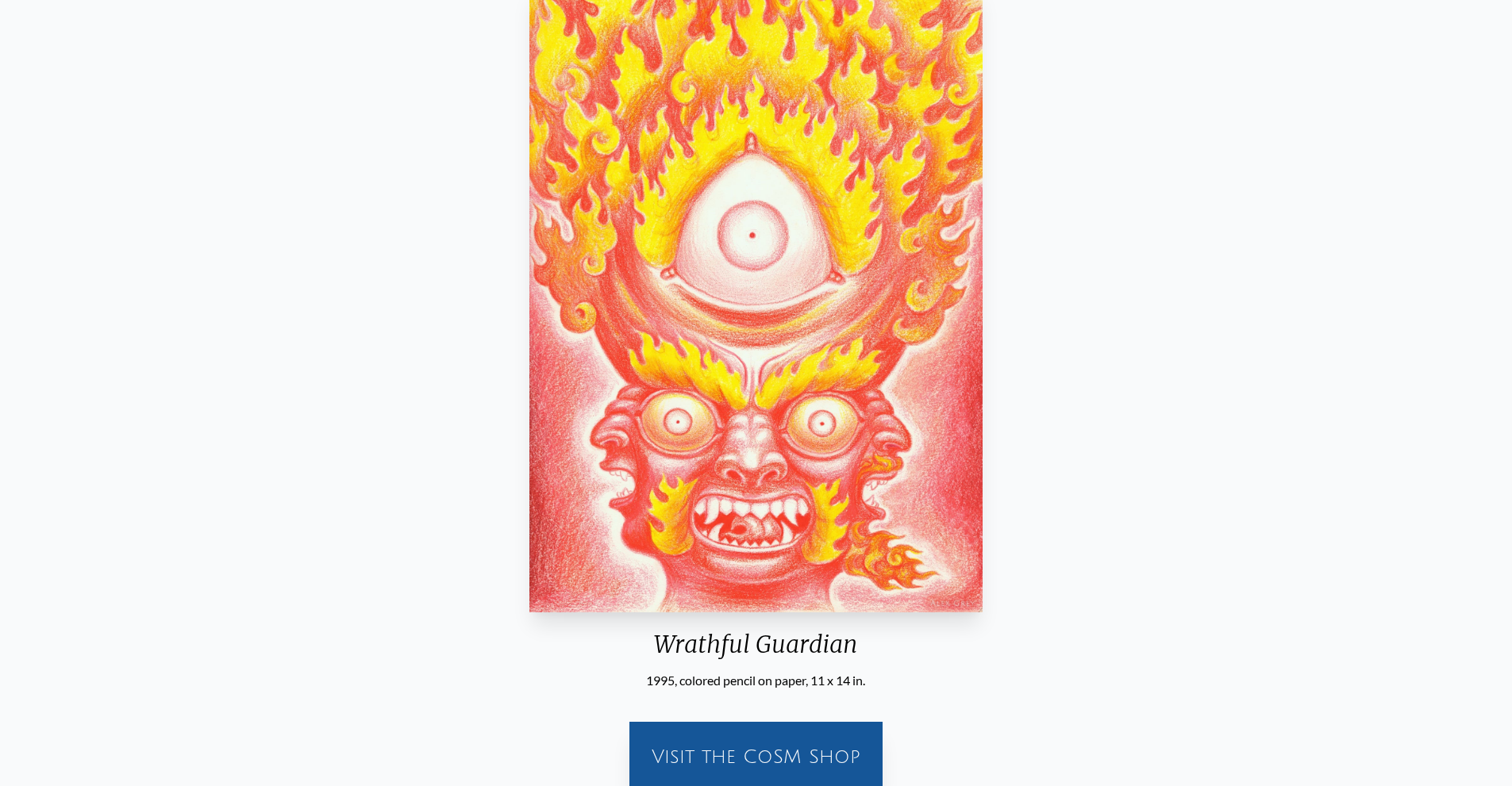
scroll to position [238, 0]
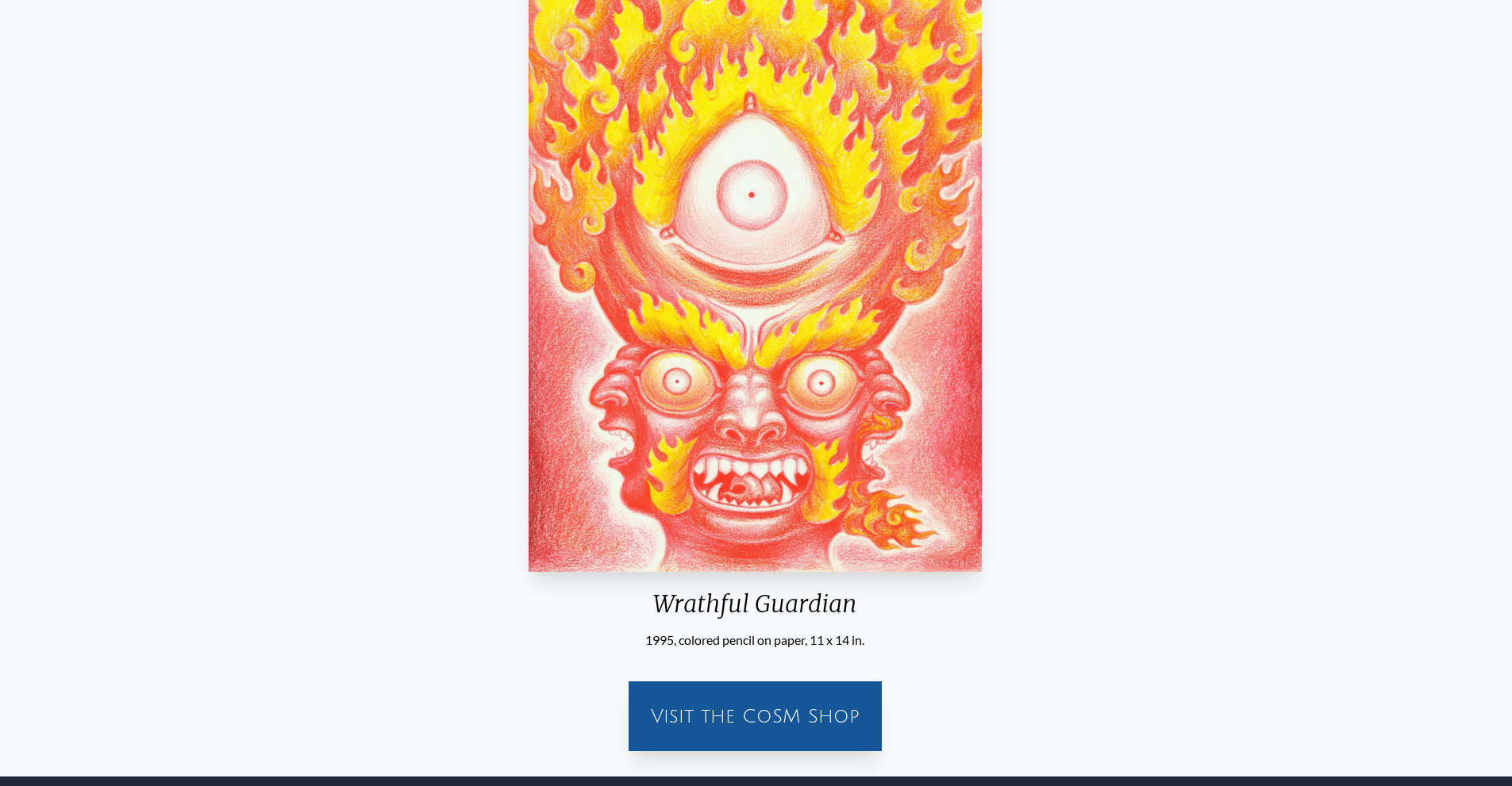
click at [1296, 204] on div "Wrathful Guardian 1995, colored pencil on paper, 11 x 14 in. Visit the CoSM Shop" at bounding box center [755, 351] width 1487 height 828
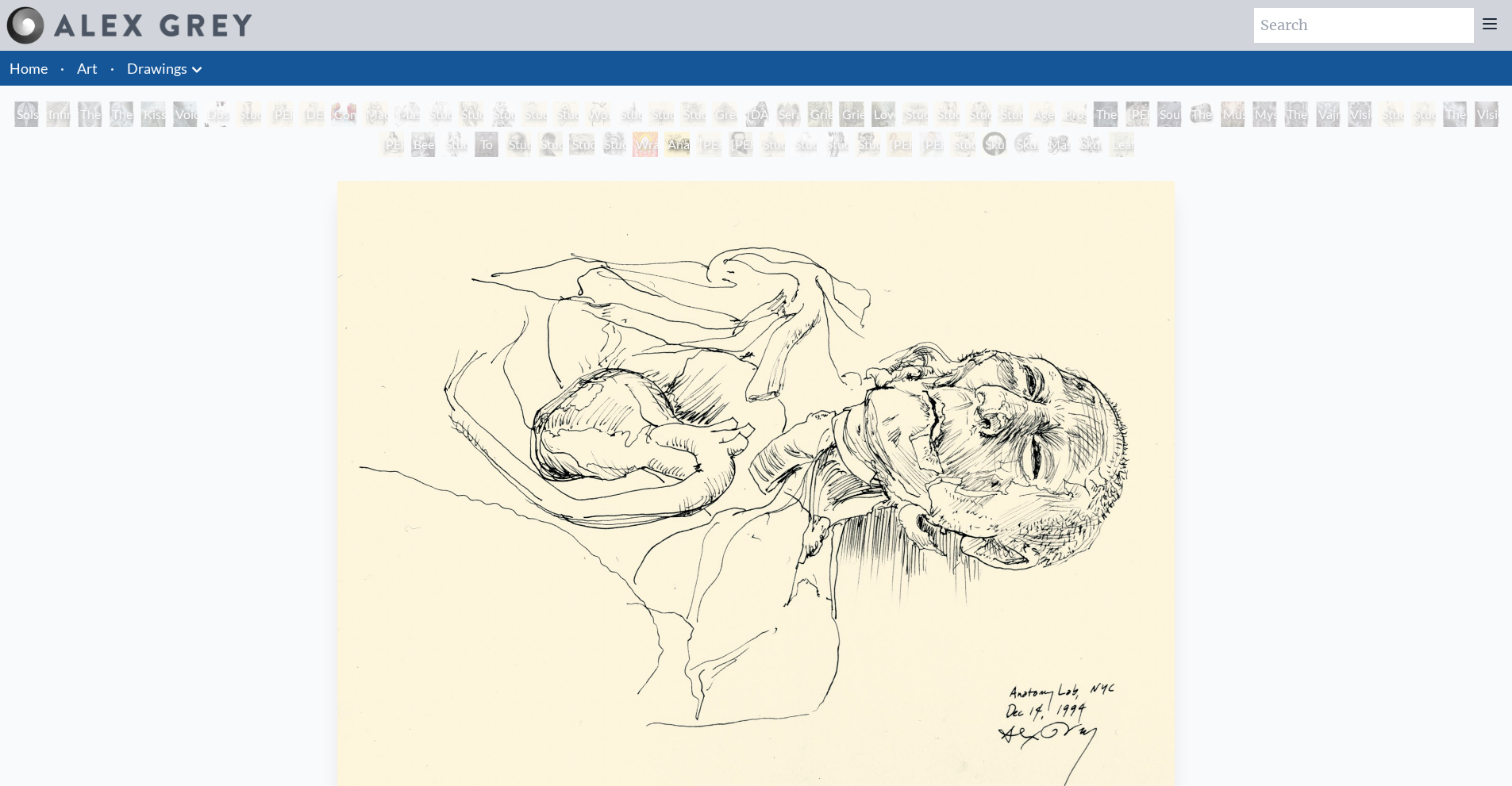
click at [1479, 520] on div "Anatomy Lab 1994, ink on paper, 14 x 11 in. Visit the CoSM Shop" at bounding box center [756, 589] width 1487 height 828
click at [1114, 151] on div "Leaf and Tree" at bounding box center [1121, 144] width 26 height 26
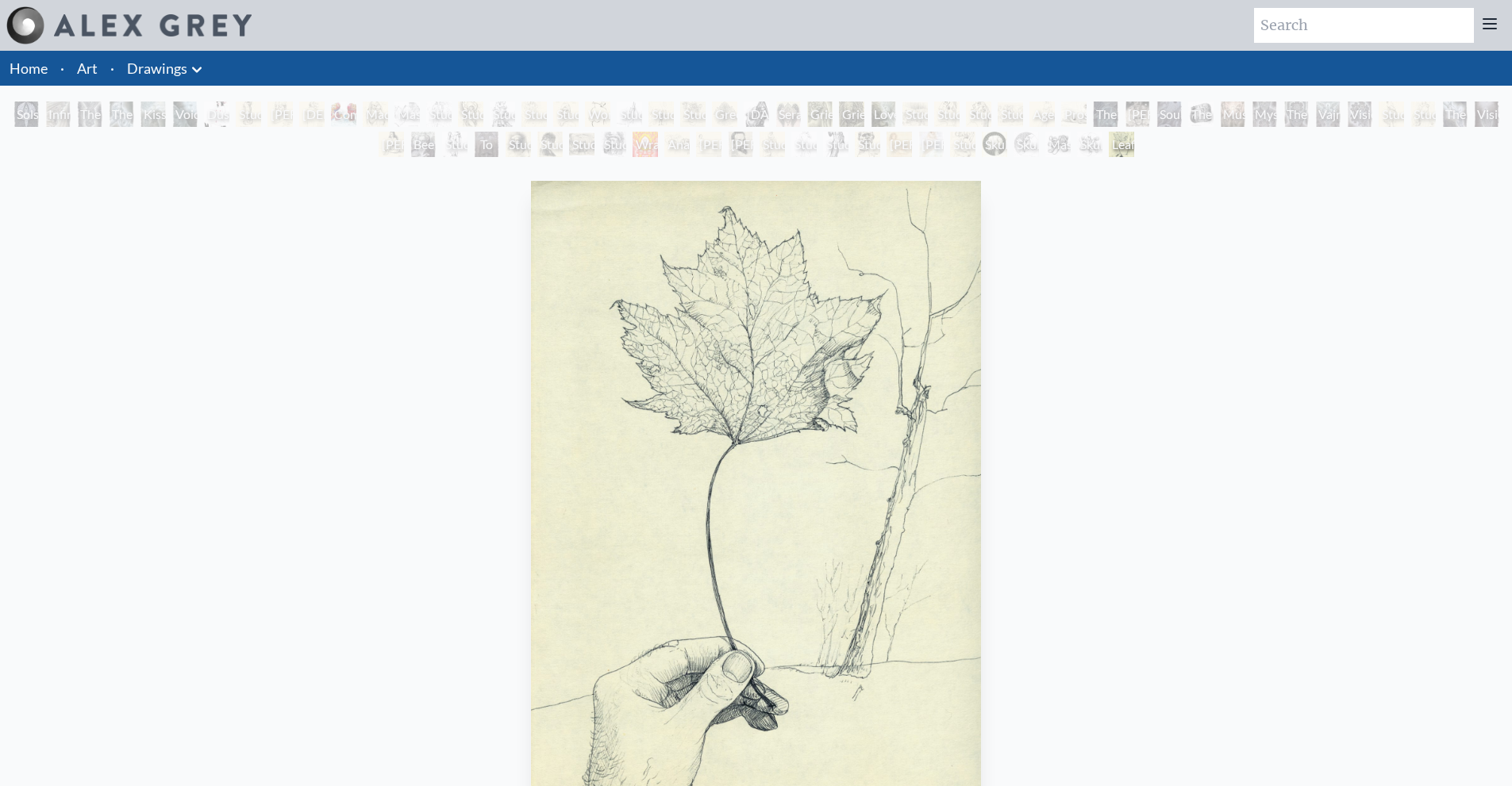
click at [105, 63] on li "·" at bounding box center [112, 67] width 17 height 35
click at [96, 63] on link "Art" at bounding box center [87, 67] width 20 height 22
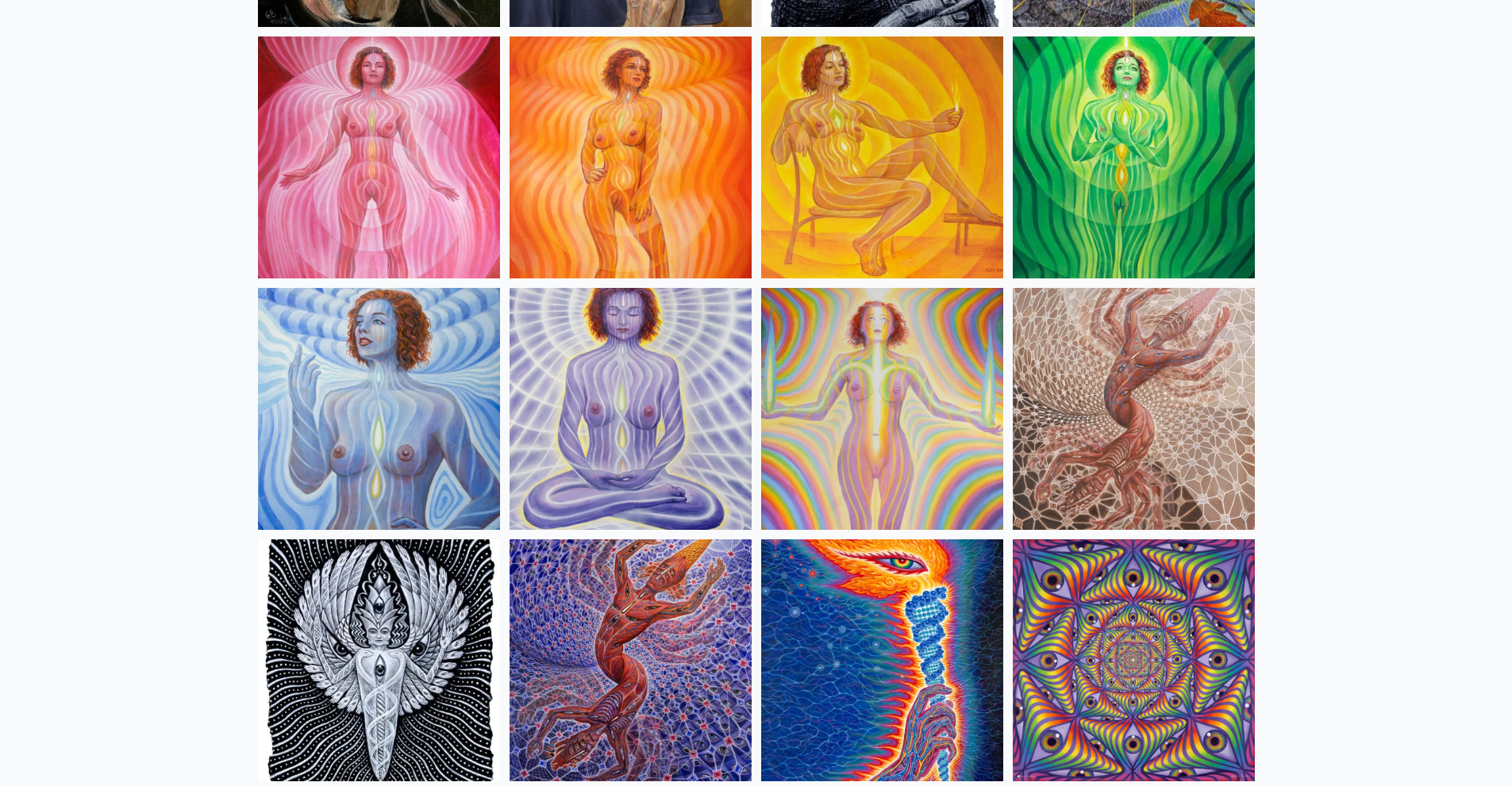
scroll to position [1190, 0]
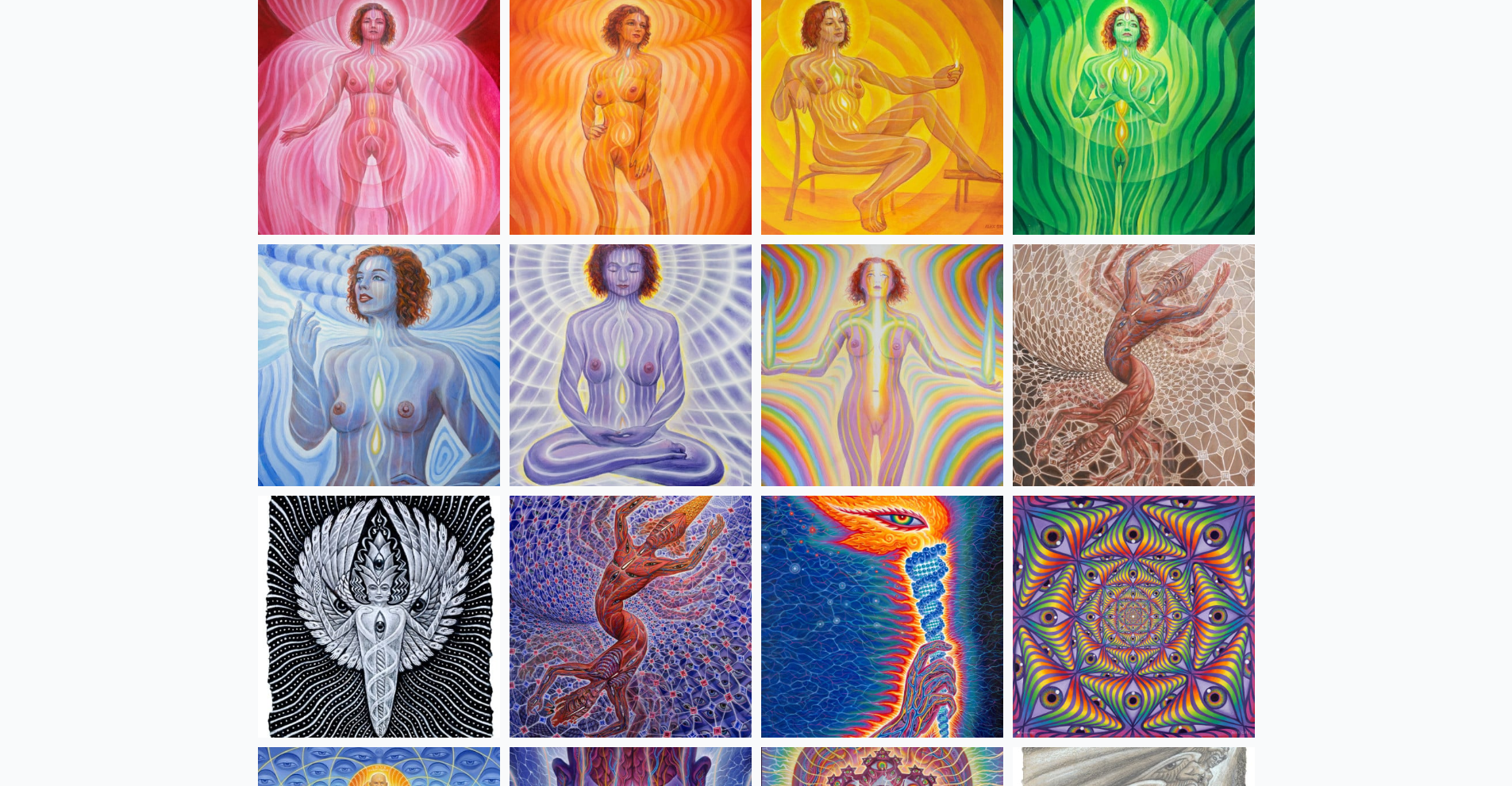
drag, startPoint x: 1336, startPoint y: 411, endPoint x: 1457, endPoint y: 449, distance: 126.8
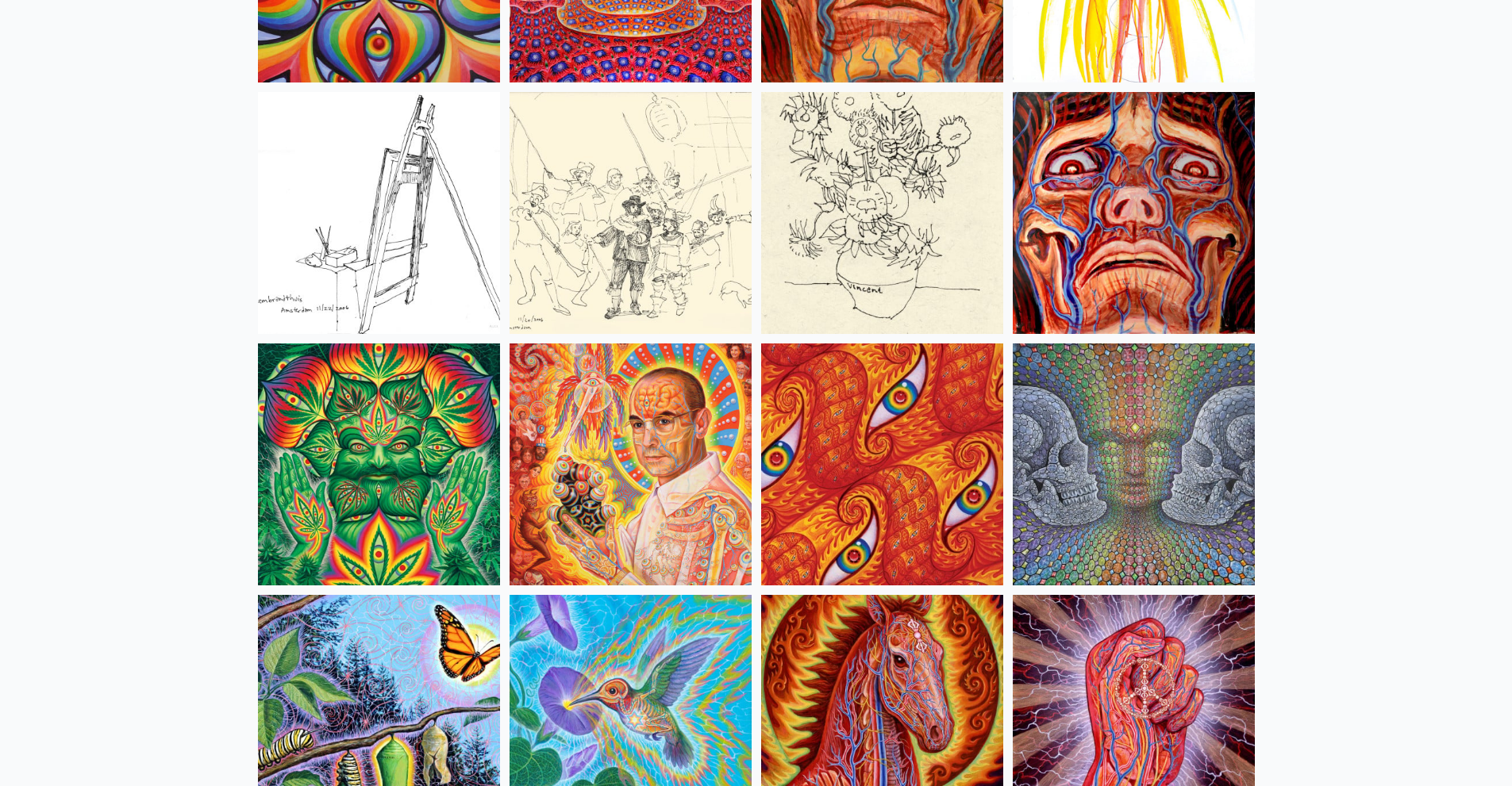
scroll to position [7618, 0]
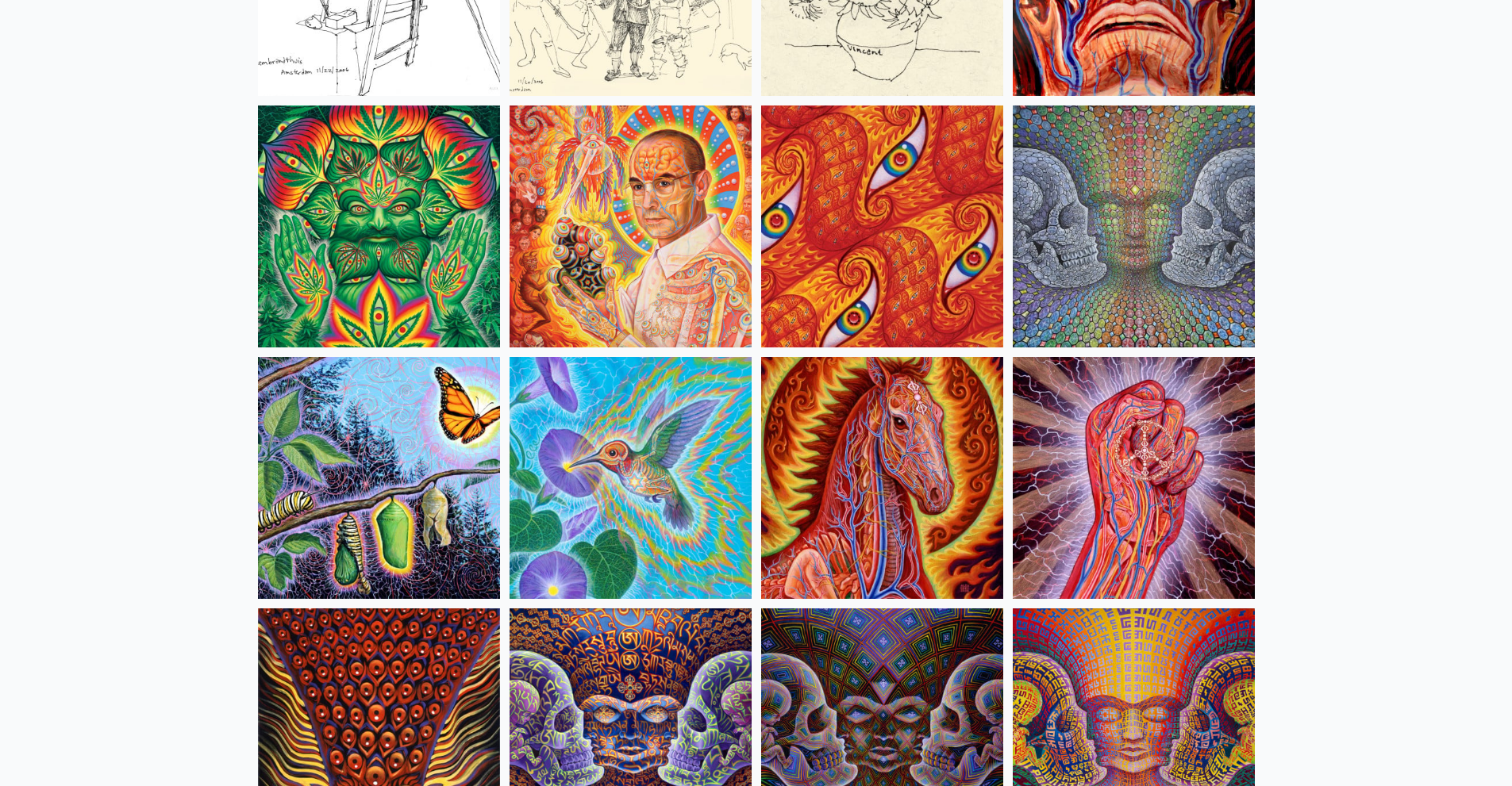
drag, startPoint x: 1524, startPoint y: 304, endPoint x: 1511, endPoint y: 106, distance: 198.4
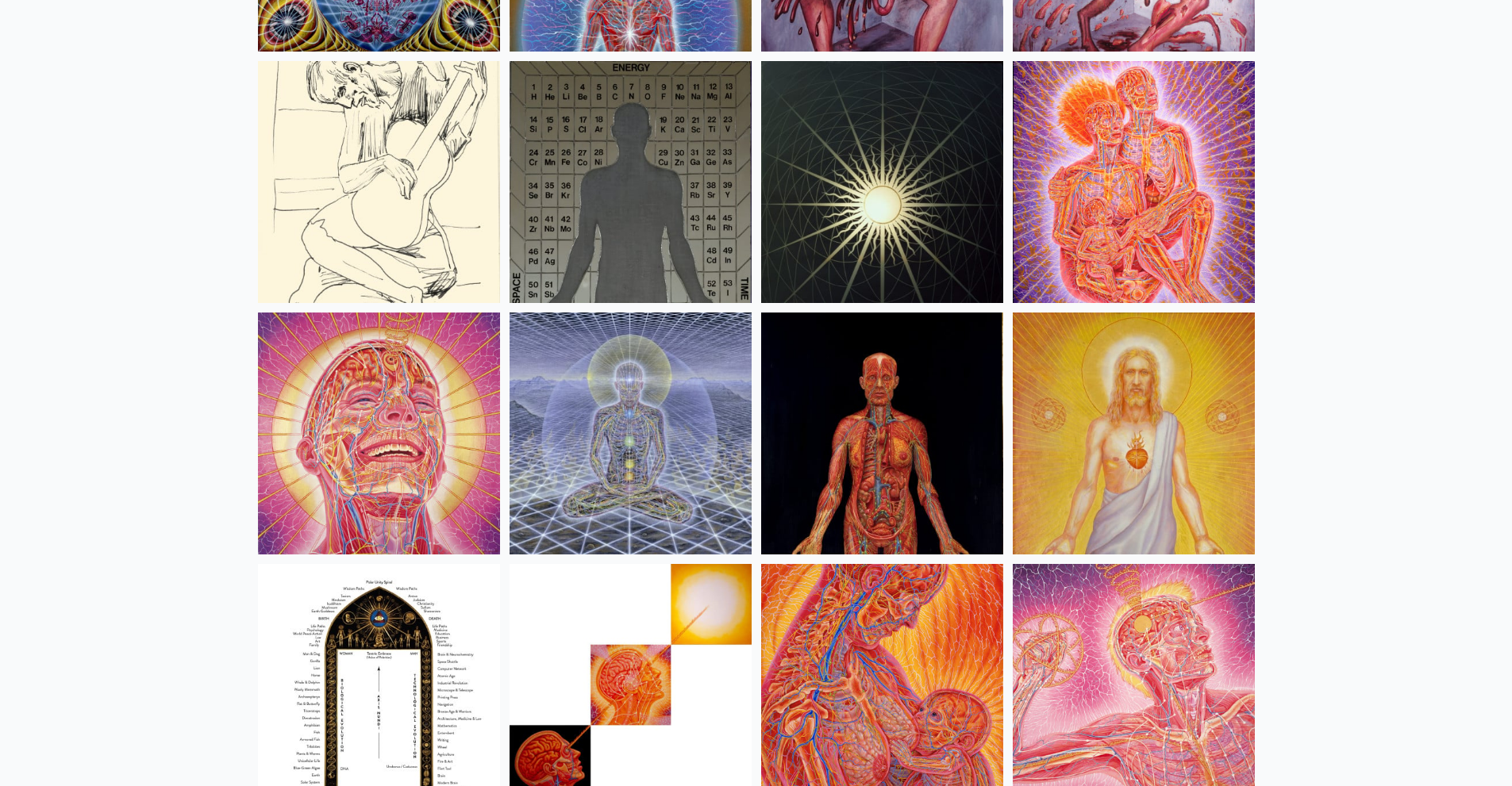
scroll to position [16426, 0]
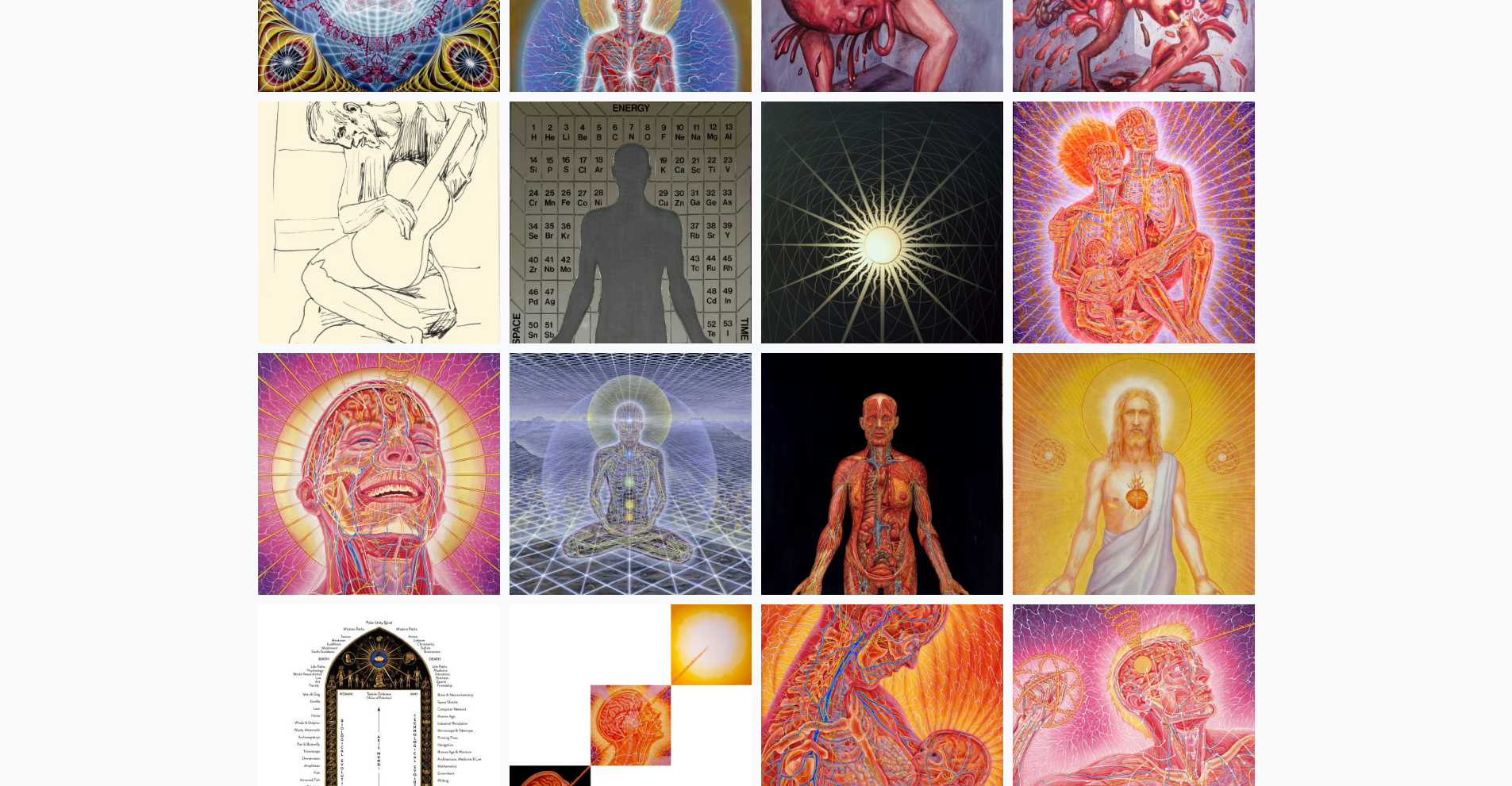
drag, startPoint x: 1357, startPoint y: 324, endPoint x: 1392, endPoint y: 214, distance: 115.4
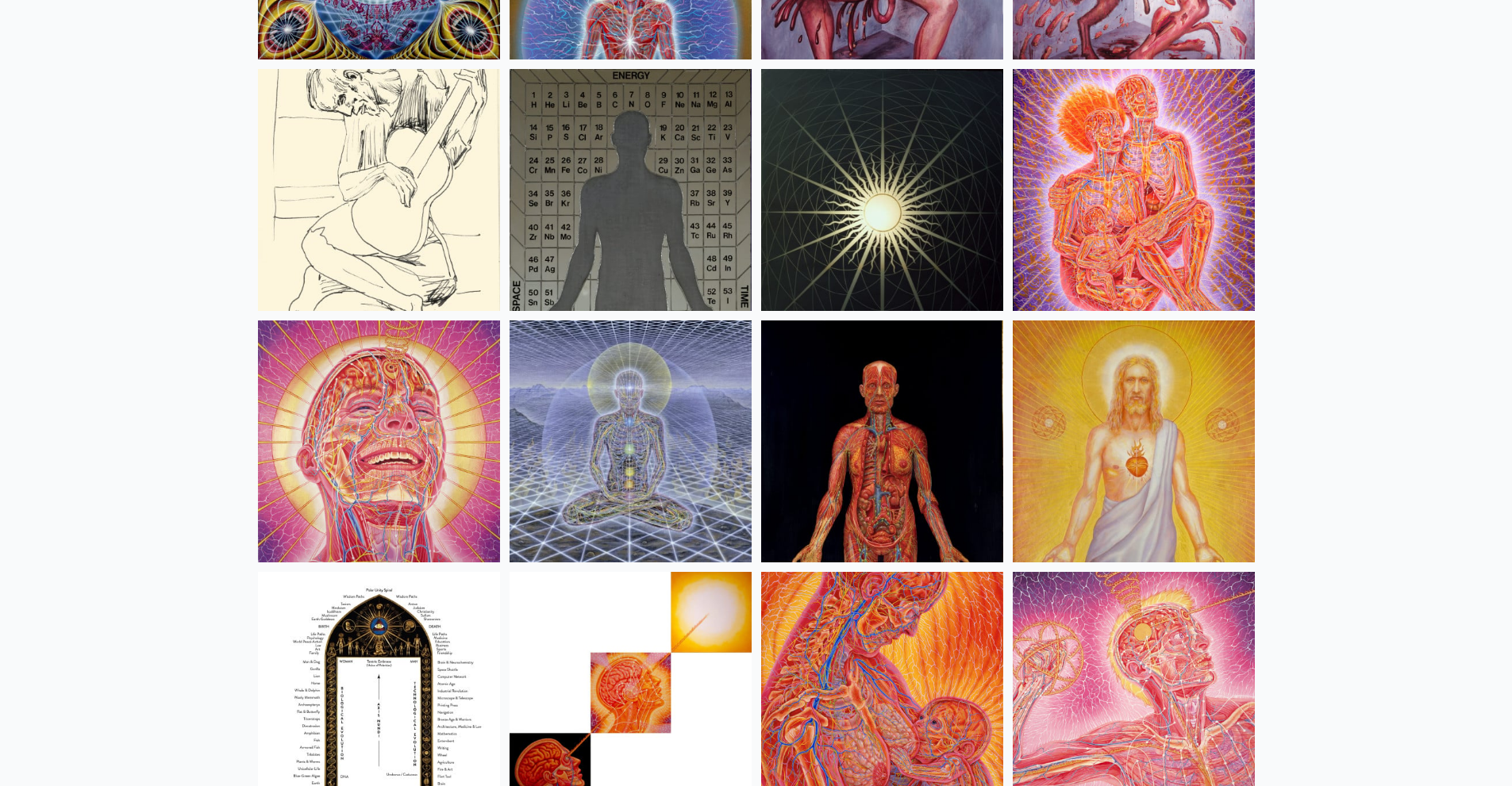
scroll to position [16221, 0]
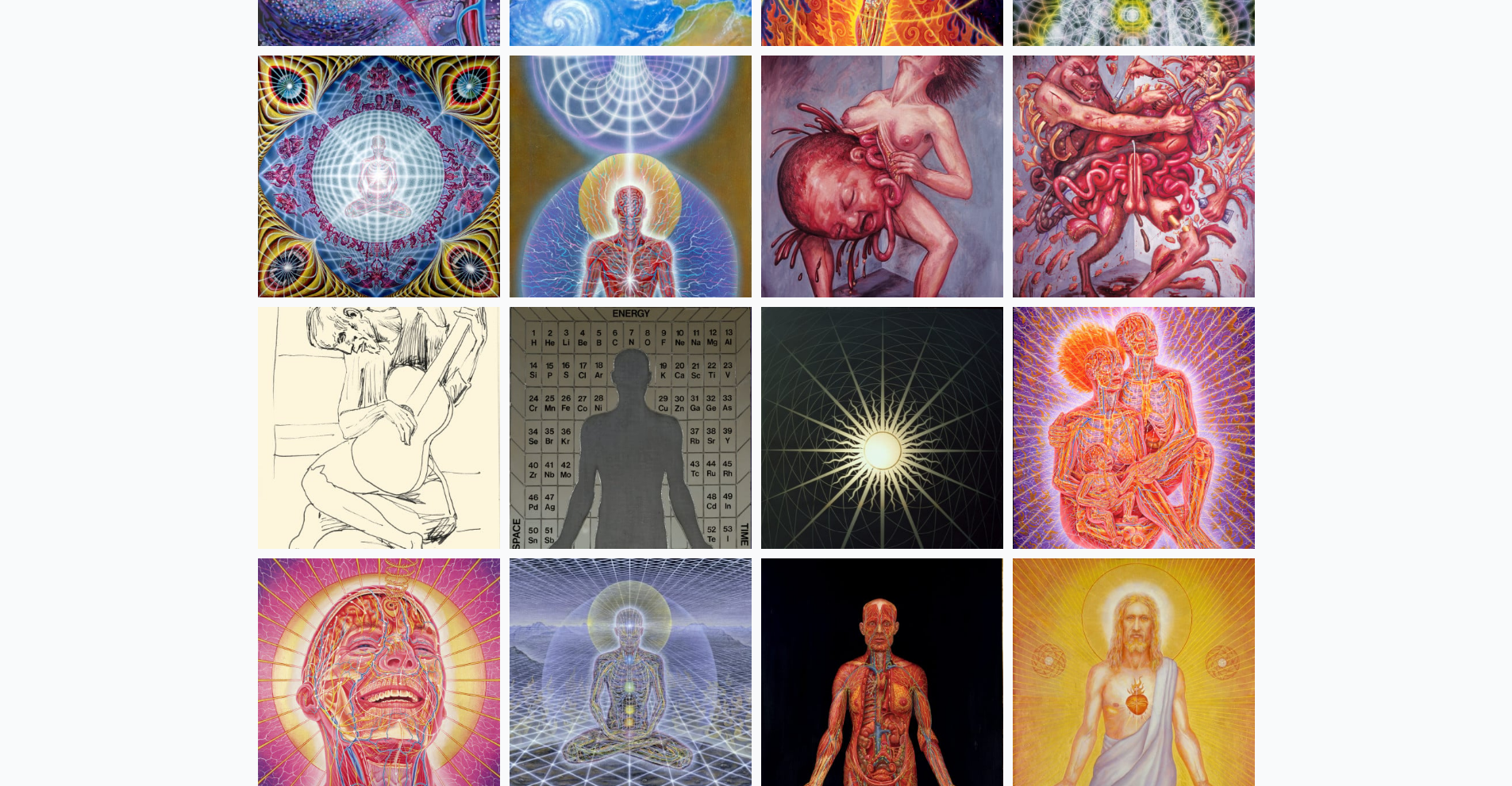
drag, startPoint x: 1365, startPoint y: 236, endPoint x: 1418, endPoint y: 109, distance: 137.6
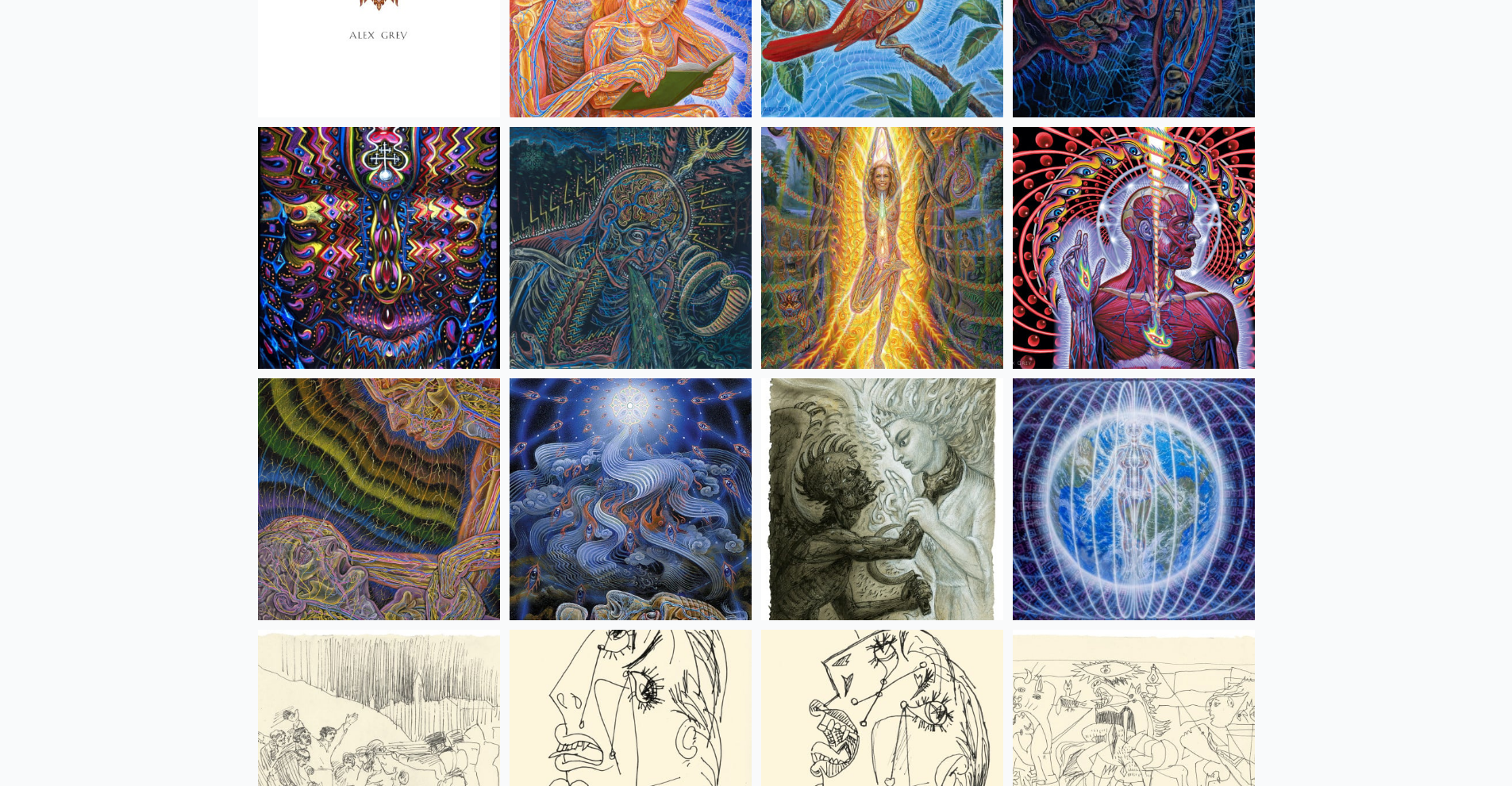
scroll to position [9793, 0]
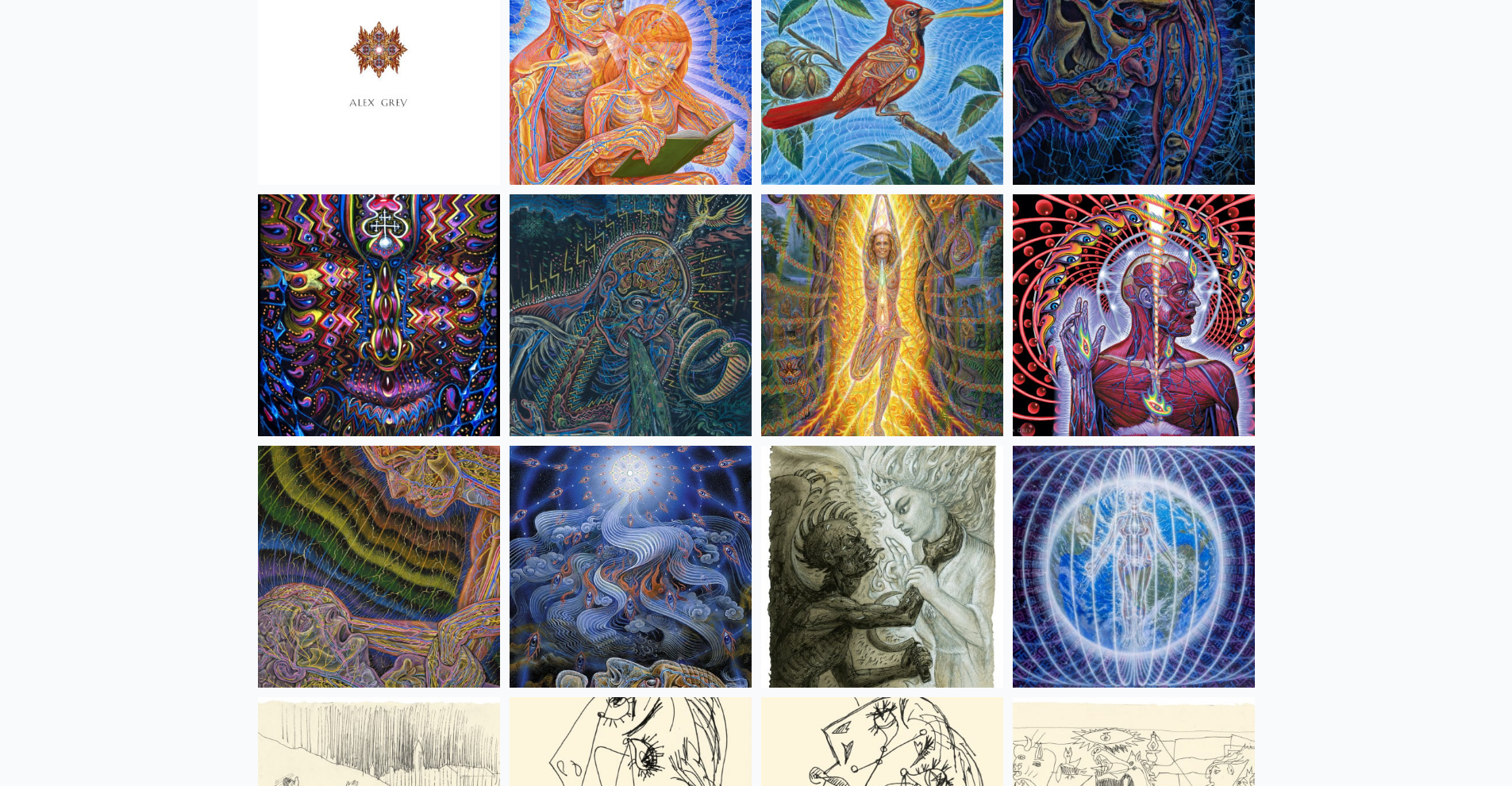
click at [1121, 308] on img at bounding box center [1134, 315] width 243 height 242
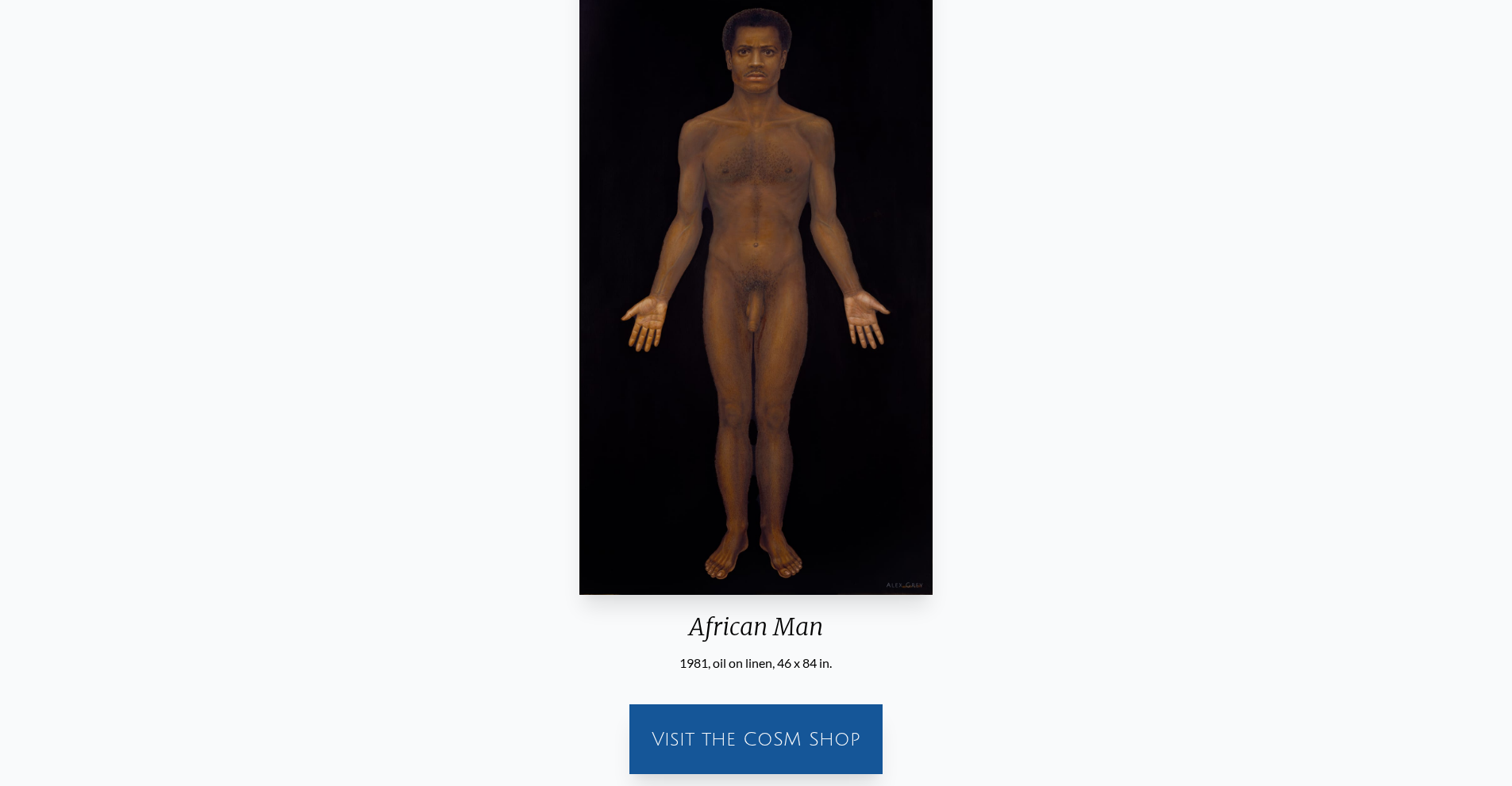
scroll to position [145, 0]
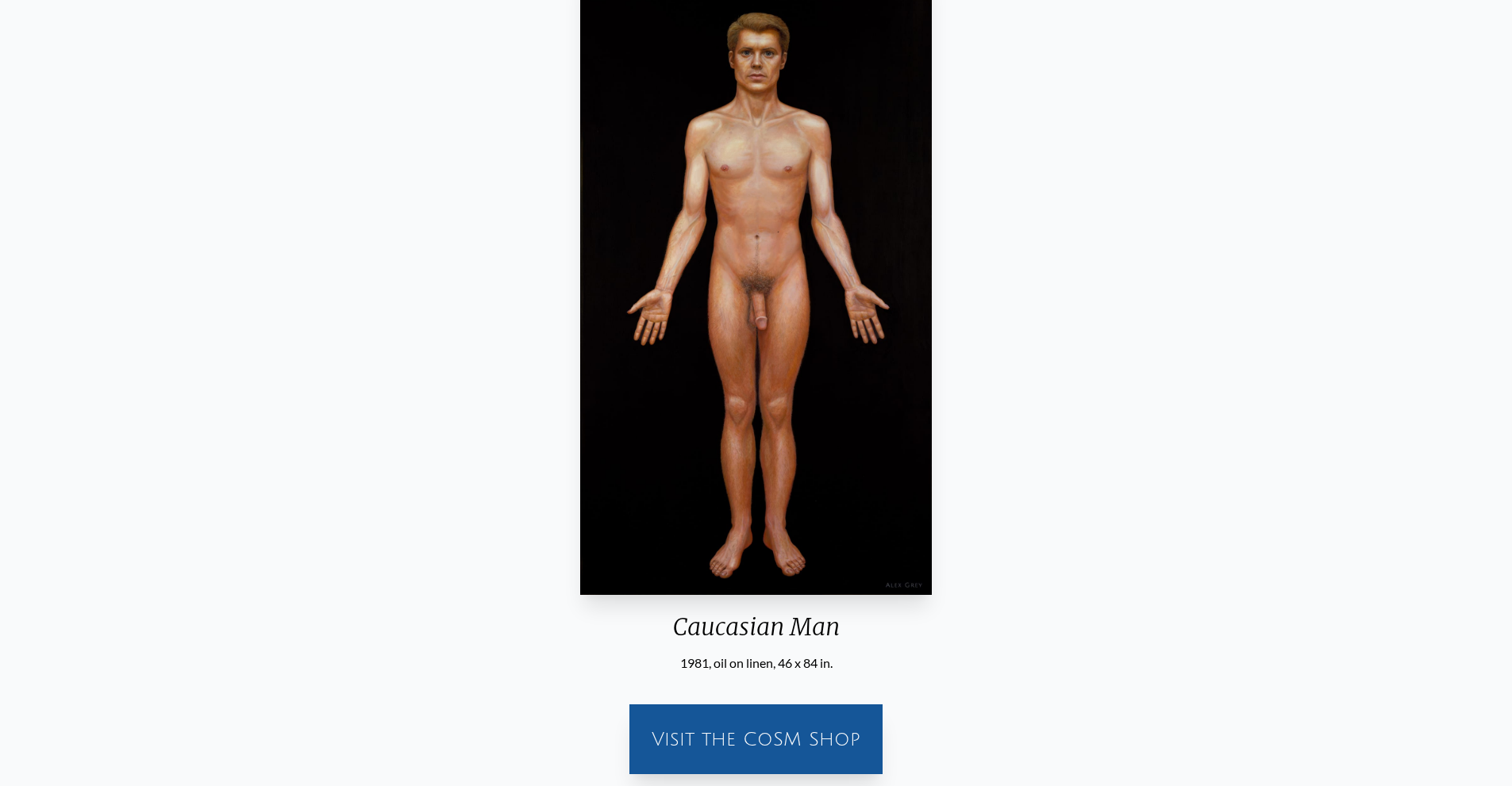
scroll to position [145, 0]
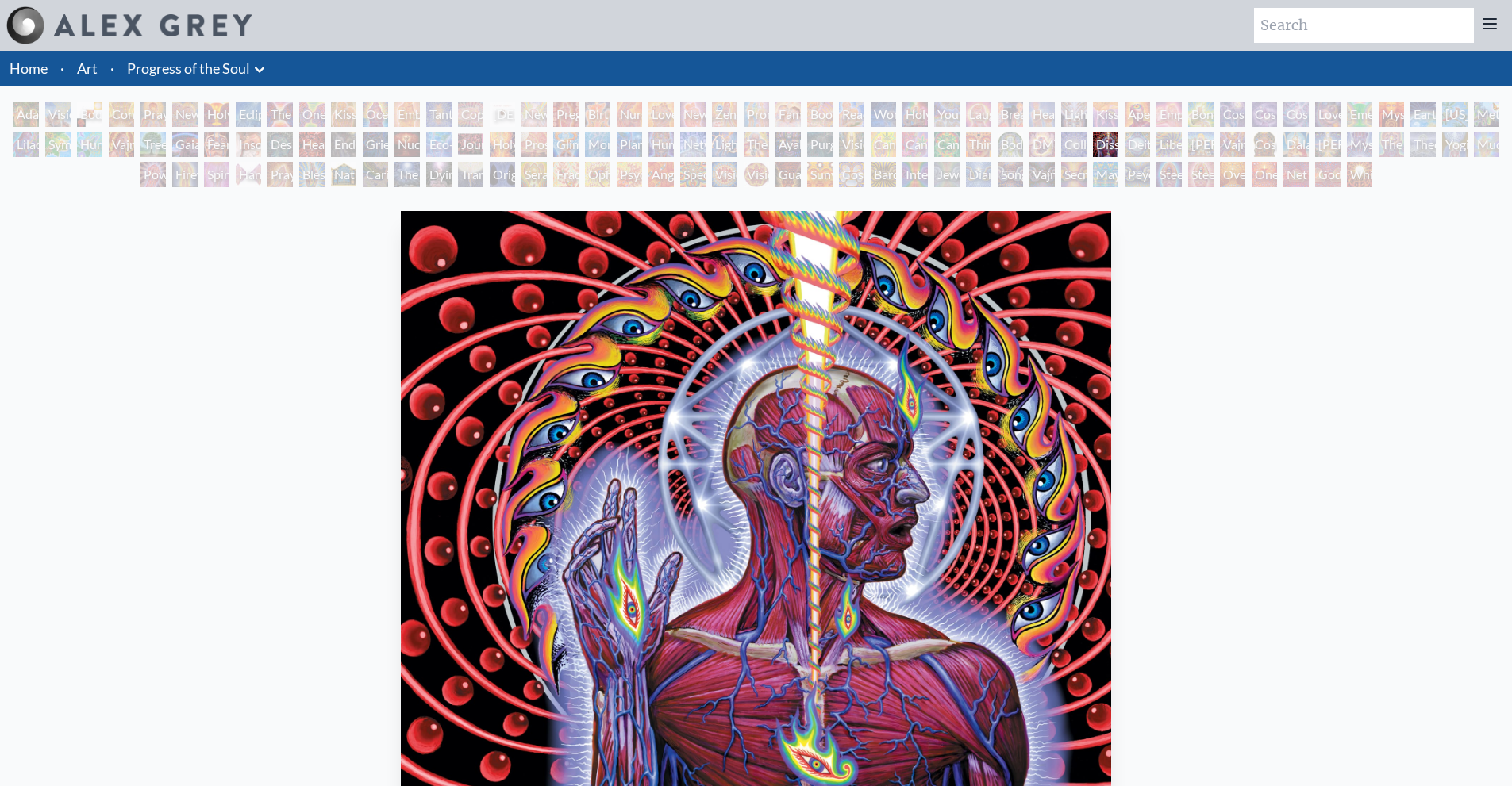
click at [1023, 146] on div "Body/Mind as a Vibratory Field of Energy" at bounding box center [1010, 144] width 26 height 26
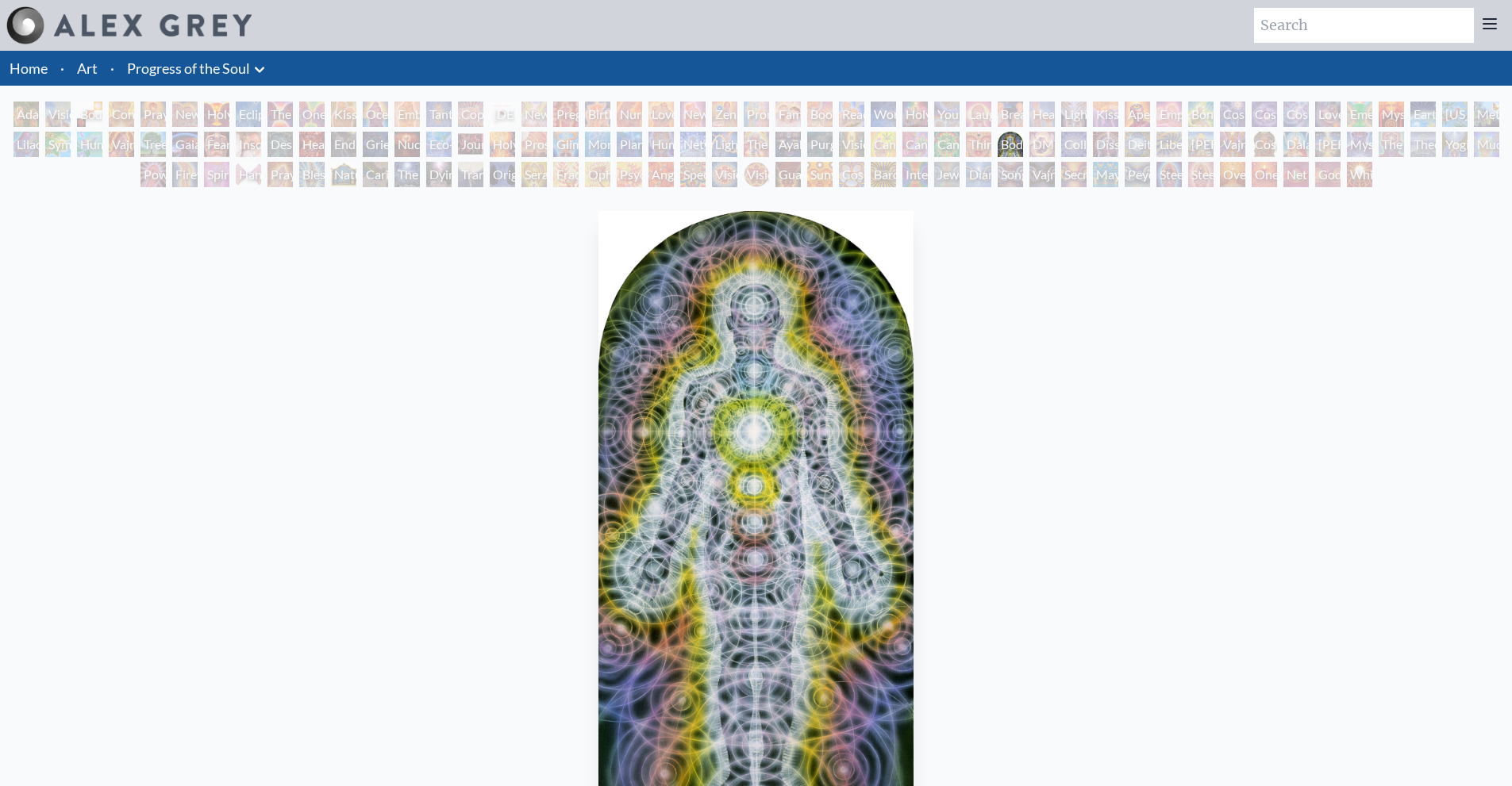
click at [975, 139] on div "Third Eye Tears of Joy" at bounding box center [978, 144] width 26 height 26
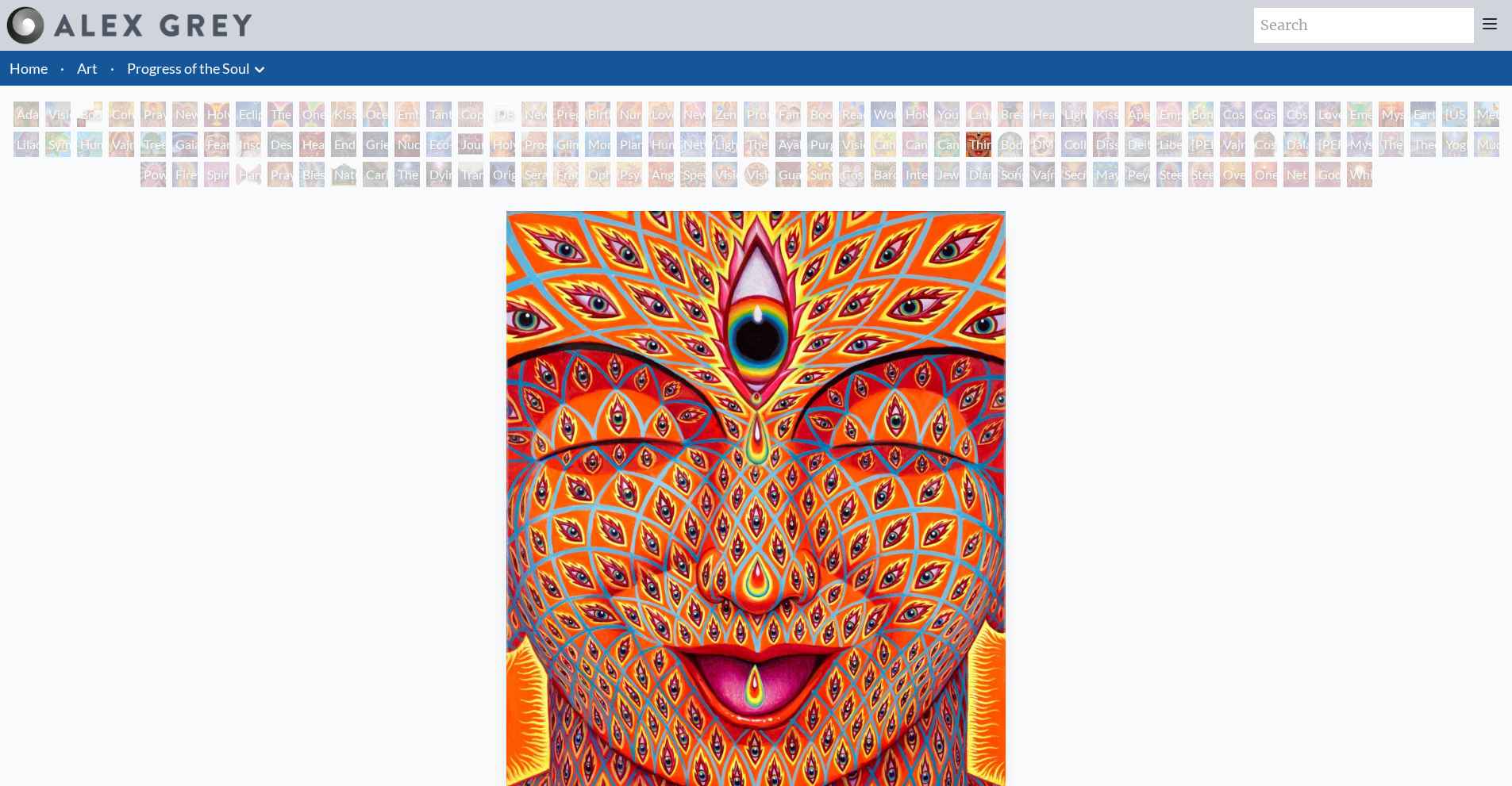
click at [1102, 146] on div "Dissectional Art for Tool's Lateralus CD" at bounding box center [1105, 144] width 26 height 26
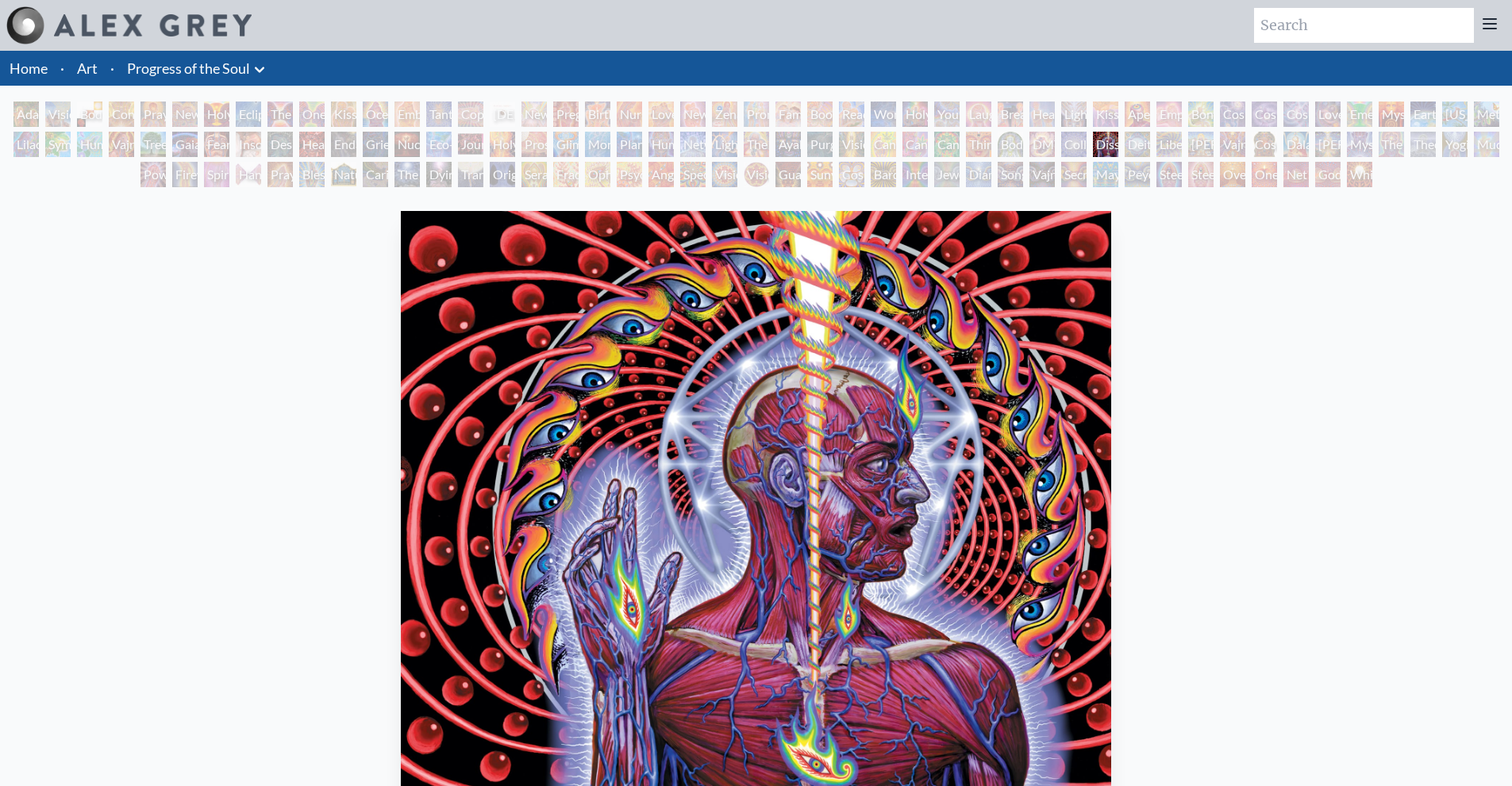
click at [302, 117] on div "One Taste" at bounding box center [312, 114] width 26 height 26
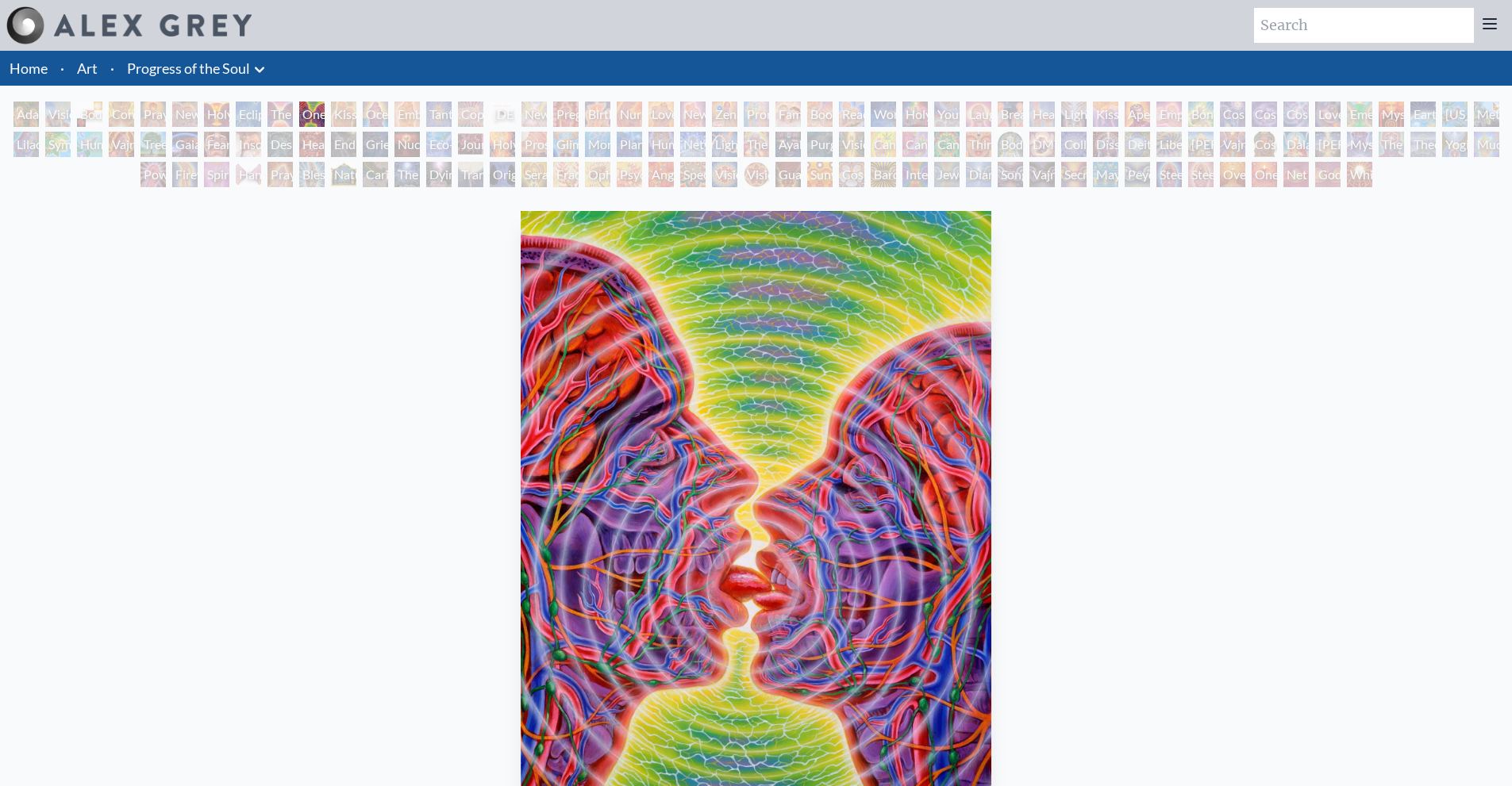
click at [278, 117] on div "The Kiss" at bounding box center [280, 114] width 26 height 26
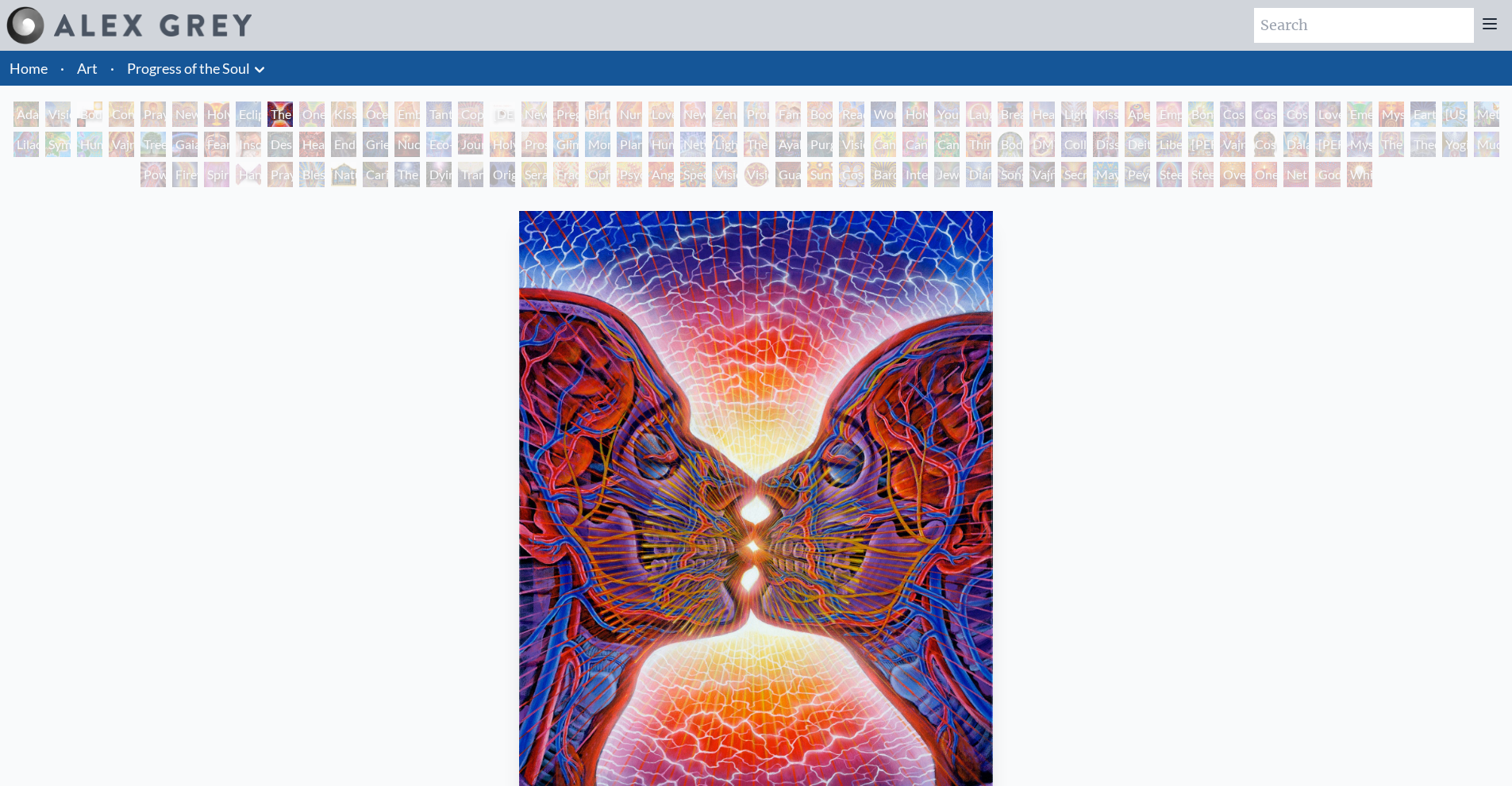
click at [331, 117] on div "Kissing" at bounding box center [344, 114] width 26 height 26
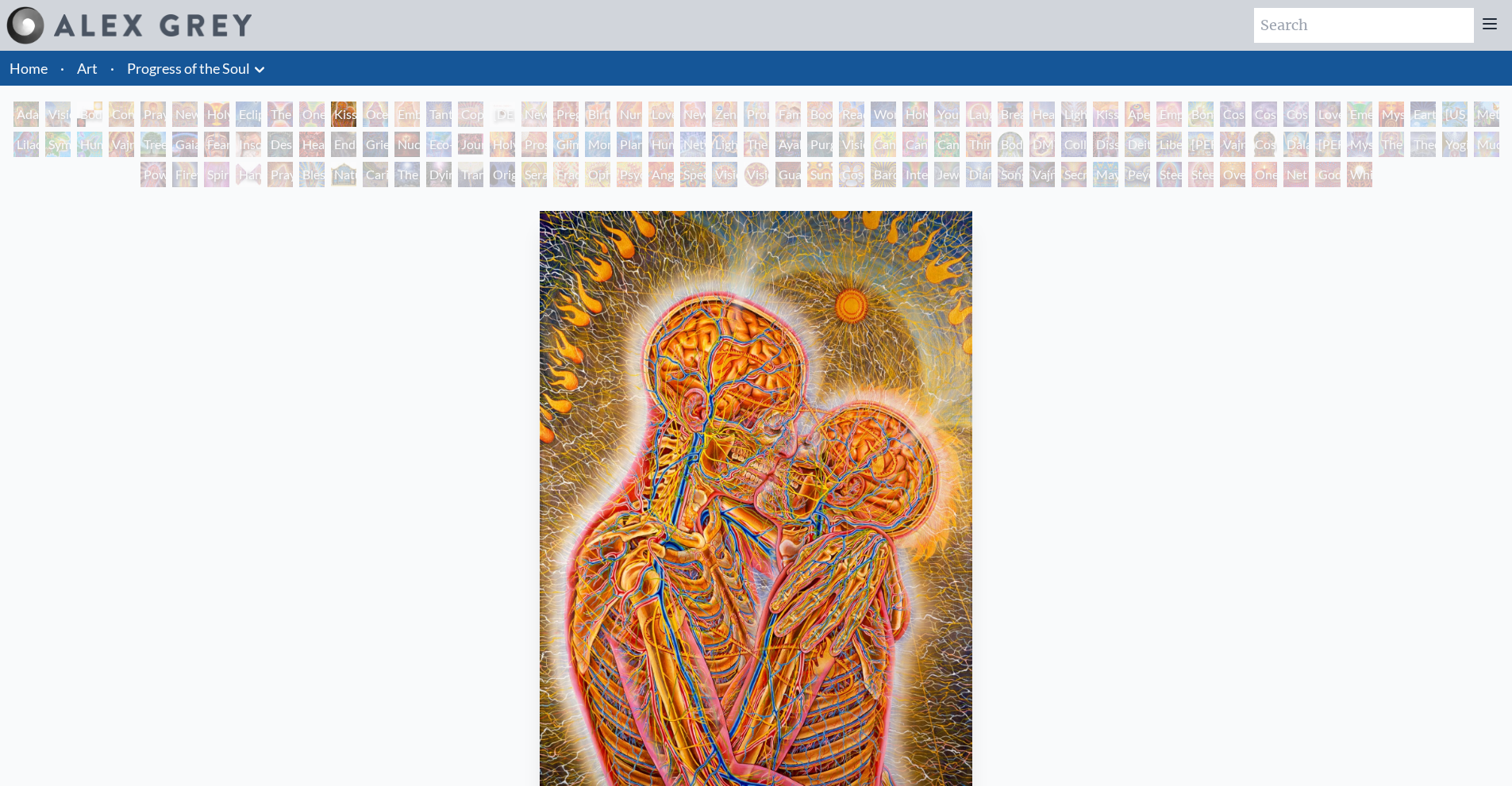
click at [1305, 337] on div "Kissing 1983, oil on linen, 44 x 66 in. Visit the CoSM Shop Kissing - Poster" at bounding box center [756, 797] width 1487 height 1183
click at [1174, 107] on div "Empowerment" at bounding box center [1169, 114] width 26 height 26
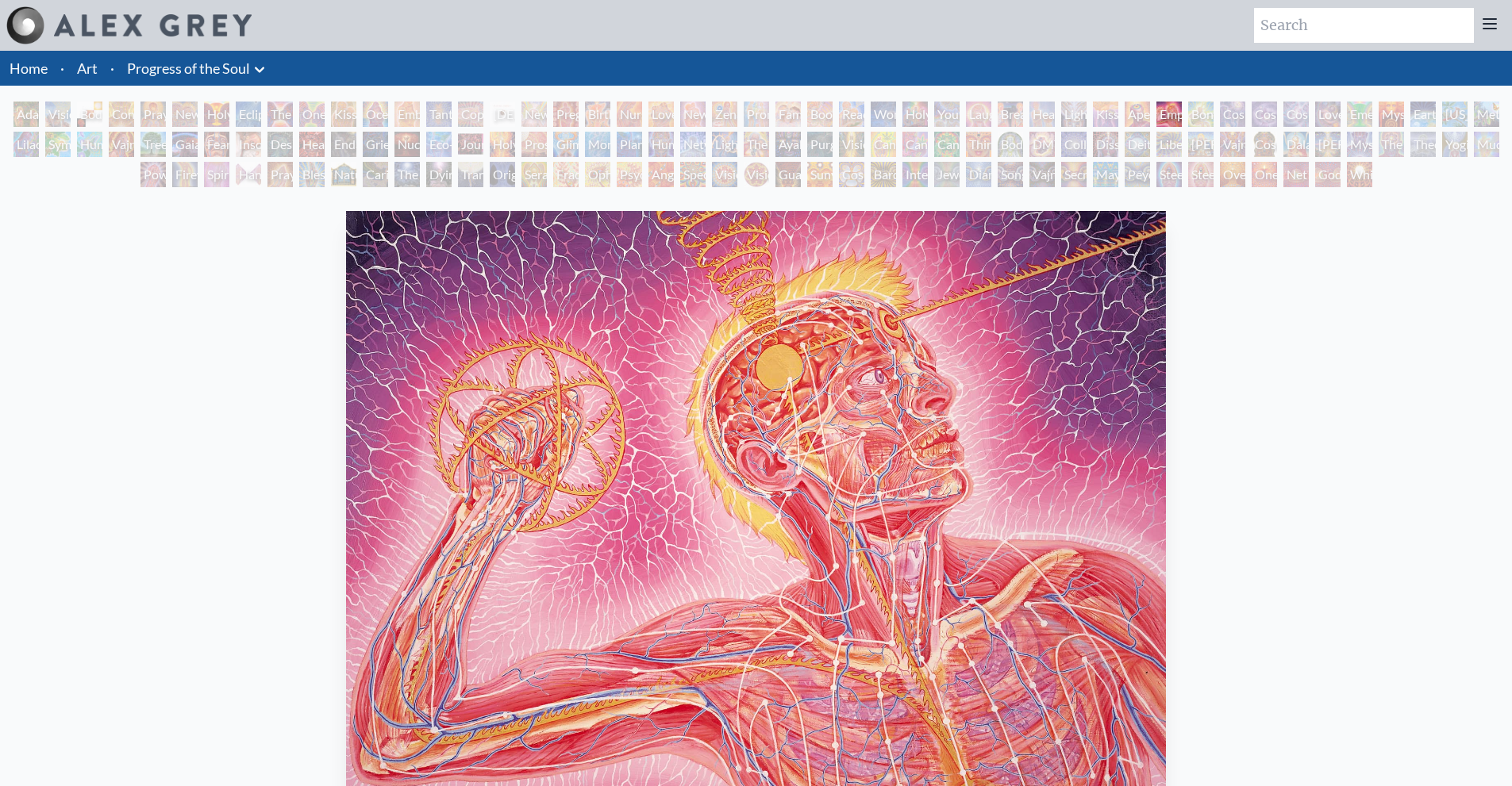
click at [1352, 169] on div "White Light" at bounding box center [1359, 174] width 26 height 26
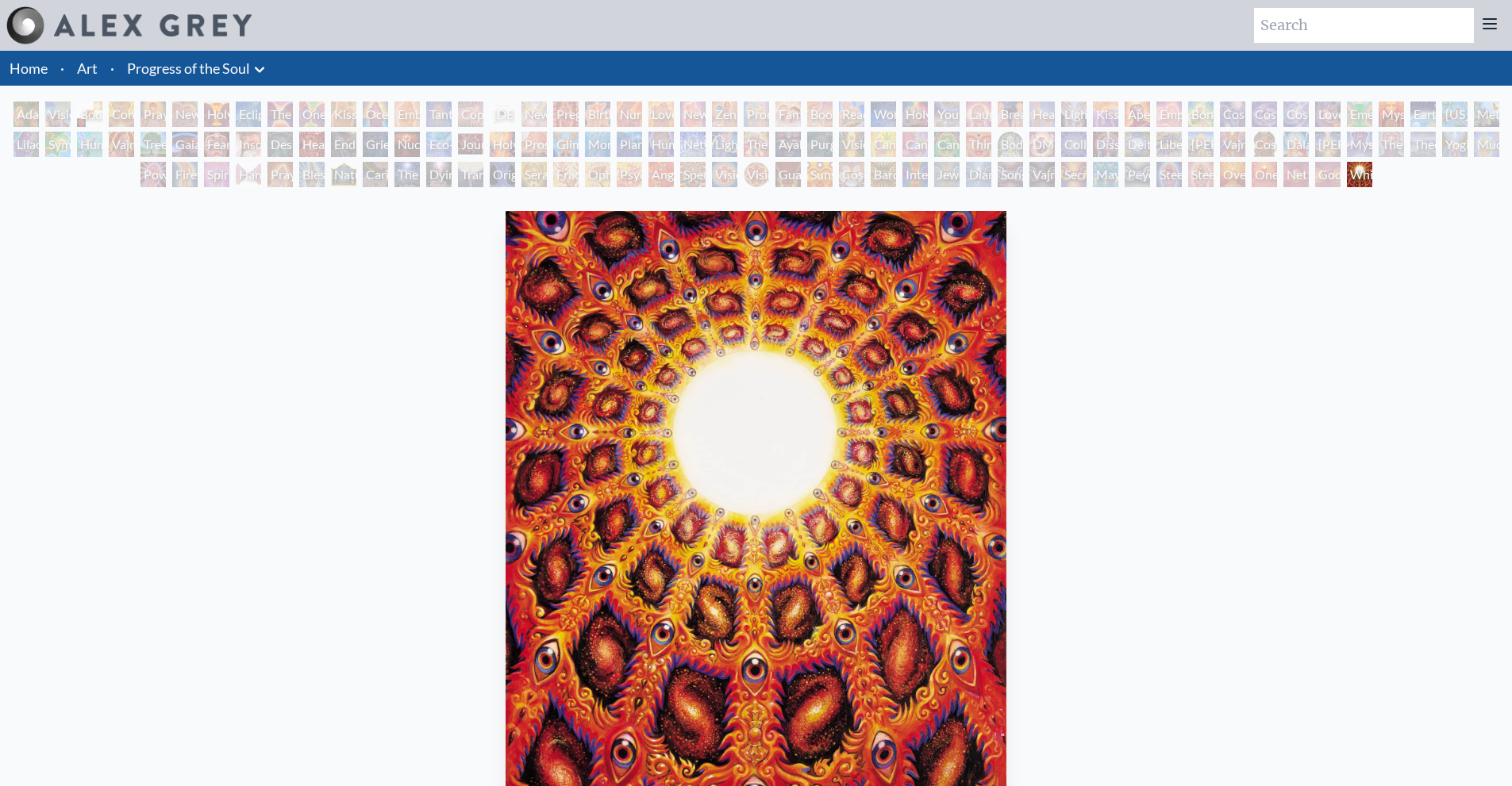
click at [1282, 165] on div "Adam & Eve Visionary Origin of Language Body, Mind, Spirit Contemplation Prayin…" at bounding box center [756, 147] width 1512 height 91
click at [1293, 171] on div "Net of Being" at bounding box center [1296, 174] width 26 height 26
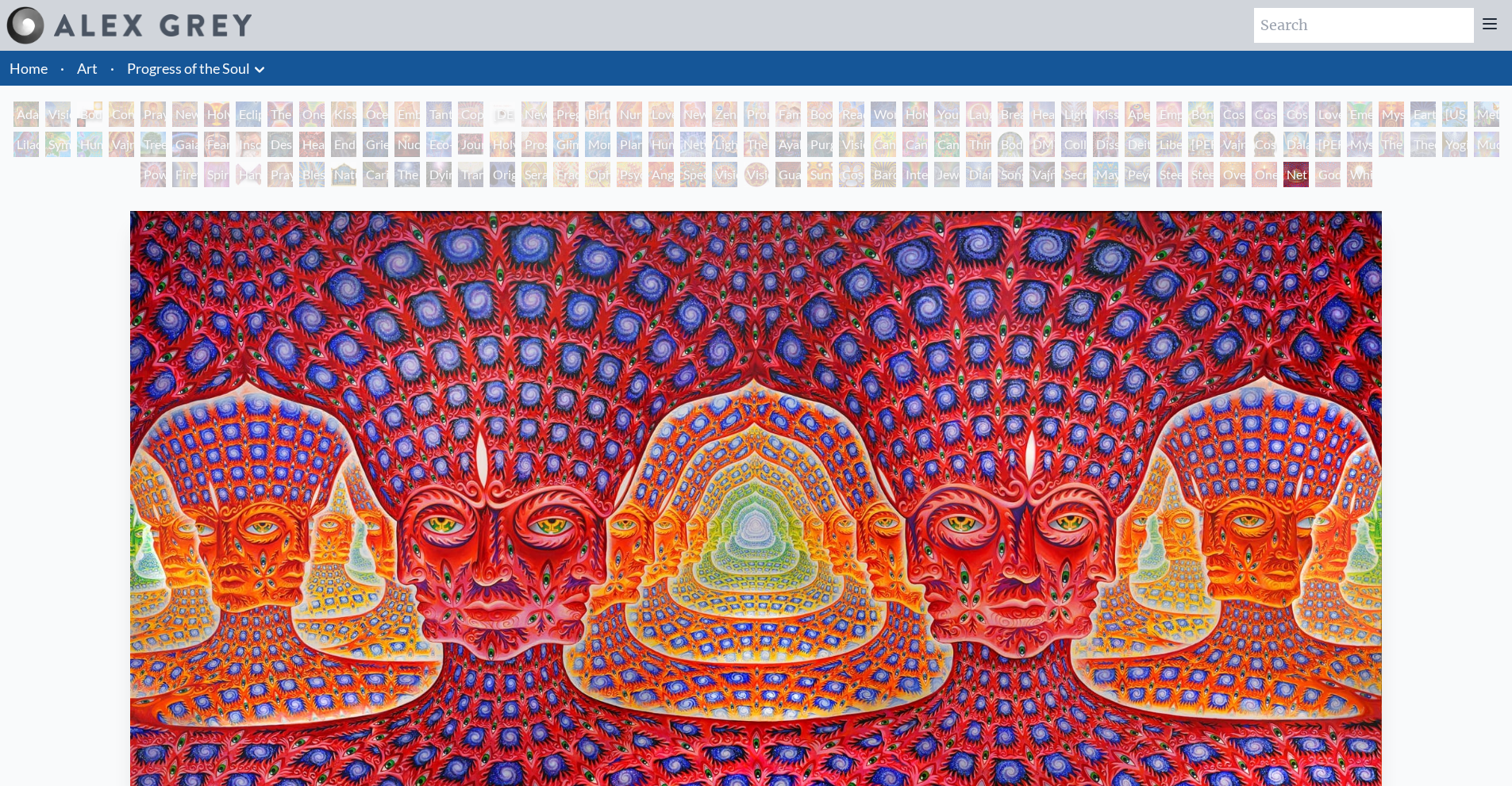
click at [1329, 174] on div "Godself" at bounding box center [1328, 174] width 26 height 26
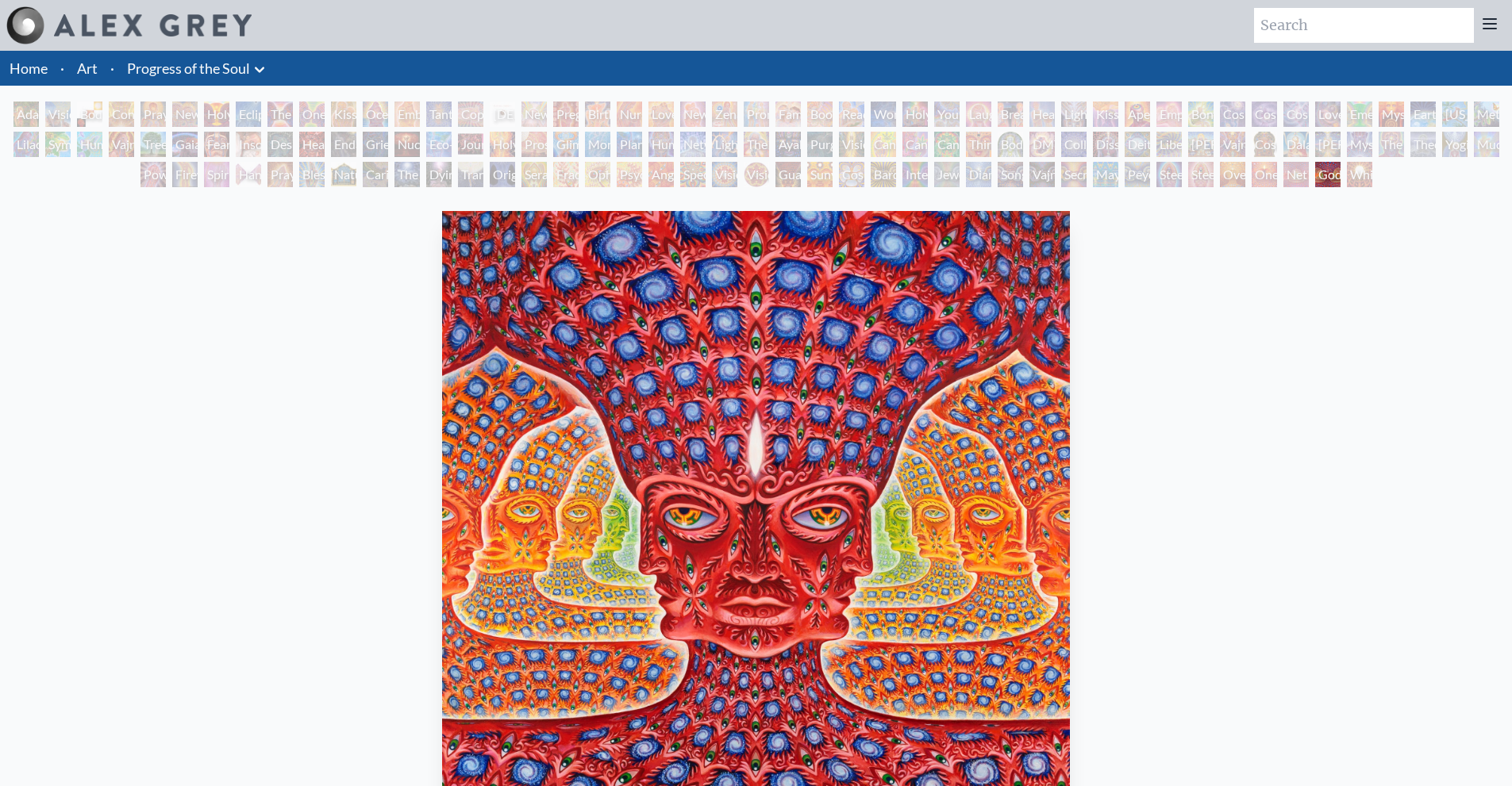
click at [1287, 179] on div "Net of Being" at bounding box center [1296, 174] width 26 height 26
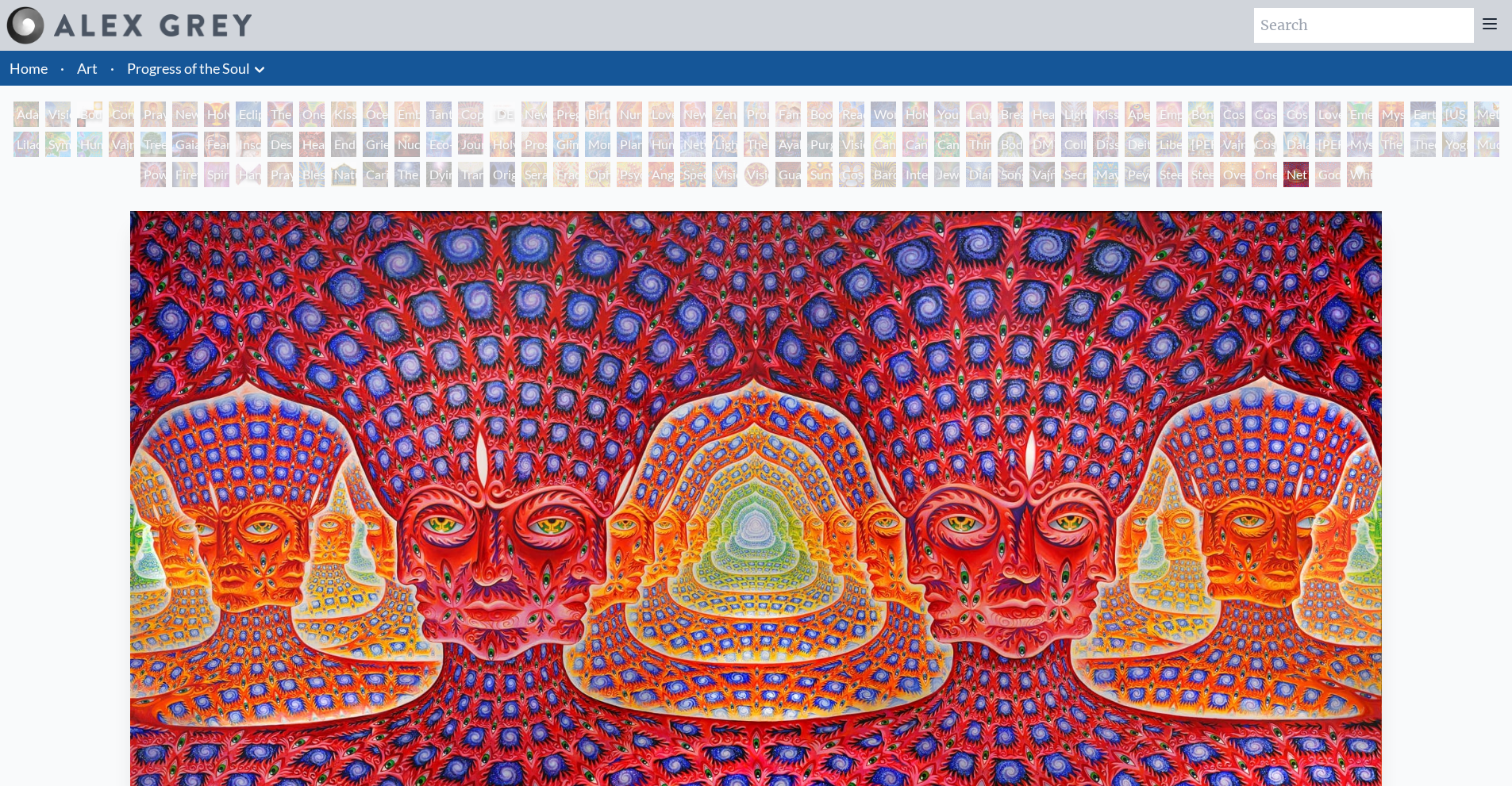
click at [1261, 176] on div "One" at bounding box center [1264, 174] width 26 height 26
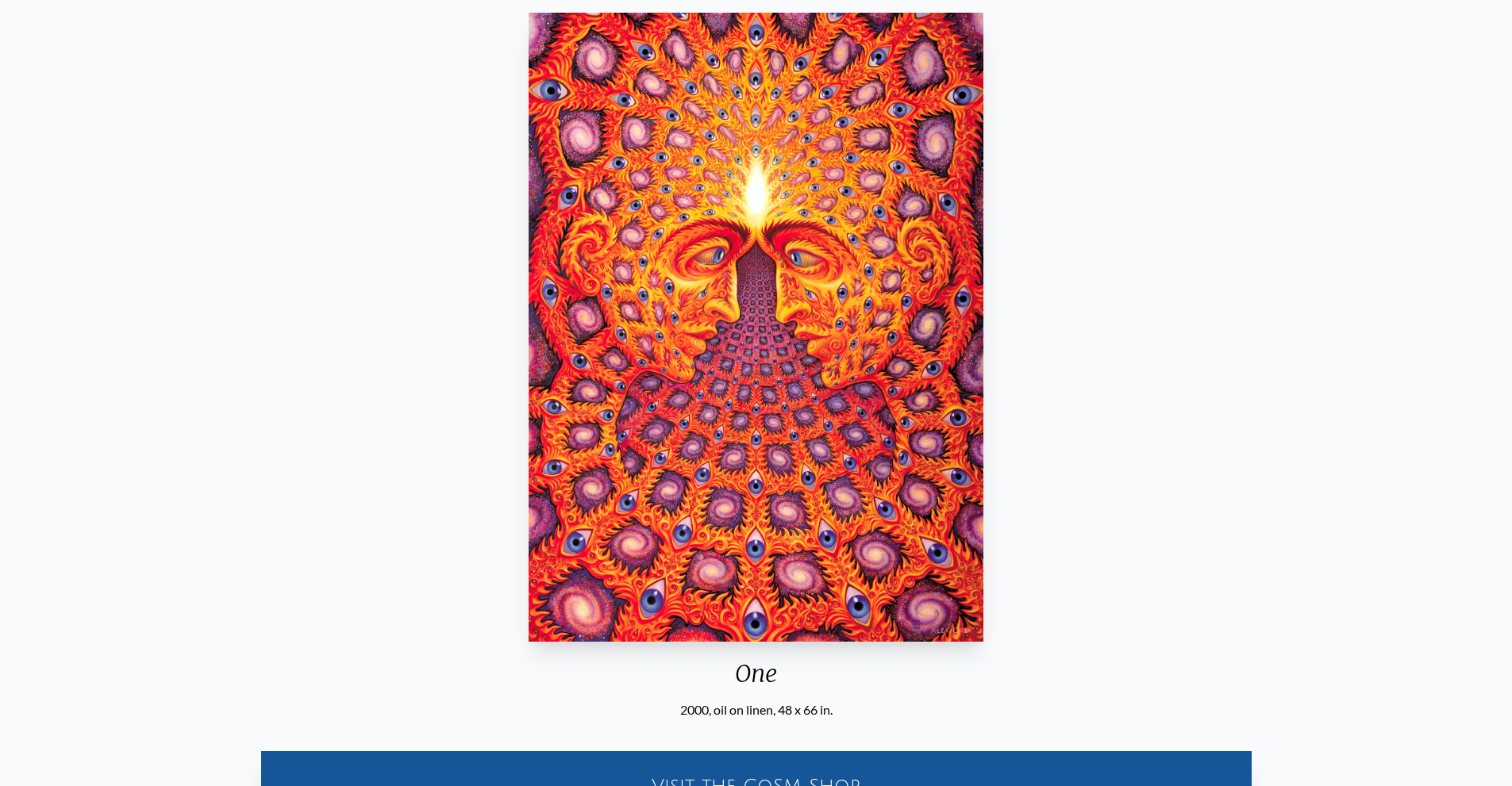
scroll to position [238, 0]
